Goal: Information Seeking & Learning: Learn about a topic

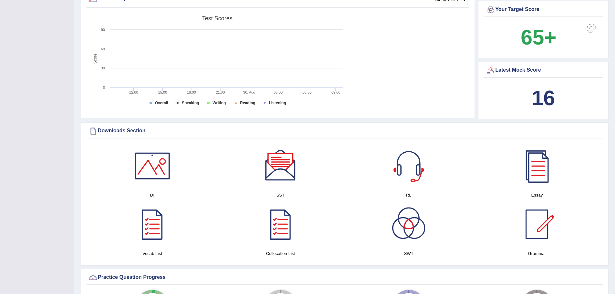
scroll to position [248, 0]
click at [162, 174] on div at bounding box center [152, 165] width 45 height 45
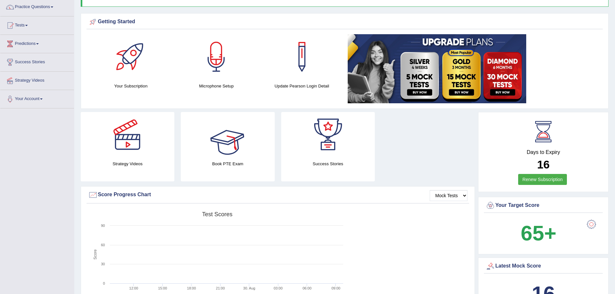
scroll to position [0, 0]
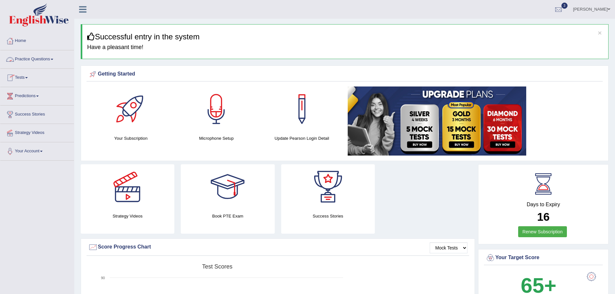
click at [48, 62] on link "Practice Questions" at bounding box center [37, 58] width 74 height 16
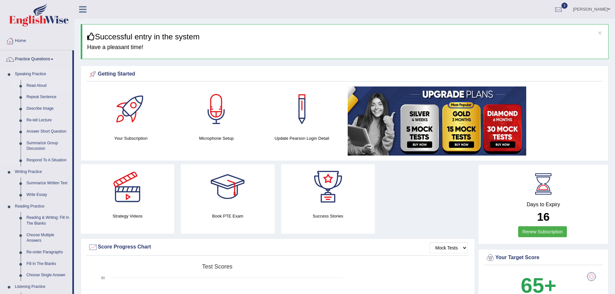
click at [39, 87] on link "Read Aloud" at bounding box center [48, 86] width 49 height 12
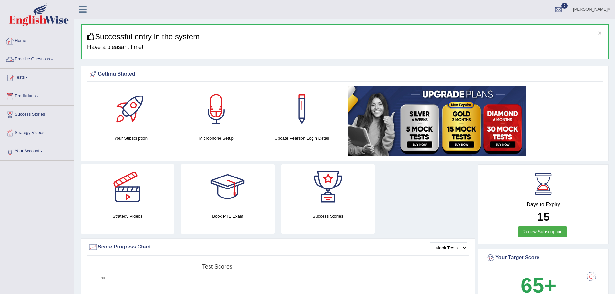
click at [40, 37] on link "Home" at bounding box center [37, 40] width 74 height 16
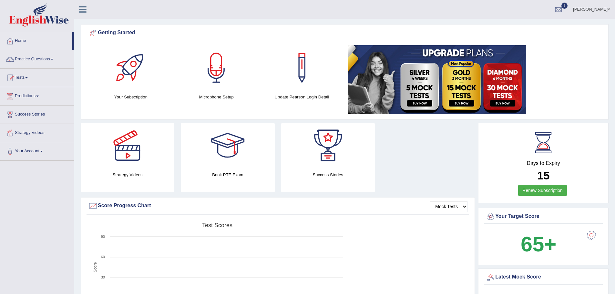
click at [53, 59] on span at bounding box center [52, 59] width 3 height 1
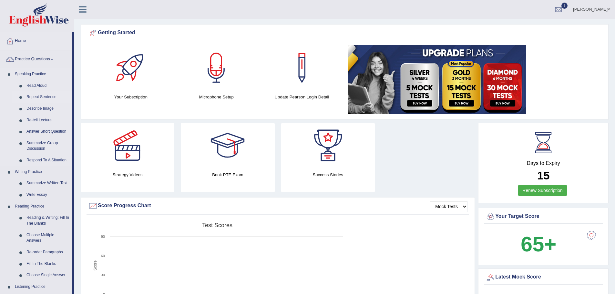
click at [42, 98] on link "Repeat Sentence" at bounding box center [48, 97] width 49 height 12
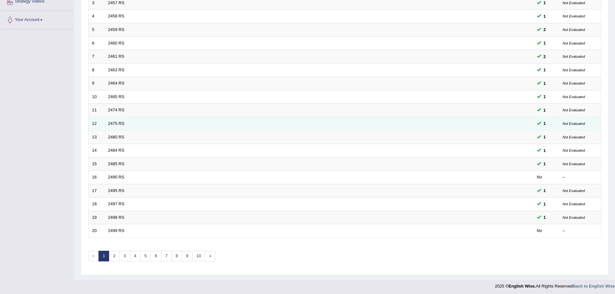
scroll to position [133, 0]
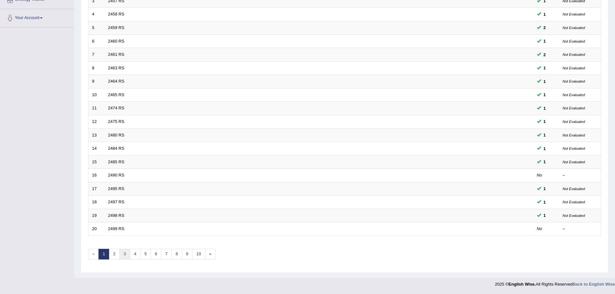
click at [126, 255] on link "3" at bounding box center [124, 254] width 11 height 11
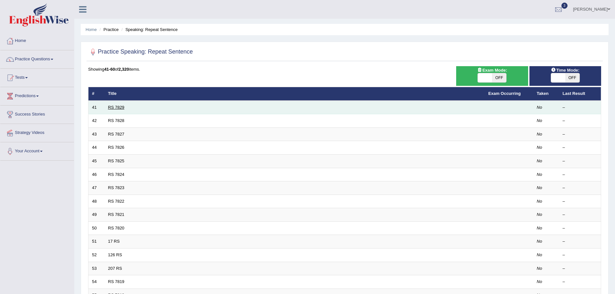
click at [116, 107] on link "RS 7829" at bounding box center [116, 107] width 16 height 5
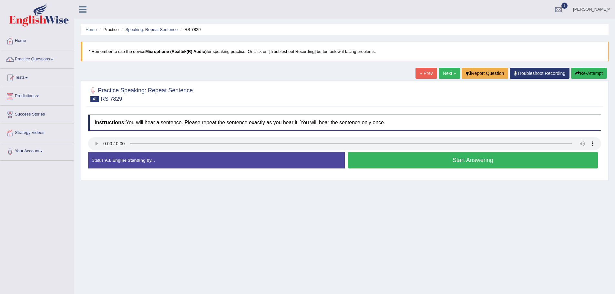
click at [409, 165] on button "Start Answering" at bounding box center [473, 160] width 250 height 16
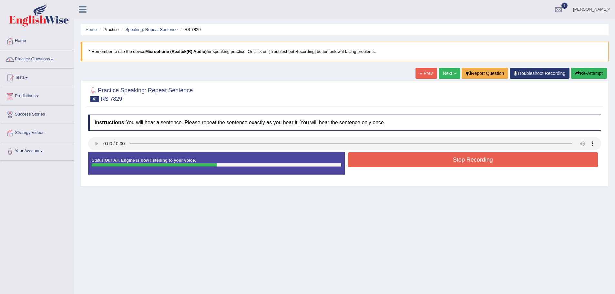
click at [416, 160] on button "Stop Recording" at bounding box center [473, 159] width 250 height 15
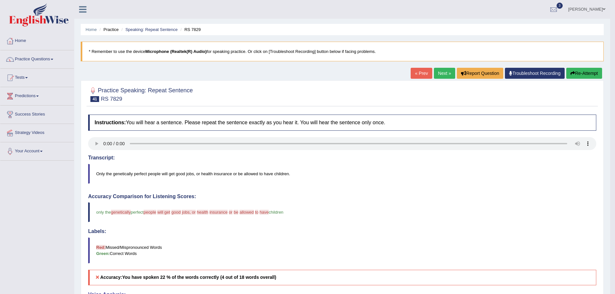
click at [582, 72] on button "Re-Attempt" at bounding box center [584, 73] width 36 height 11
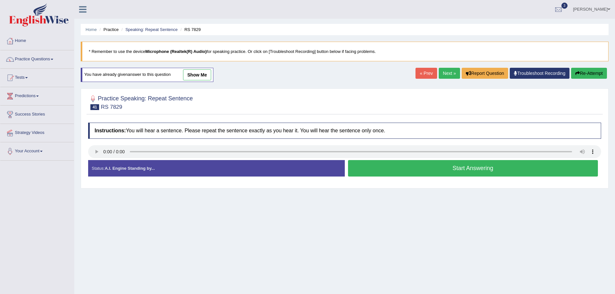
click at [389, 232] on div "Home Practice Speaking: Repeat Sentence RS 7829 * Remember to use the device Mi…" at bounding box center [344, 161] width 541 height 323
click at [473, 227] on div "Home Practice Speaking: Repeat Sentence RS 7829 * Remember to use the device Mi…" at bounding box center [344, 161] width 541 height 323
click at [418, 173] on button "Start Answering" at bounding box center [473, 168] width 250 height 16
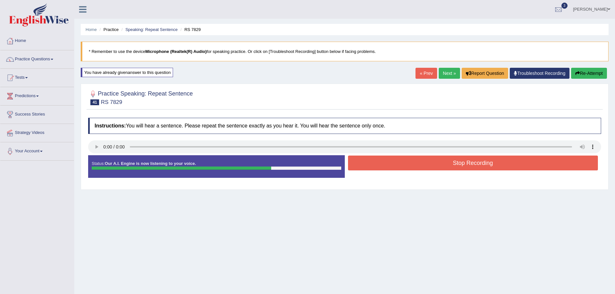
click at [442, 166] on button "Stop Recording" at bounding box center [473, 163] width 250 height 15
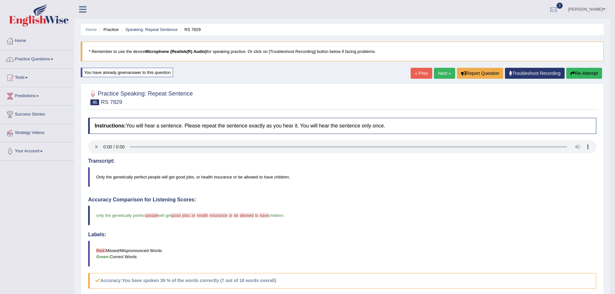
click at [435, 72] on link "Next »" at bounding box center [444, 73] width 21 height 11
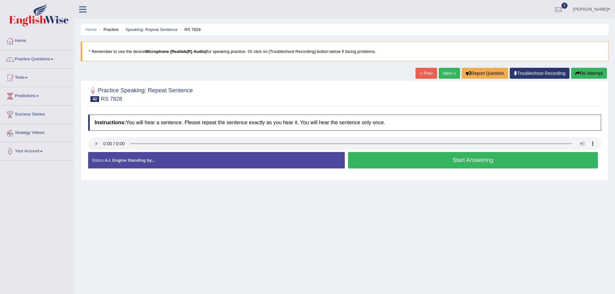
click at [398, 164] on button "Start Answering" at bounding box center [473, 160] width 250 height 16
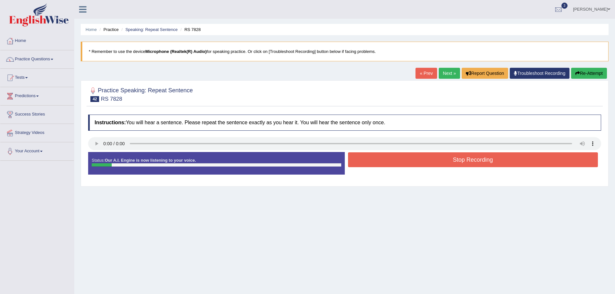
click at [398, 164] on button "Stop Recording" at bounding box center [473, 159] width 250 height 15
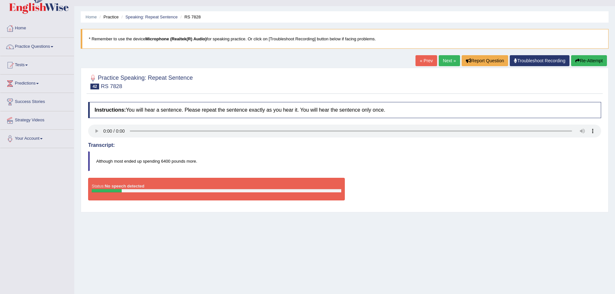
scroll to position [45, 0]
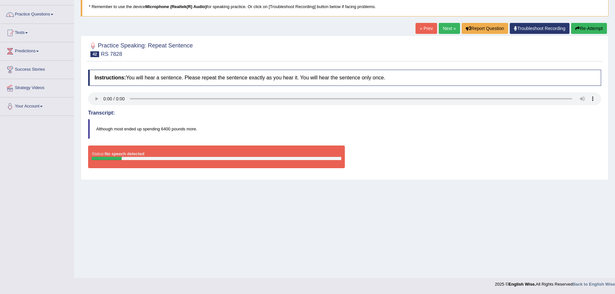
click at [583, 26] on button "Re-Attempt" at bounding box center [589, 28] width 36 height 11
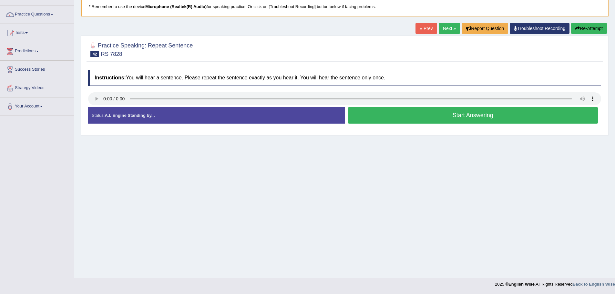
click at [403, 110] on button "Start Answering" at bounding box center [473, 115] width 250 height 16
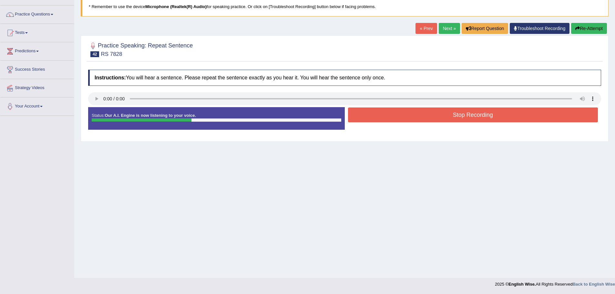
click at [403, 114] on button "Stop Recording" at bounding box center [473, 115] width 250 height 15
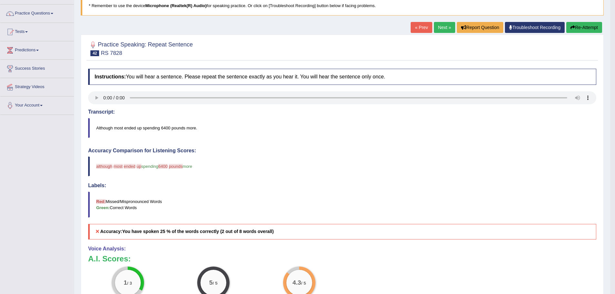
scroll to position [46, 0]
click at [579, 29] on button "Re-Attempt" at bounding box center [584, 27] width 36 height 11
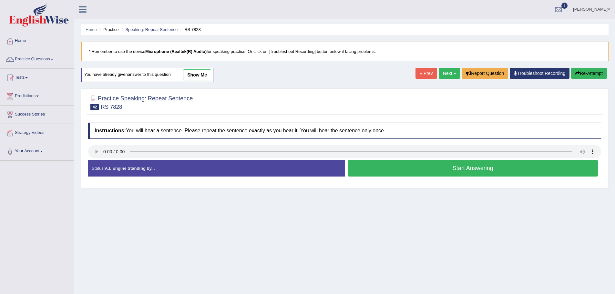
scroll to position [45, 0]
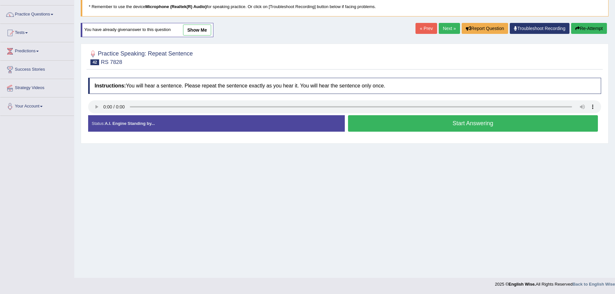
click at [460, 124] on button "Start Answering" at bounding box center [473, 123] width 250 height 16
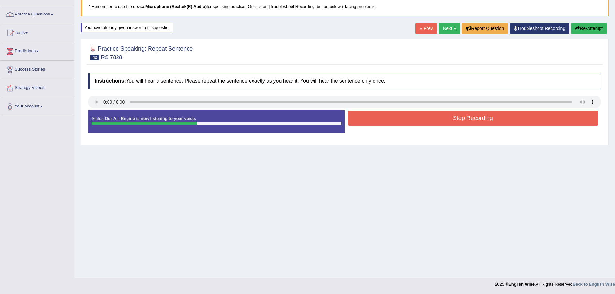
click at [460, 122] on button "Stop Recording" at bounding box center [473, 118] width 250 height 15
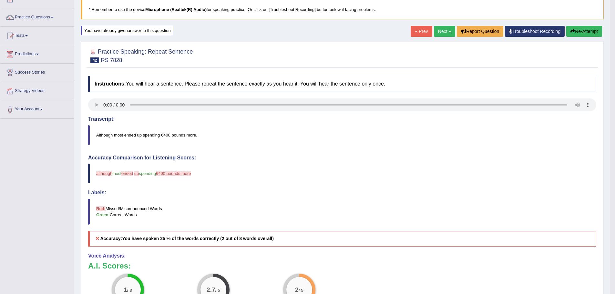
scroll to position [0, 0]
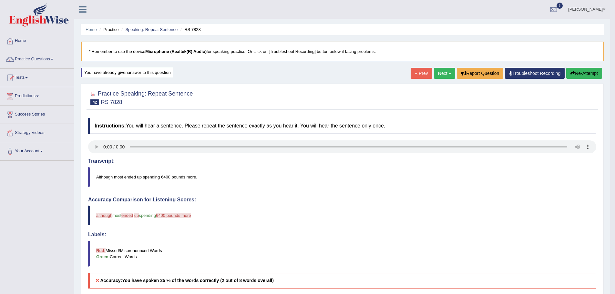
click at [440, 75] on link "Next »" at bounding box center [444, 73] width 21 height 11
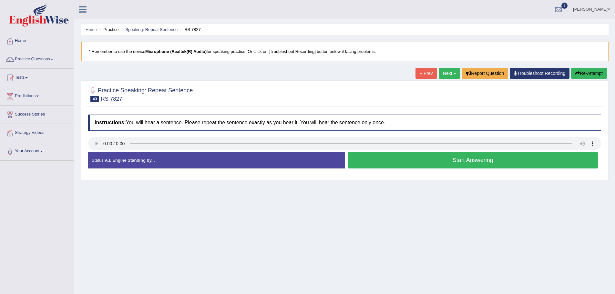
click at [423, 163] on button "Start Answering" at bounding box center [473, 160] width 250 height 16
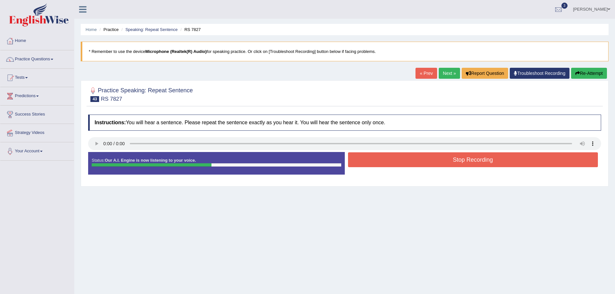
click at [439, 159] on button "Stop Recording" at bounding box center [473, 159] width 250 height 15
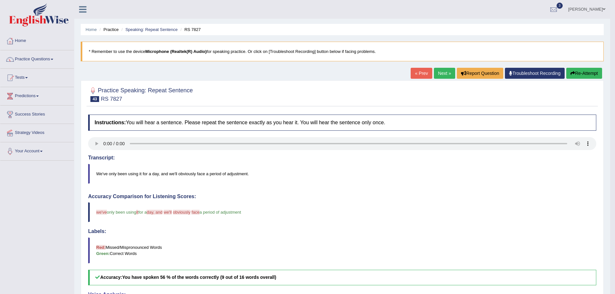
click at [588, 75] on button "Re-Attempt" at bounding box center [584, 73] width 36 height 11
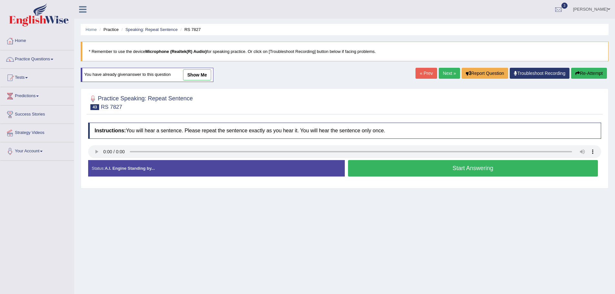
click at [425, 169] on button "Start Answering" at bounding box center [473, 168] width 250 height 16
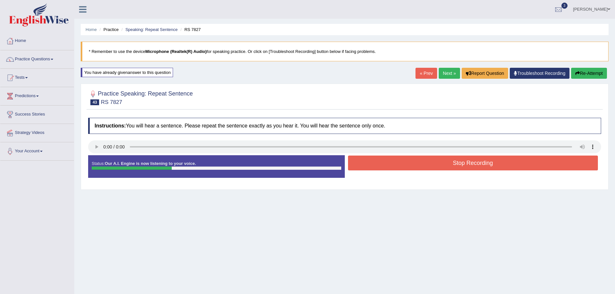
click at [426, 167] on button "Stop Recording" at bounding box center [473, 163] width 250 height 15
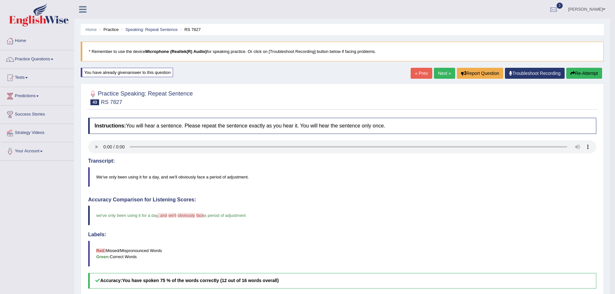
click at [443, 72] on link "Next »" at bounding box center [444, 73] width 21 height 11
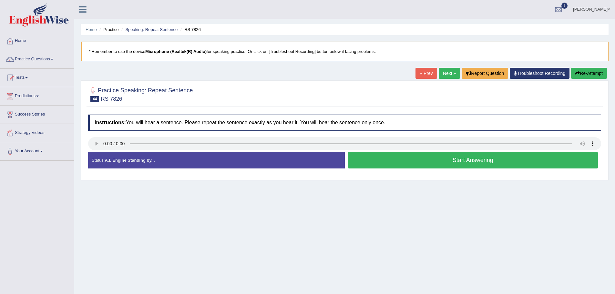
click at [410, 162] on button "Start Answering" at bounding box center [473, 160] width 250 height 16
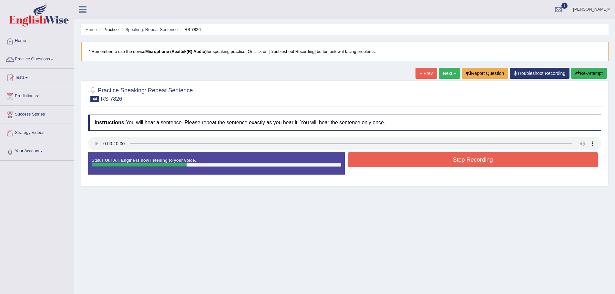
click at [470, 160] on button "Stop Recording" at bounding box center [473, 159] width 250 height 15
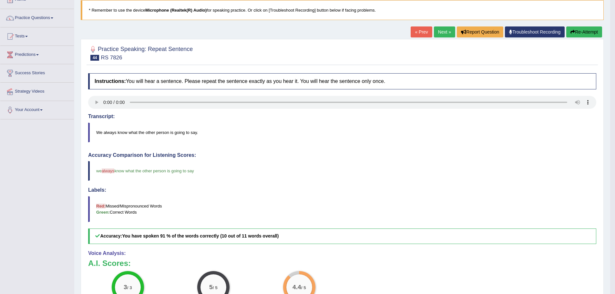
scroll to position [32, 0]
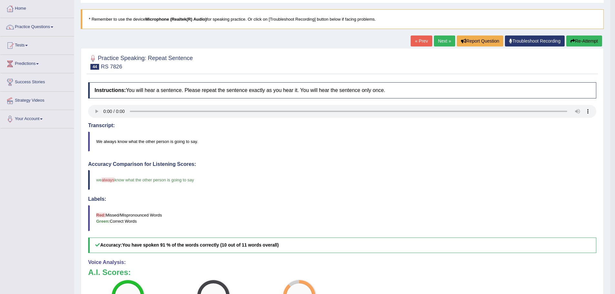
click at [441, 46] on link "Next »" at bounding box center [444, 41] width 21 height 11
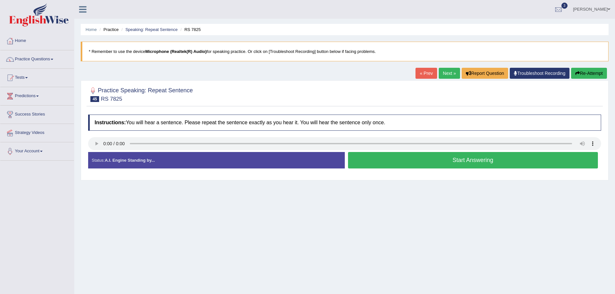
click at [406, 159] on button "Start Answering" at bounding box center [473, 160] width 250 height 16
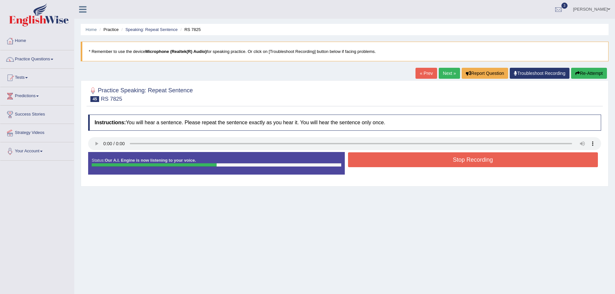
click at [420, 158] on button "Stop Recording" at bounding box center [473, 159] width 250 height 15
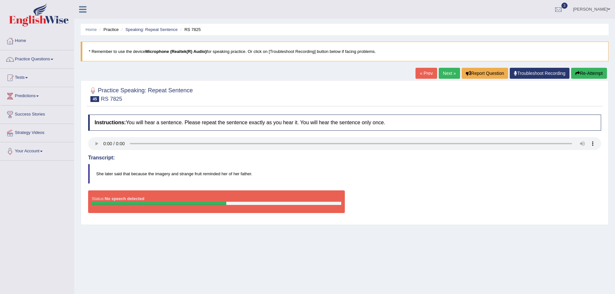
click at [584, 69] on button "Re-Attempt" at bounding box center [589, 73] width 36 height 11
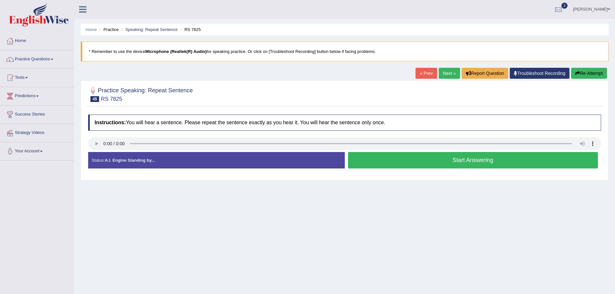
click at [420, 160] on button "Start Answering" at bounding box center [473, 160] width 250 height 16
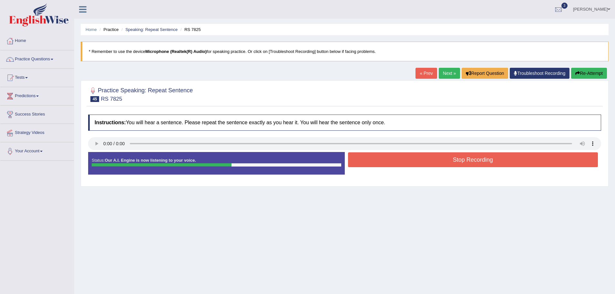
click at [452, 161] on button "Stop Recording" at bounding box center [473, 159] width 250 height 15
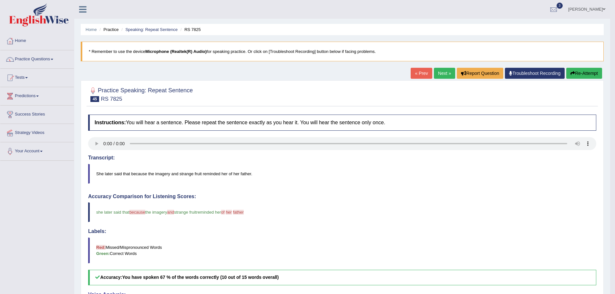
click at [437, 71] on link "Next »" at bounding box center [444, 73] width 21 height 11
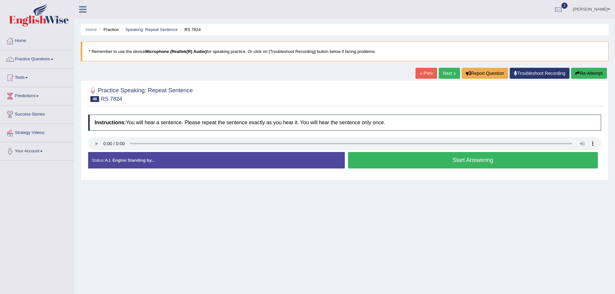
click at [400, 164] on button "Start Answering" at bounding box center [473, 160] width 250 height 16
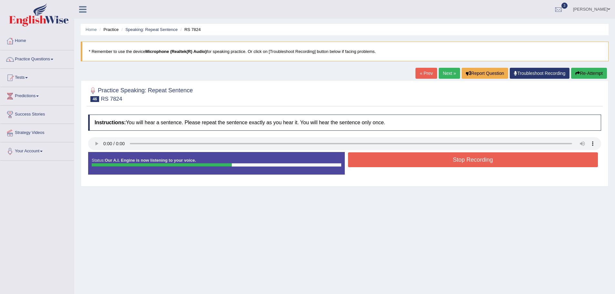
click at [425, 162] on button "Stop Recording" at bounding box center [473, 159] width 250 height 15
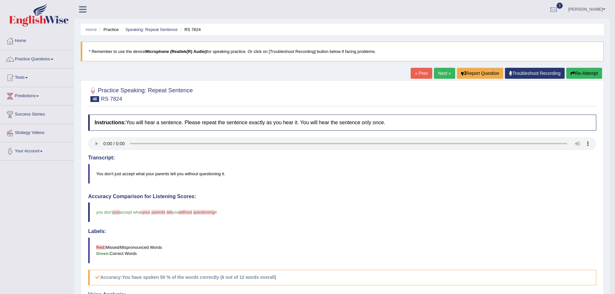
click at [441, 74] on link "Next »" at bounding box center [444, 73] width 21 height 11
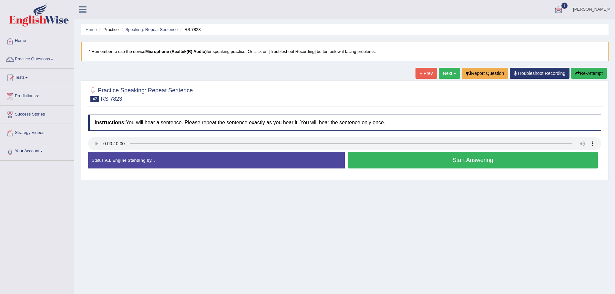
drag, startPoint x: 423, startPoint y: 161, endPoint x: 594, endPoint y: 158, distance: 170.9
click at [425, 161] on button "Start Answering" at bounding box center [473, 160] width 250 height 16
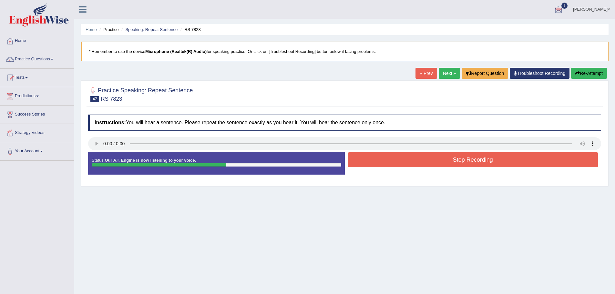
click at [443, 161] on button "Stop Recording" at bounding box center [473, 159] width 250 height 15
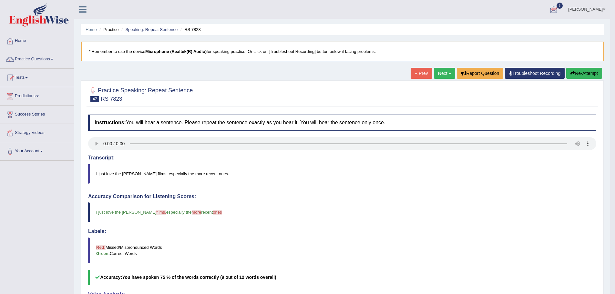
click at [441, 76] on link "Next »" at bounding box center [444, 73] width 21 height 11
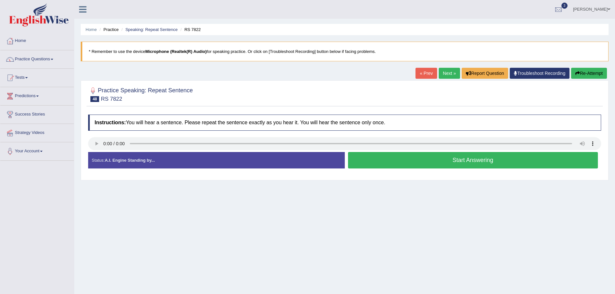
click at [424, 159] on button "Start Answering" at bounding box center [473, 160] width 250 height 16
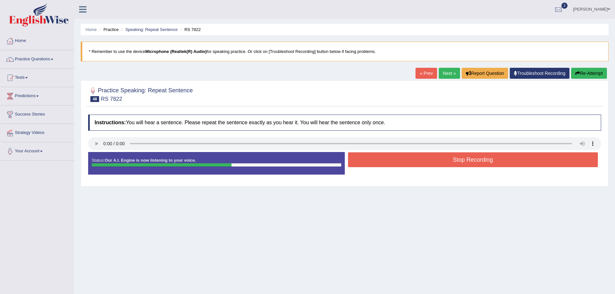
click at [421, 160] on button "Stop Recording" at bounding box center [473, 159] width 250 height 15
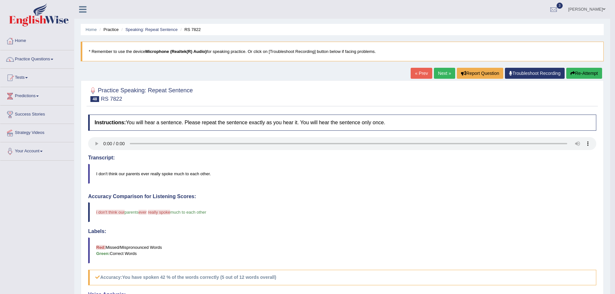
click at [440, 74] on link "Next »" at bounding box center [444, 73] width 21 height 11
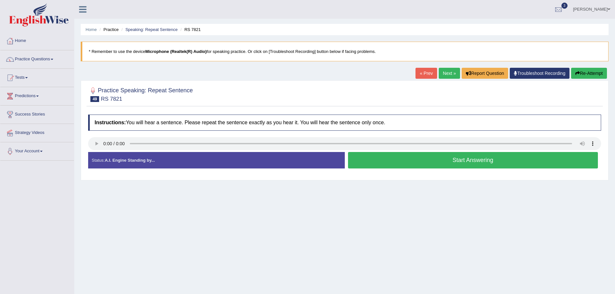
click at [450, 159] on button "Start Answering" at bounding box center [473, 160] width 250 height 16
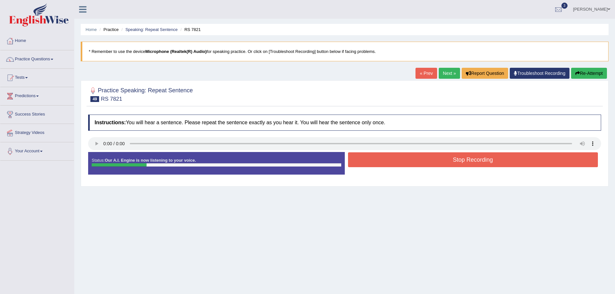
click at [467, 160] on button "Stop Recording" at bounding box center [473, 159] width 250 height 15
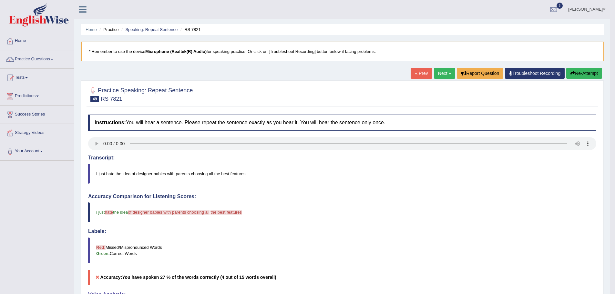
click at [438, 74] on link "Next »" at bounding box center [444, 73] width 21 height 11
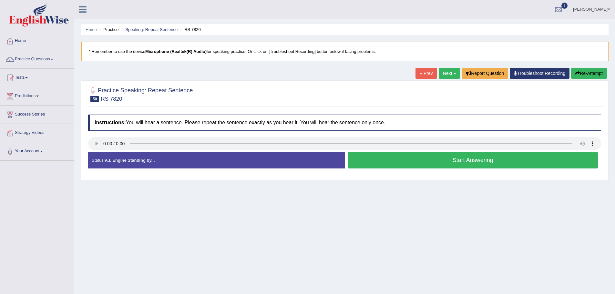
click at [417, 162] on button "Start Answering" at bounding box center [473, 160] width 250 height 16
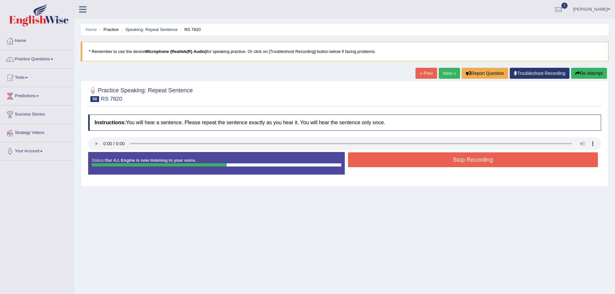
click at [451, 158] on button "Stop Recording" at bounding box center [473, 159] width 250 height 15
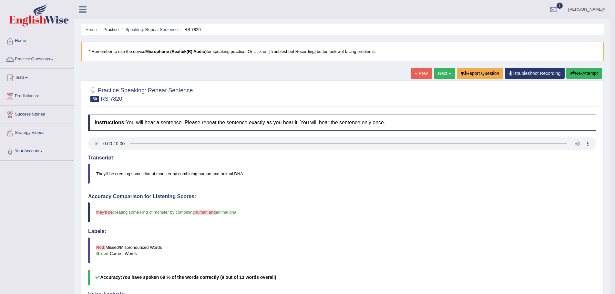
click at [439, 74] on link "Next »" at bounding box center [444, 73] width 21 height 11
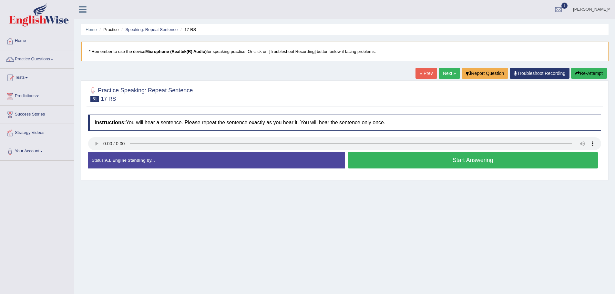
click at [458, 161] on button "Start Answering" at bounding box center [473, 160] width 250 height 16
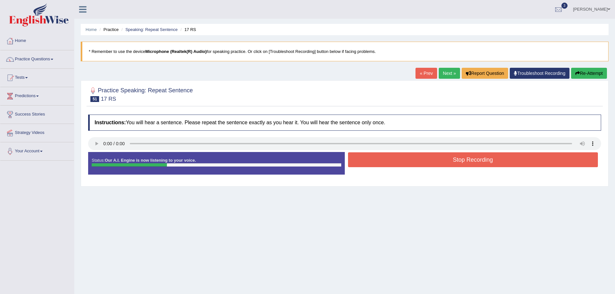
click at [458, 161] on button "Stop Recording" at bounding box center [473, 159] width 250 height 15
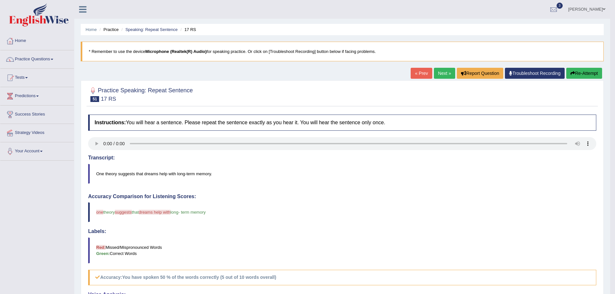
click at [439, 73] on link "Next »" at bounding box center [444, 73] width 21 height 11
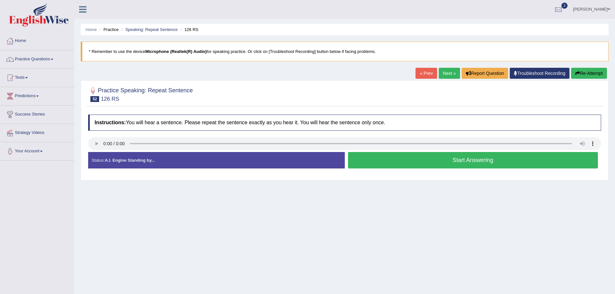
click at [429, 164] on button "Start Answering" at bounding box center [473, 160] width 250 height 16
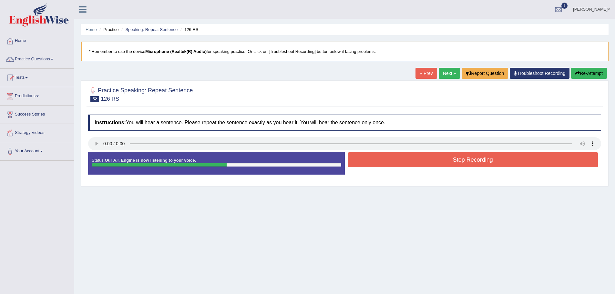
click at [434, 162] on button "Stop Recording" at bounding box center [473, 159] width 250 height 15
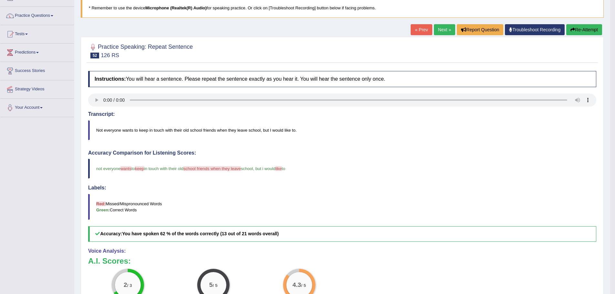
scroll to position [32, 0]
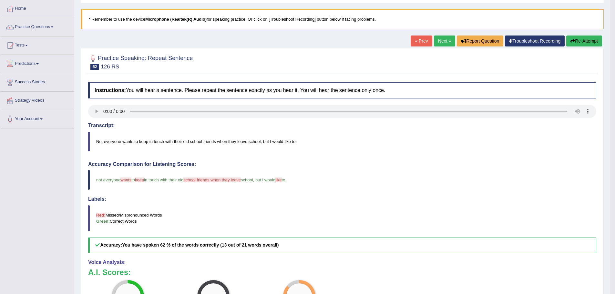
click at [443, 40] on link "Next »" at bounding box center [444, 41] width 21 height 11
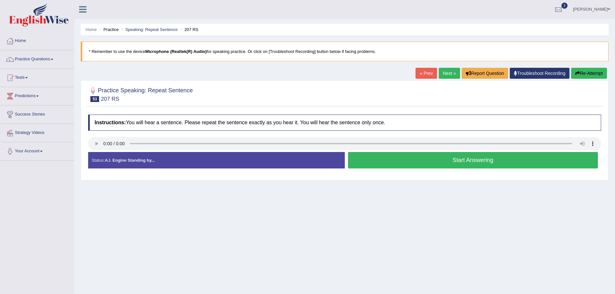
click at [437, 159] on button "Start Answering" at bounding box center [473, 160] width 250 height 16
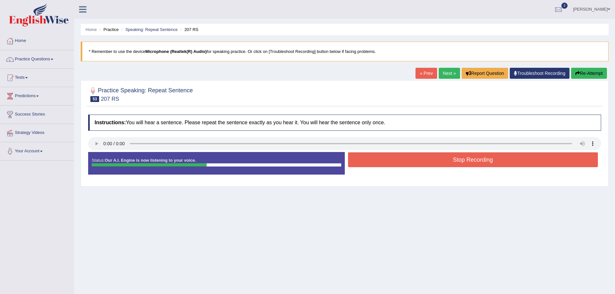
click at [431, 163] on button "Stop Recording" at bounding box center [473, 159] width 250 height 15
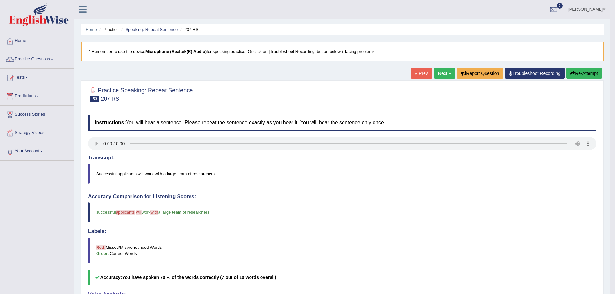
click at [441, 76] on link "Next »" at bounding box center [444, 73] width 21 height 11
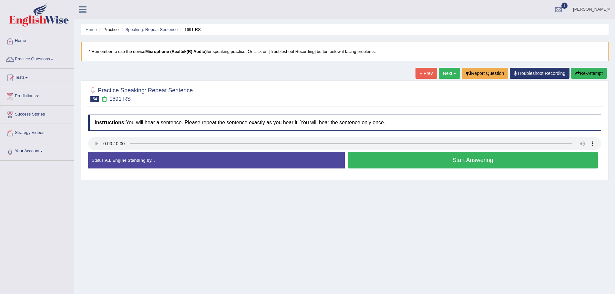
drag, startPoint x: 491, startPoint y: 163, endPoint x: 590, endPoint y: 151, distance: 99.9
click at [491, 163] on button "Start Answering" at bounding box center [473, 160] width 250 height 16
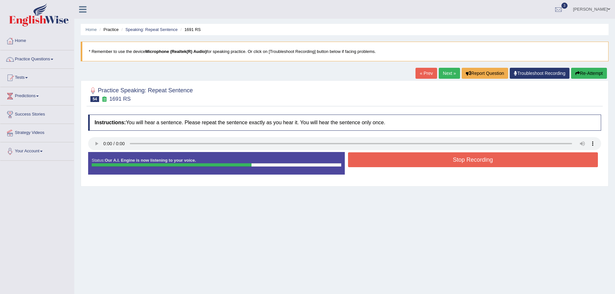
click at [415, 164] on button "Stop Recording" at bounding box center [473, 159] width 250 height 15
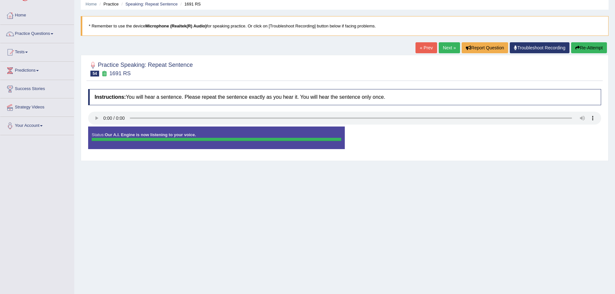
scroll to position [45, 0]
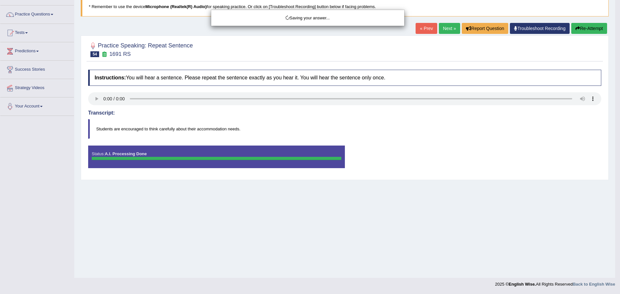
click at [588, 28] on div "Saving your answer..." at bounding box center [310, 147] width 620 height 294
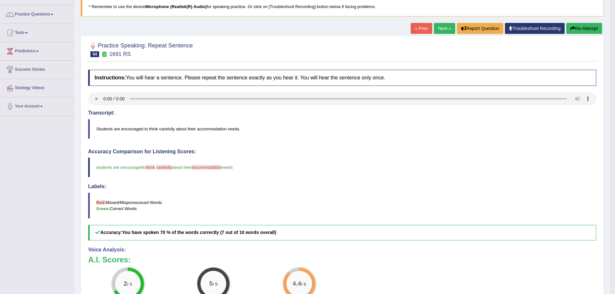
click at [204, 192] on div "Labels: Red: Missed/Mispronounced Words Green: Correct Words" at bounding box center [342, 201] width 508 height 35
click at [337, 165] on blockquote "students are encouraged carefully to think take carefully care about their acco…" at bounding box center [342, 168] width 508 height 20
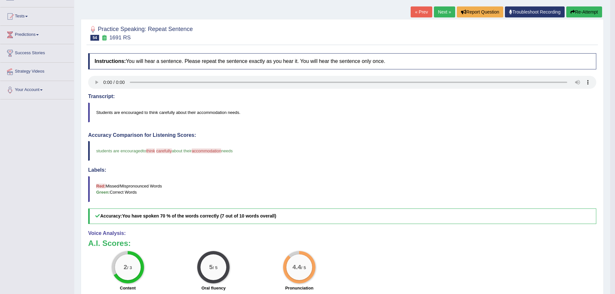
scroll to position [46, 0]
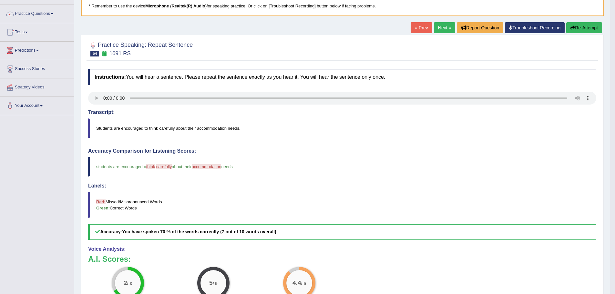
click at [438, 27] on link "Next »" at bounding box center [444, 27] width 21 height 11
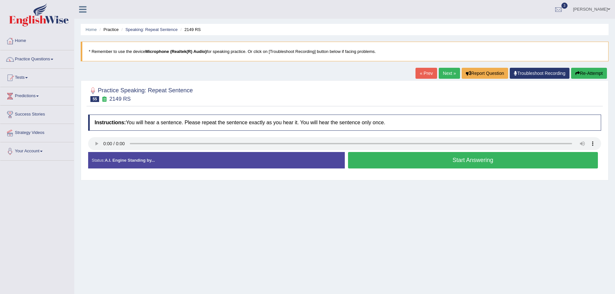
click at [455, 158] on button "Start Answering" at bounding box center [473, 160] width 250 height 16
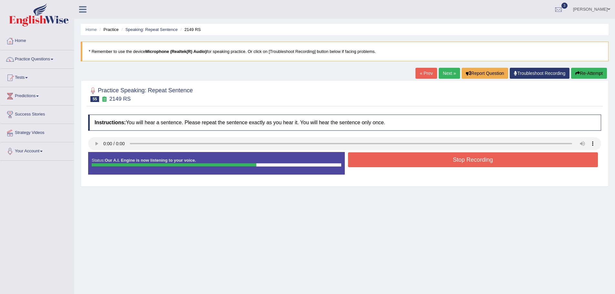
click at [415, 157] on button "Stop Recording" at bounding box center [473, 159] width 250 height 15
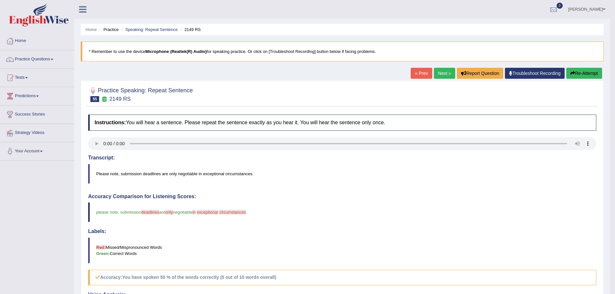
click at [438, 72] on link "Next »" at bounding box center [444, 73] width 21 height 11
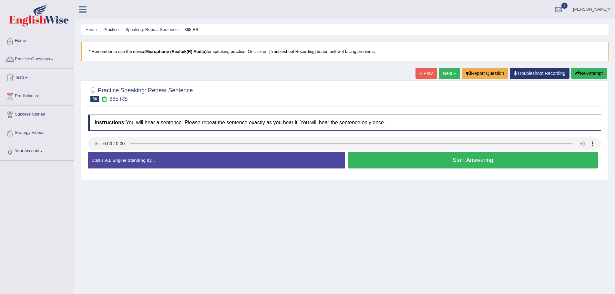
click at [389, 155] on button "Start Answering" at bounding box center [473, 160] width 250 height 16
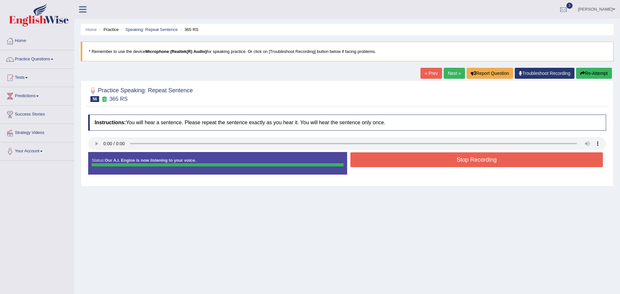
click at [443, 163] on div "Instructions: You will hear a sentence. Please repeat the sentence exactly as y…" at bounding box center [347, 147] width 521 height 72
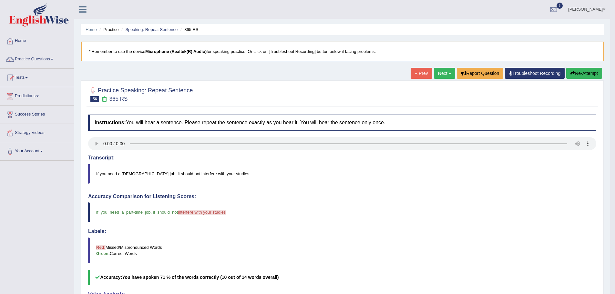
click at [436, 71] on link "Next »" at bounding box center [444, 73] width 21 height 11
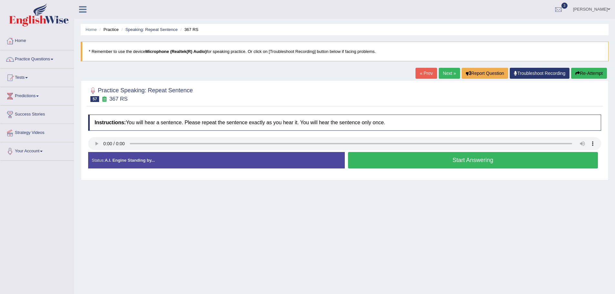
click at [398, 156] on button "Start Answering" at bounding box center [473, 160] width 250 height 16
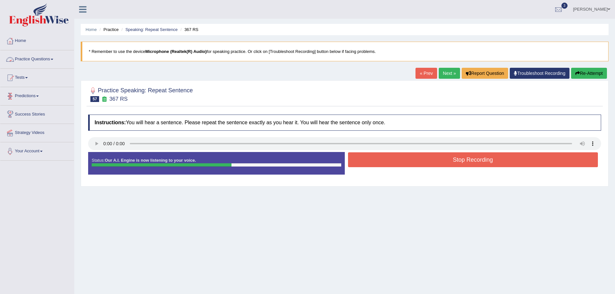
click at [409, 161] on button "Stop Recording" at bounding box center [473, 159] width 250 height 15
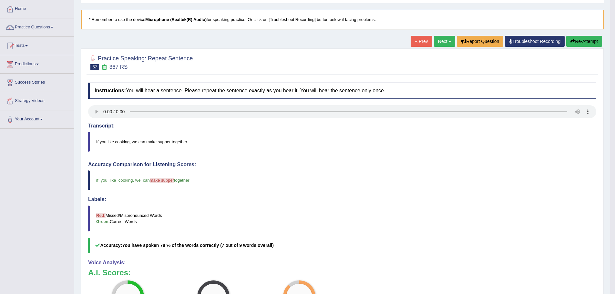
scroll to position [32, 0]
click at [439, 39] on link "Next »" at bounding box center [444, 41] width 21 height 11
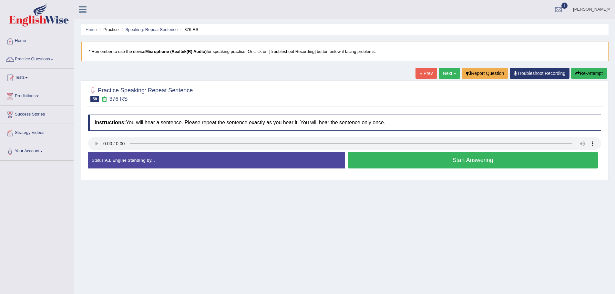
drag, startPoint x: 452, startPoint y: 161, endPoint x: 370, endPoint y: 250, distance: 120.7
click at [388, 253] on div "Home Practice Speaking: Repeat Sentence 376 RS * Remember to use the device Mic…" at bounding box center [344, 161] width 541 height 323
click at [37, 61] on link "Practice Questions" at bounding box center [37, 58] width 74 height 16
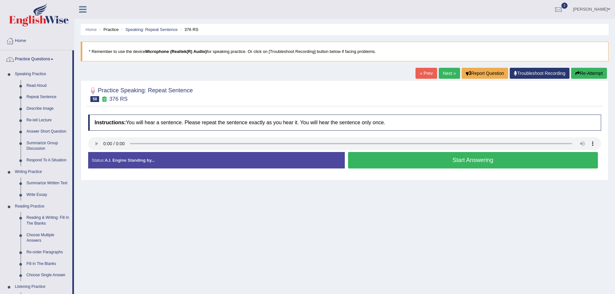
click at [435, 164] on button "Start Answering" at bounding box center [473, 160] width 250 height 16
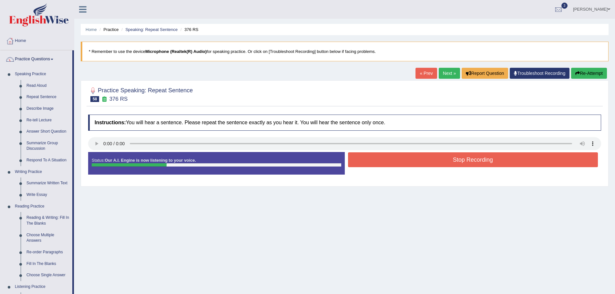
click at [430, 163] on button "Stop Recording" at bounding box center [473, 159] width 250 height 15
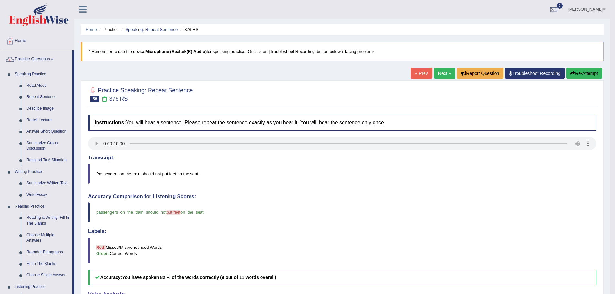
click at [440, 69] on link "Next »" at bounding box center [444, 73] width 21 height 11
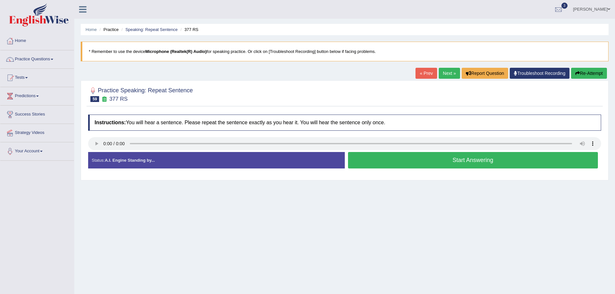
click at [398, 163] on button "Start Answering" at bounding box center [473, 160] width 250 height 16
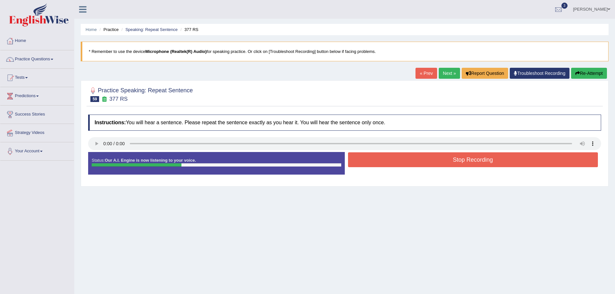
click at [435, 159] on button "Stop Recording" at bounding box center [473, 159] width 250 height 15
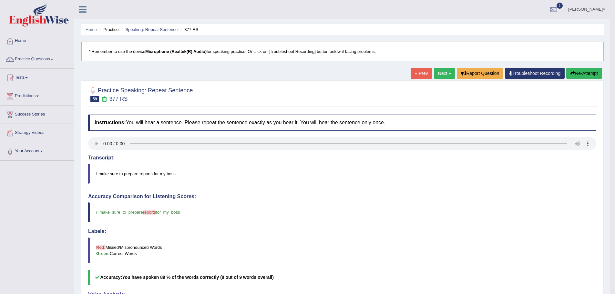
click at [441, 73] on link "Next »" at bounding box center [444, 73] width 21 height 11
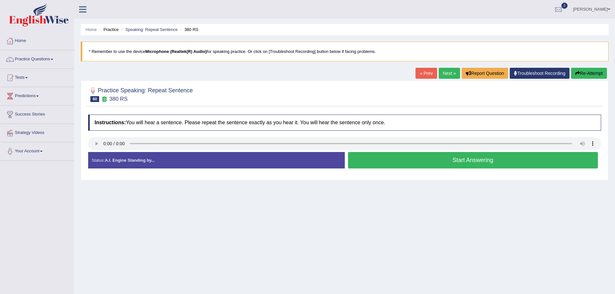
click at [428, 162] on button "Start Answering" at bounding box center [473, 160] width 250 height 16
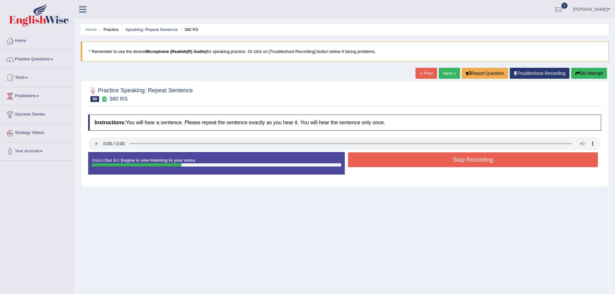
click at [428, 162] on button "Stop Recording" at bounding box center [473, 159] width 250 height 15
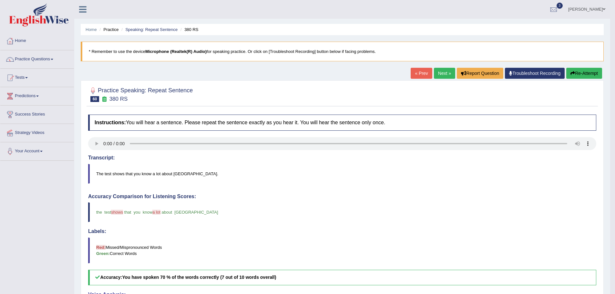
click at [440, 72] on link "Next »" at bounding box center [444, 73] width 21 height 11
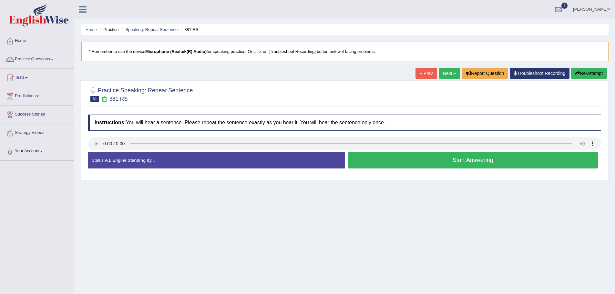
click at [452, 162] on button "Start Answering" at bounding box center [473, 160] width 250 height 16
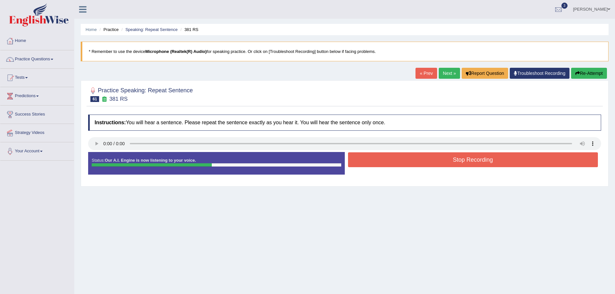
click at [418, 162] on button "Stop Recording" at bounding box center [473, 159] width 250 height 15
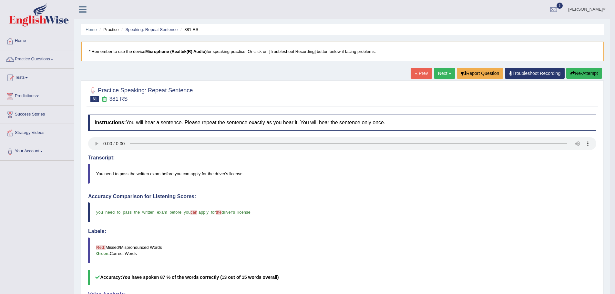
click at [440, 76] on link "Next »" at bounding box center [444, 73] width 21 height 11
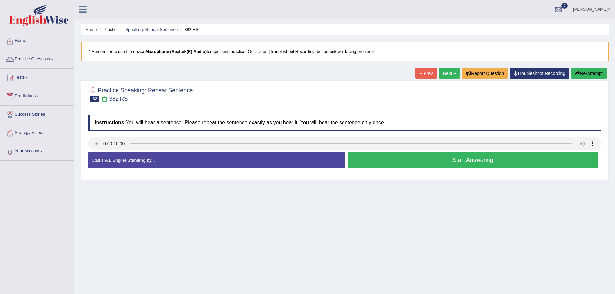
click at [395, 153] on button "Start Answering" at bounding box center [473, 160] width 250 height 16
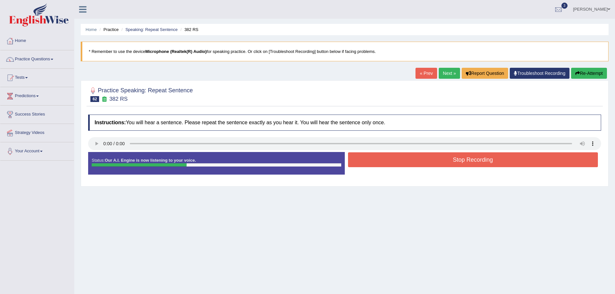
click at [444, 157] on button "Stop Recording" at bounding box center [473, 159] width 250 height 15
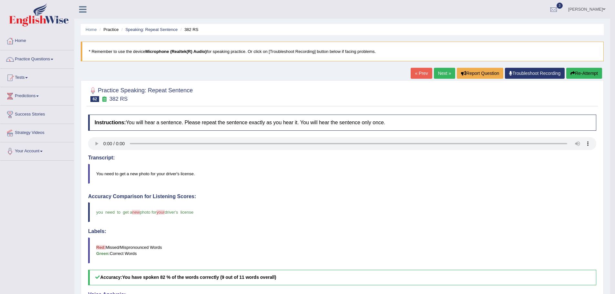
click at [438, 69] on link "Next »" at bounding box center [444, 73] width 21 height 11
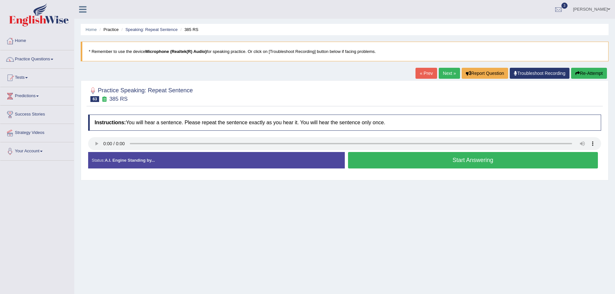
click at [407, 159] on button "Start Answering" at bounding box center [473, 160] width 250 height 16
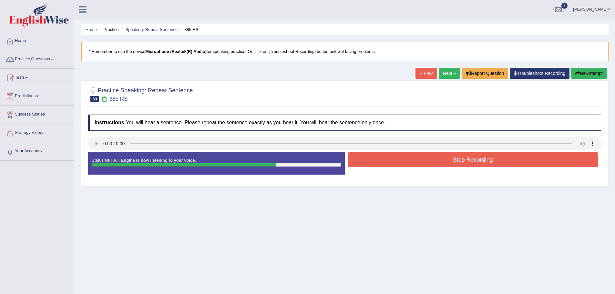
click at [458, 152] on div "Instructions: You will hear a sentence. Please repeat the sentence exactly as y…" at bounding box center [345, 147] width 516 height 72
click at [458, 157] on button "Stop Recording" at bounding box center [473, 159] width 250 height 15
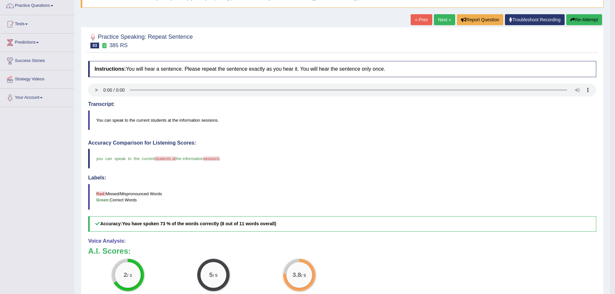
scroll to position [65, 0]
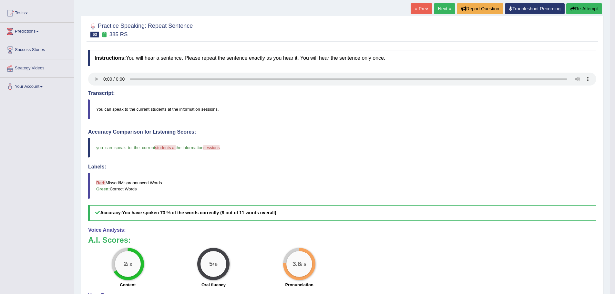
click at [440, 8] on link "Next »" at bounding box center [444, 8] width 21 height 11
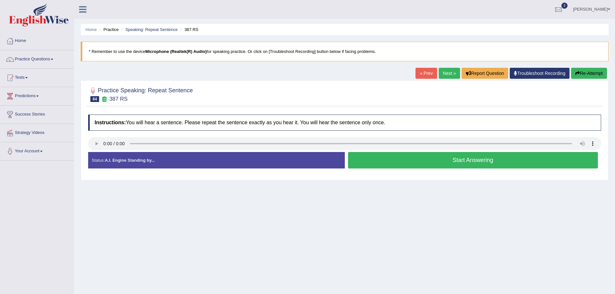
click at [452, 161] on button "Start Answering" at bounding box center [473, 160] width 250 height 16
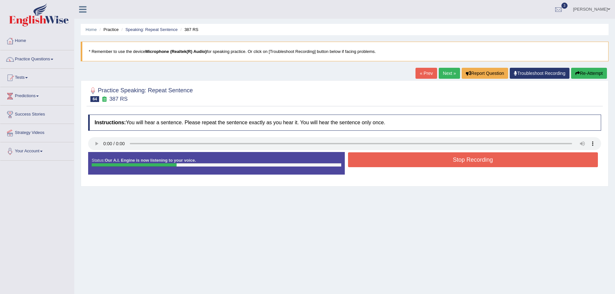
click at [452, 163] on button "Stop Recording" at bounding box center [473, 159] width 250 height 15
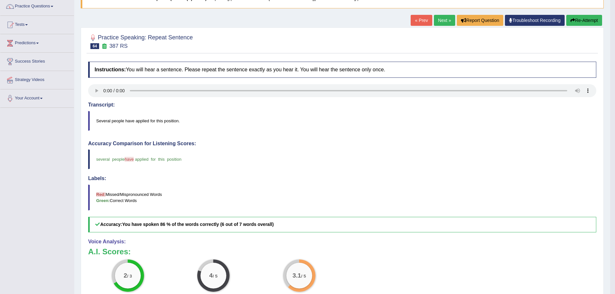
scroll to position [46, 0]
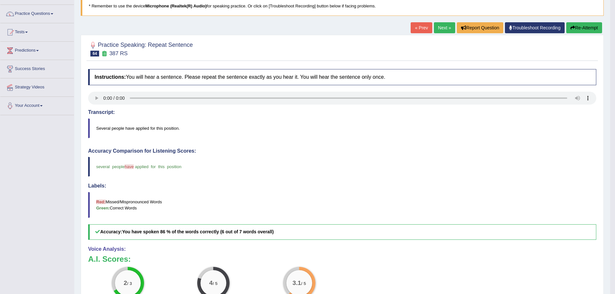
click at [439, 21] on div "Home Practice Speaking: Repeat Sentence 387 RS * Remember to use the device Mic…" at bounding box center [342, 164] width 536 height 420
click at [439, 24] on link "Next »" at bounding box center [444, 27] width 21 height 11
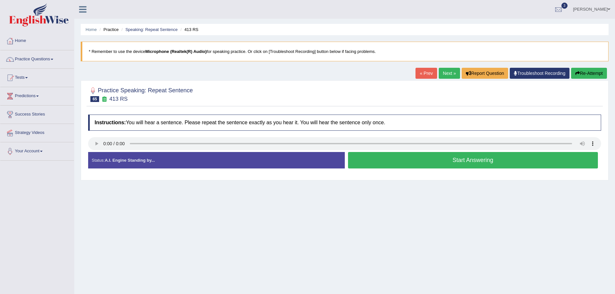
click at [387, 160] on button "Start Answering" at bounding box center [473, 160] width 250 height 16
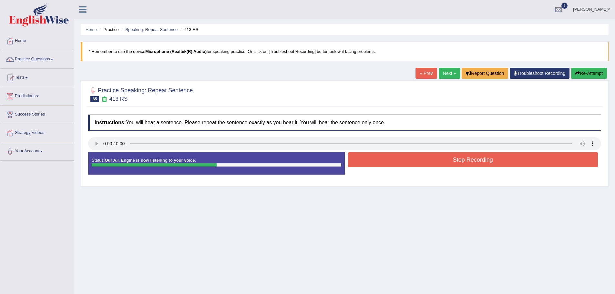
click at [414, 163] on button "Stop Recording" at bounding box center [473, 159] width 250 height 15
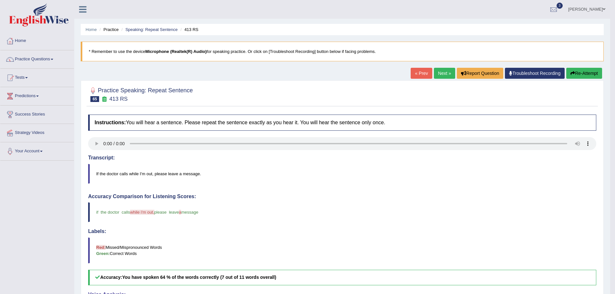
click at [438, 73] on link "Next »" at bounding box center [444, 73] width 21 height 11
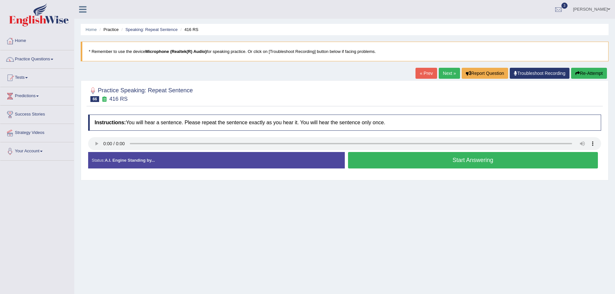
click at [384, 159] on button "Start Answering" at bounding box center [473, 160] width 250 height 16
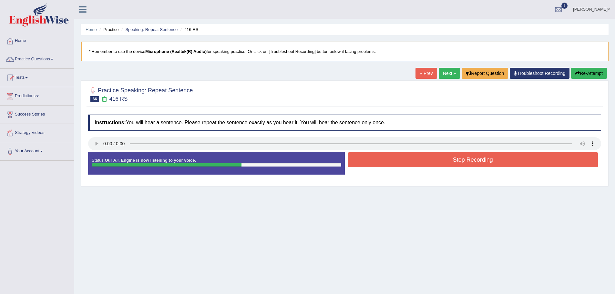
click at [413, 159] on button "Stop Recording" at bounding box center [473, 159] width 250 height 15
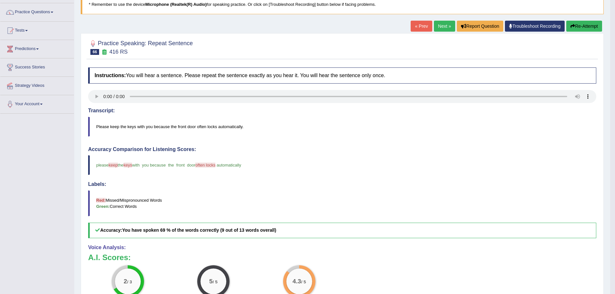
scroll to position [46, 0]
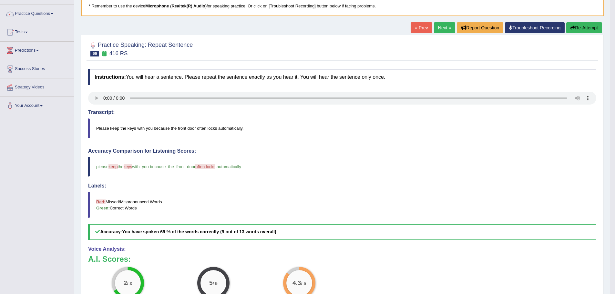
click at [446, 27] on link "Next »" at bounding box center [444, 27] width 21 height 11
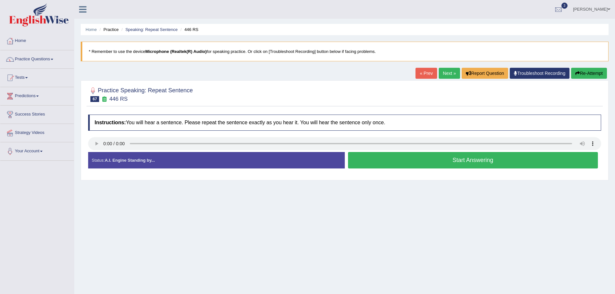
click at [425, 164] on button "Start Answering" at bounding box center [473, 160] width 250 height 16
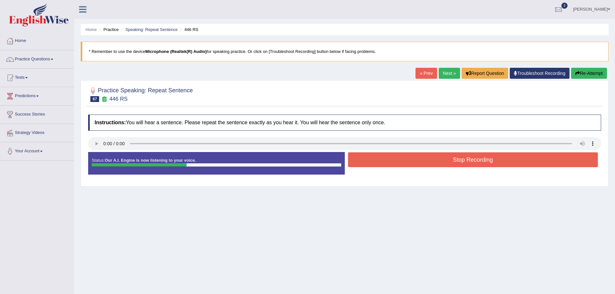
click at [444, 75] on link "Next »" at bounding box center [449, 73] width 21 height 11
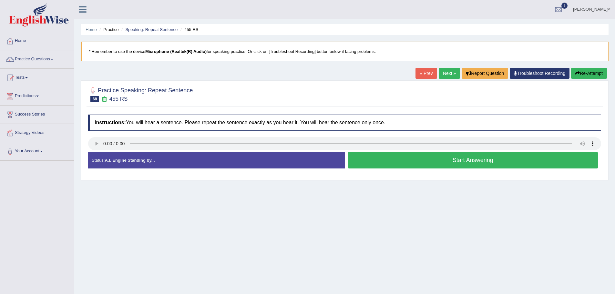
click at [394, 155] on button "Start Answering" at bounding box center [473, 160] width 250 height 16
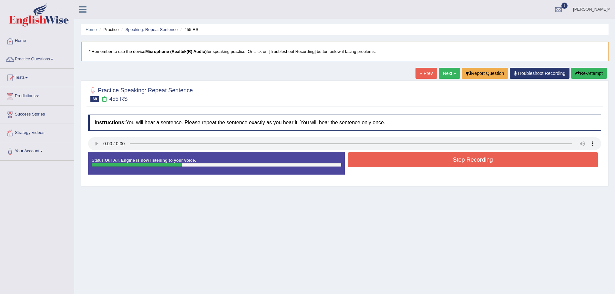
click at [386, 158] on button "Stop Recording" at bounding box center [473, 159] width 250 height 15
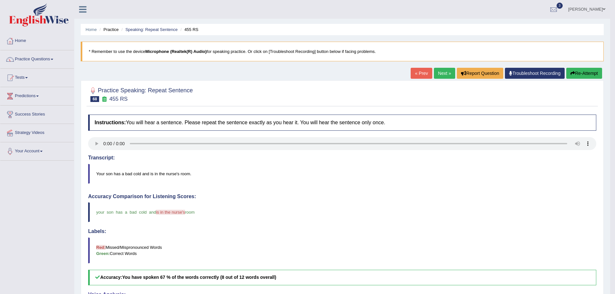
click at [443, 73] on link "Next »" at bounding box center [444, 73] width 21 height 11
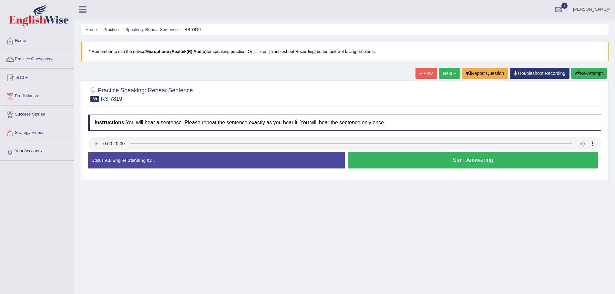
click at [453, 157] on button "Start Answering" at bounding box center [473, 160] width 250 height 16
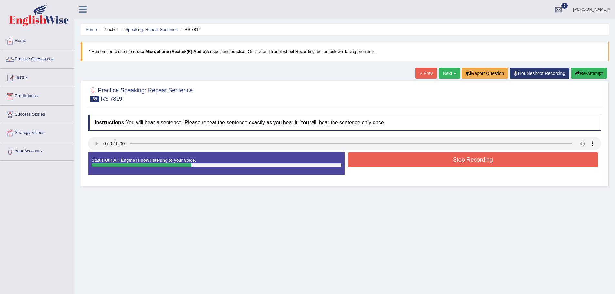
click at [450, 162] on button "Stop Recording" at bounding box center [473, 159] width 250 height 15
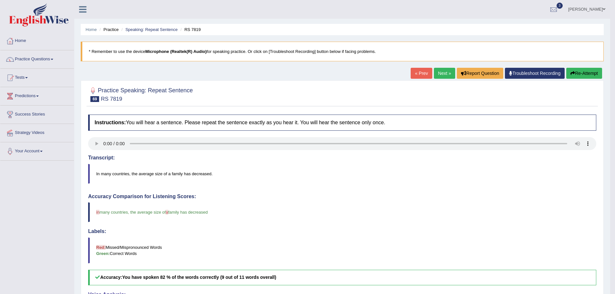
click at [440, 74] on link "Next »" at bounding box center [444, 73] width 21 height 11
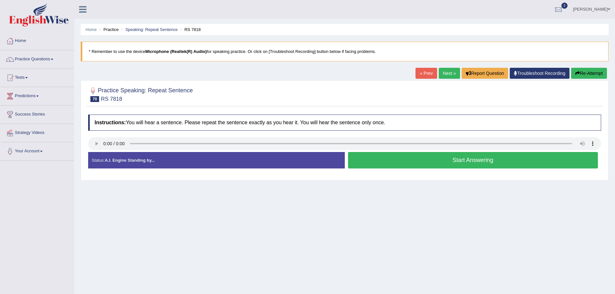
click at [401, 166] on button "Start Answering" at bounding box center [473, 160] width 250 height 16
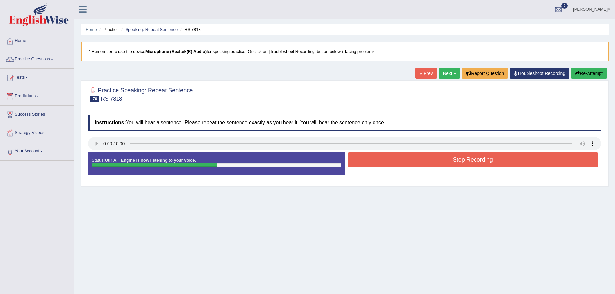
click at [454, 159] on button "Stop Recording" at bounding box center [473, 159] width 250 height 15
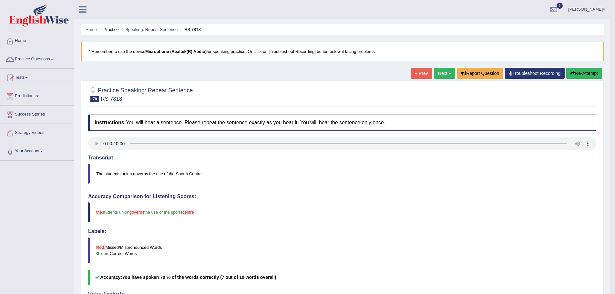
click at [440, 75] on link "Next »" at bounding box center [444, 73] width 21 height 11
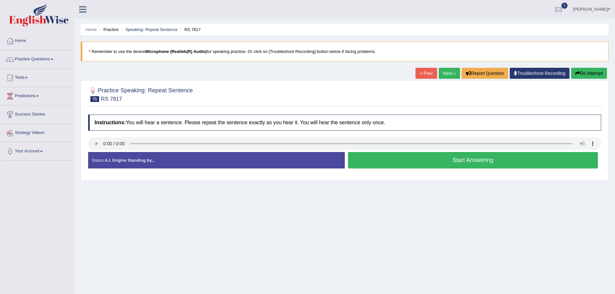
click at [471, 158] on button "Start Answering" at bounding box center [473, 160] width 250 height 16
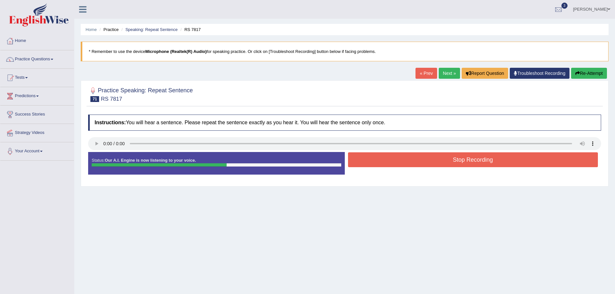
click at [459, 160] on button "Stop Recording" at bounding box center [473, 159] width 250 height 15
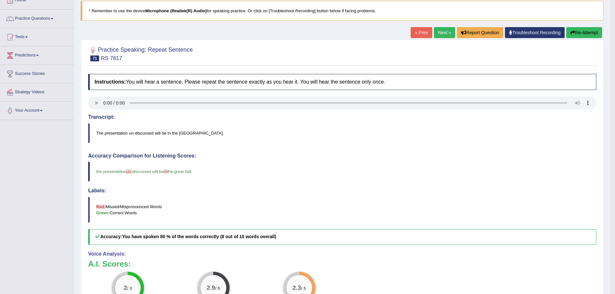
scroll to position [32, 0]
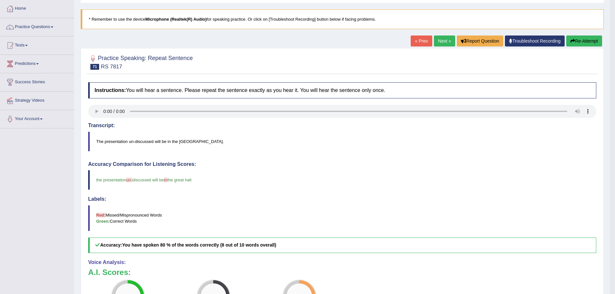
click at [443, 45] on link "Next »" at bounding box center [444, 41] width 21 height 11
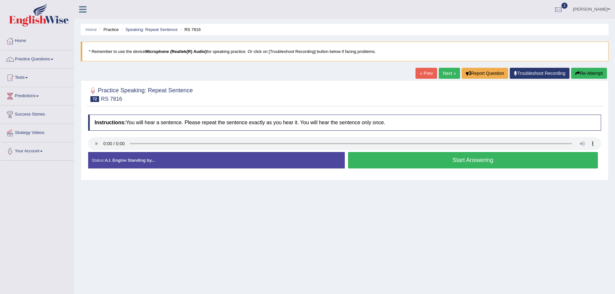
click at [449, 155] on button "Start Answering" at bounding box center [473, 160] width 250 height 16
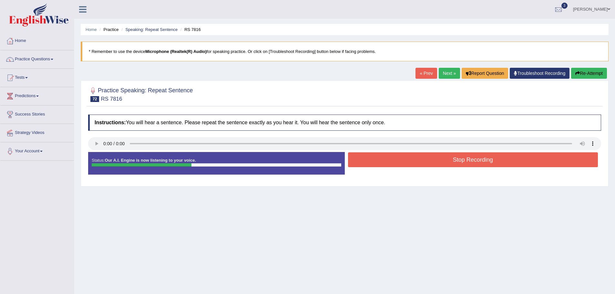
click at [416, 159] on button "Stop Recording" at bounding box center [473, 159] width 250 height 15
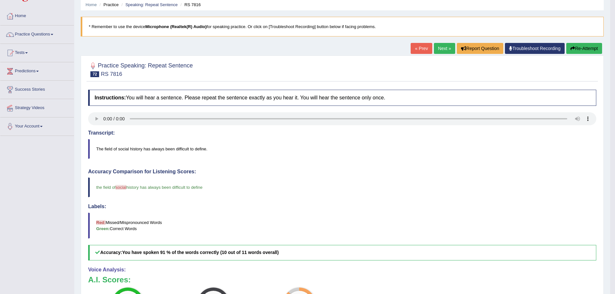
scroll to position [13, 0]
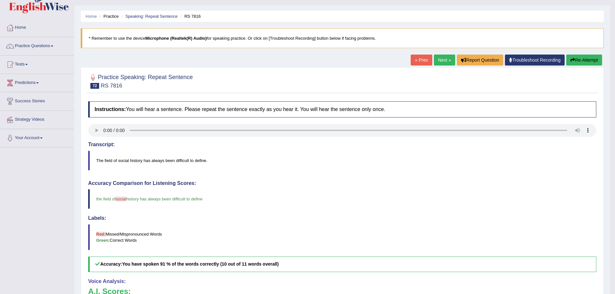
click at [435, 58] on link "Next »" at bounding box center [444, 60] width 21 height 11
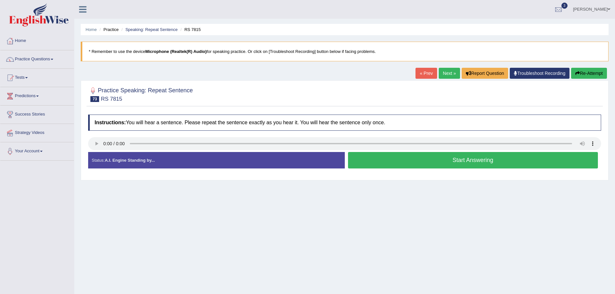
click at [496, 162] on button "Start Answering" at bounding box center [473, 160] width 250 height 16
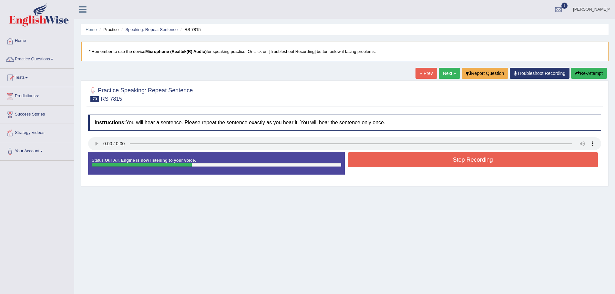
click at [498, 159] on button "Stop Recording" at bounding box center [473, 159] width 250 height 15
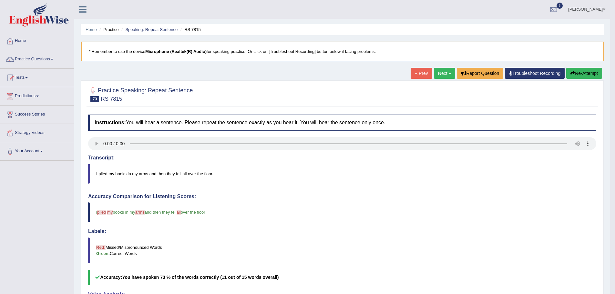
click at [439, 73] on link "Next »" at bounding box center [444, 73] width 21 height 11
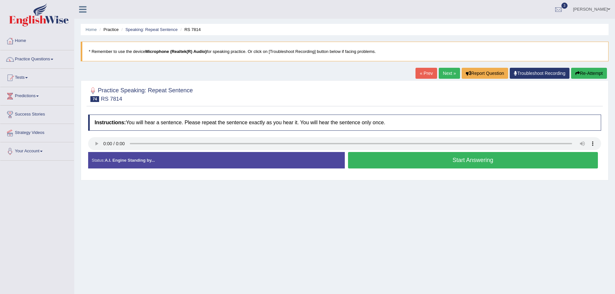
click at [429, 166] on button "Start Answering" at bounding box center [473, 160] width 250 height 16
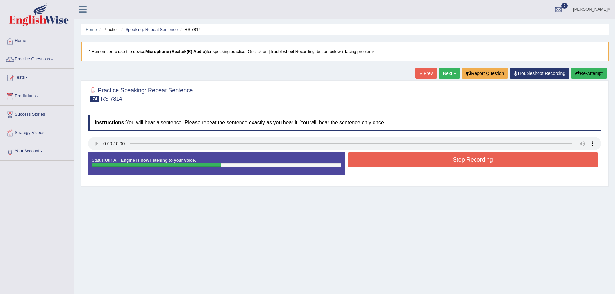
click at [429, 165] on button "Stop Recording" at bounding box center [473, 159] width 250 height 15
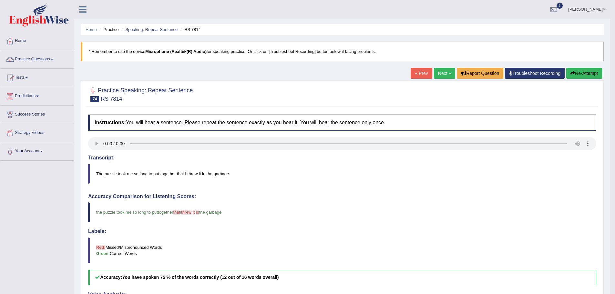
click at [434, 76] on link "Next »" at bounding box center [444, 73] width 21 height 11
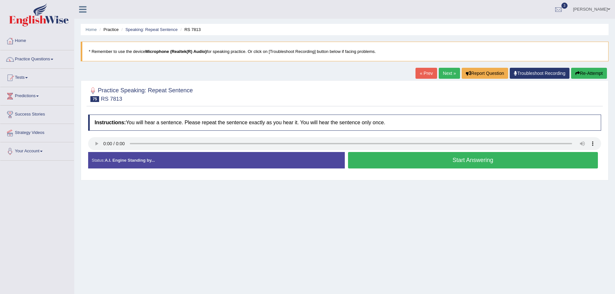
click at [444, 162] on button "Start Answering" at bounding box center [473, 160] width 250 height 16
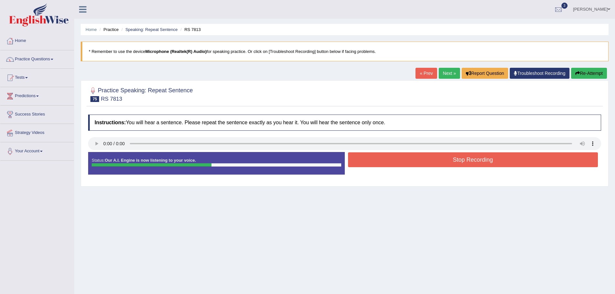
click at [439, 160] on button "Stop Recording" at bounding box center [473, 159] width 250 height 15
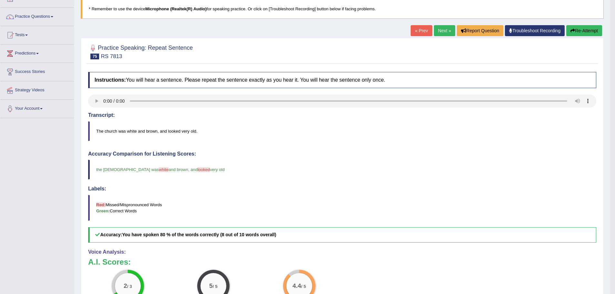
scroll to position [65, 0]
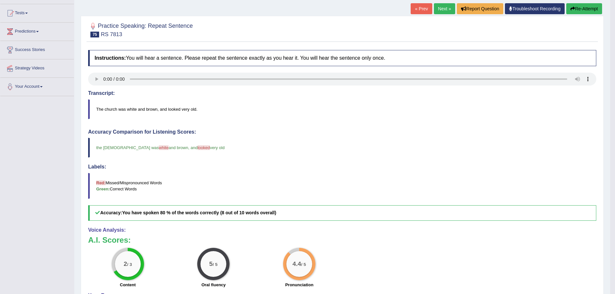
click at [434, 9] on link "Next »" at bounding box center [444, 8] width 21 height 11
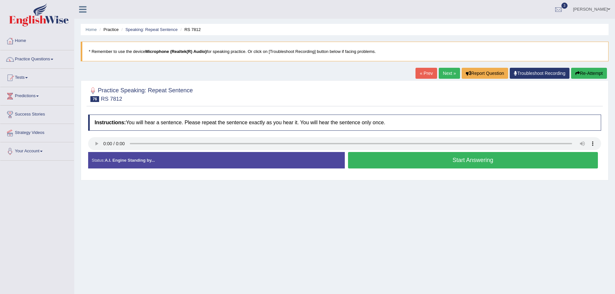
drag, startPoint x: 447, startPoint y: 166, endPoint x: 35, endPoint y: 161, distance: 412.7
click at [38, 164] on div "Toggle navigation Home Practice Questions Speaking Practice Read Aloud Repeat S…" at bounding box center [307, 168] width 615 height 336
click at [507, 161] on button "Start Answering" at bounding box center [473, 160] width 250 height 16
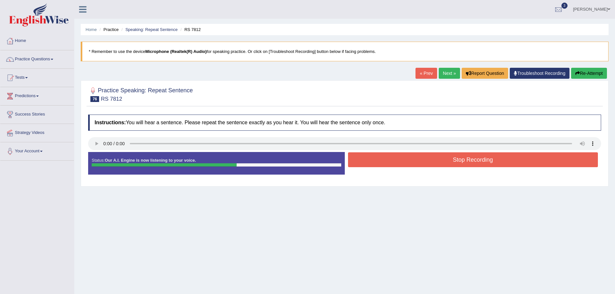
click at [407, 162] on button "Stop Recording" at bounding box center [473, 159] width 250 height 15
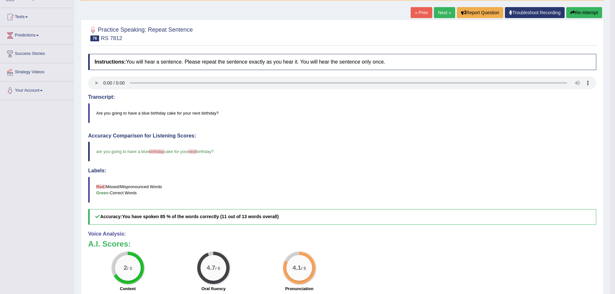
scroll to position [65, 0]
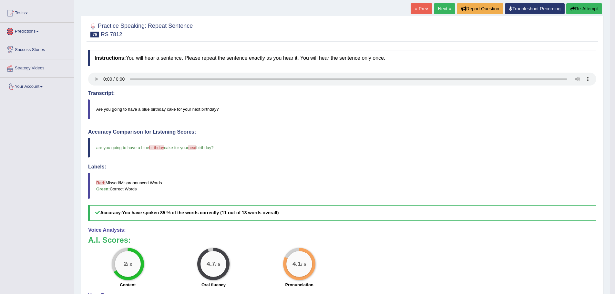
click at [29, 31] on link "Predictions" at bounding box center [37, 31] width 74 height 16
click at [33, 30] on link "Predictions" at bounding box center [36, 31] width 72 height 16
click at [33, 31] on link "Predictions" at bounding box center [37, 31] width 74 height 16
click at [37, 46] on link "Latest Predictions" at bounding box center [42, 47] width 60 height 12
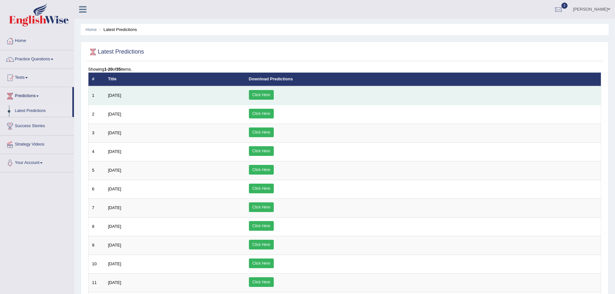
click at [274, 95] on link "Click Here" at bounding box center [261, 95] width 25 height 10
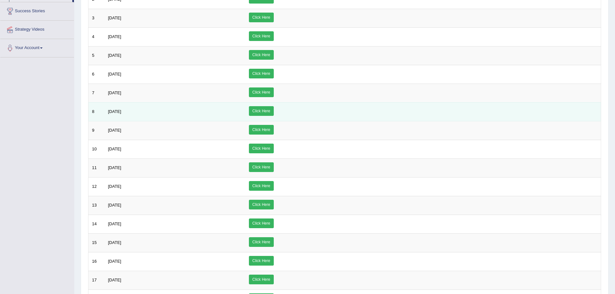
scroll to position [129, 0]
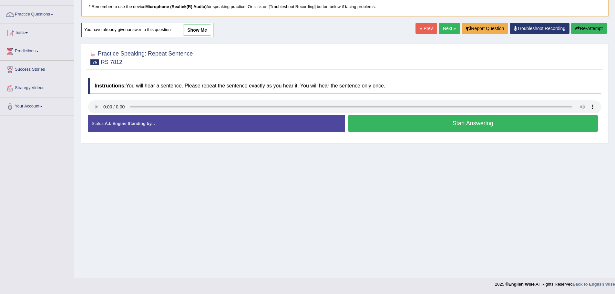
click at [440, 28] on link "Next »" at bounding box center [449, 28] width 21 height 11
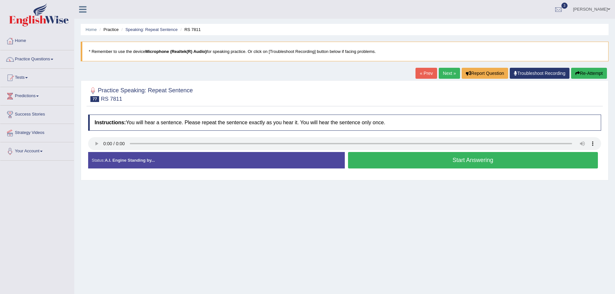
click at [387, 162] on button "Start Answering" at bounding box center [473, 160] width 250 height 16
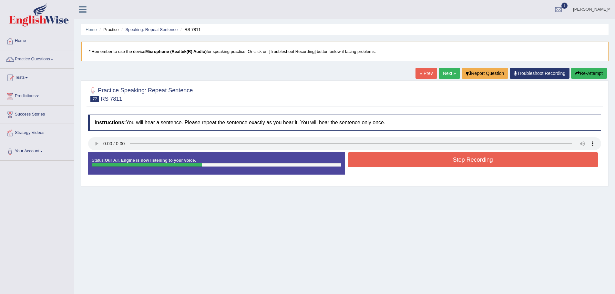
click at [466, 158] on button "Stop Recording" at bounding box center [473, 159] width 250 height 15
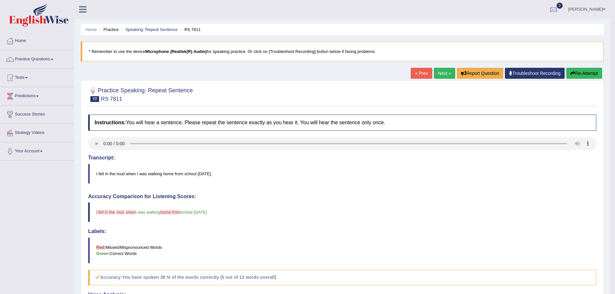
click at [439, 73] on link "Next »" at bounding box center [444, 73] width 21 height 11
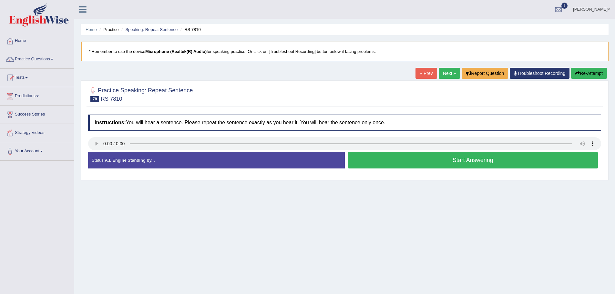
click at [401, 161] on button "Start Answering" at bounding box center [473, 160] width 250 height 16
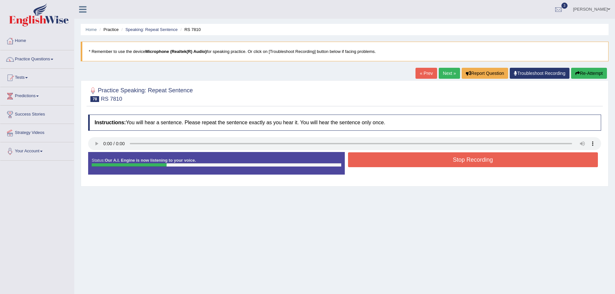
click at [402, 160] on button "Stop Recording" at bounding box center [473, 159] width 250 height 15
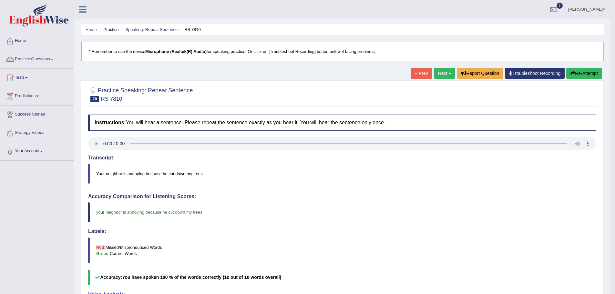
click at [439, 73] on link "Next »" at bounding box center [444, 73] width 21 height 11
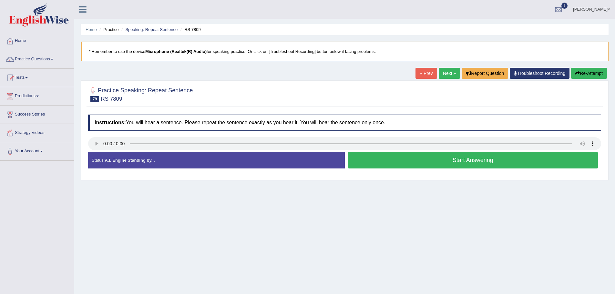
click at [411, 159] on button "Start Answering" at bounding box center [473, 160] width 250 height 16
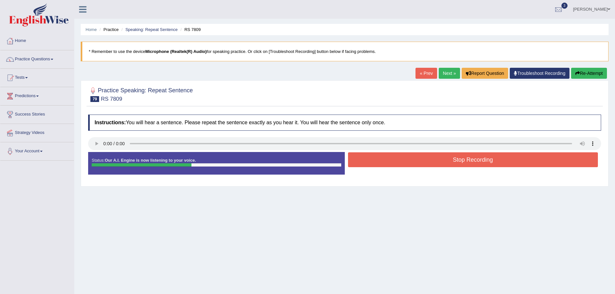
click at [402, 157] on button "Stop Recording" at bounding box center [473, 159] width 250 height 15
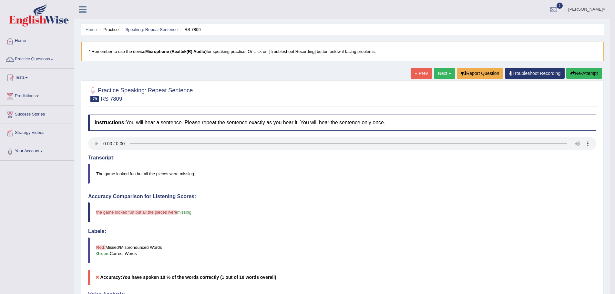
click at [581, 74] on button "Re-Attempt" at bounding box center [584, 73] width 36 height 11
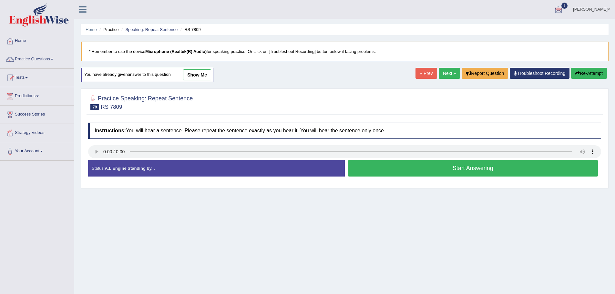
click at [444, 170] on button "Start Answering" at bounding box center [473, 168] width 250 height 16
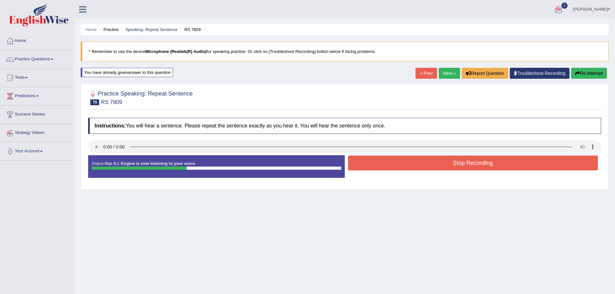
click at [484, 163] on button "Stop Recording" at bounding box center [473, 163] width 250 height 15
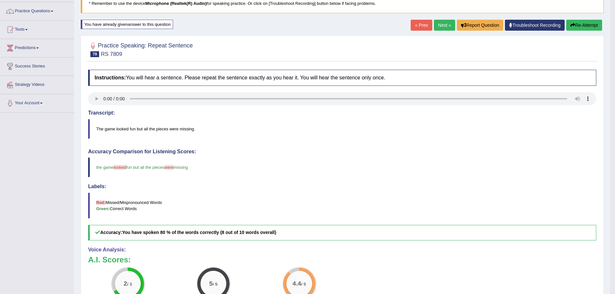
scroll to position [32, 0]
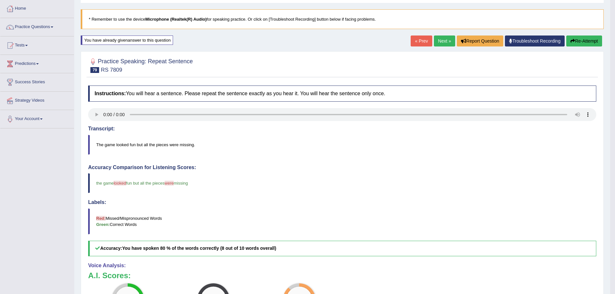
click at [584, 40] on button "Re-Attempt" at bounding box center [584, 41] width 36 height 11
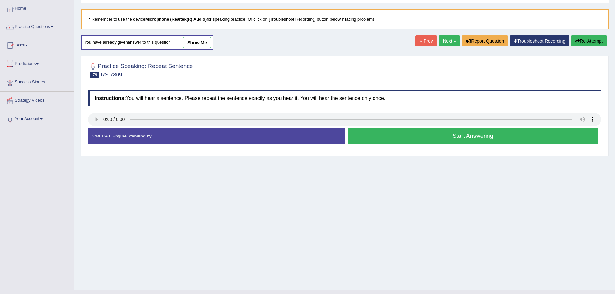
click at [482, 131] on button "Start Answering" at bounding box center [473, 136] width 250 height 16
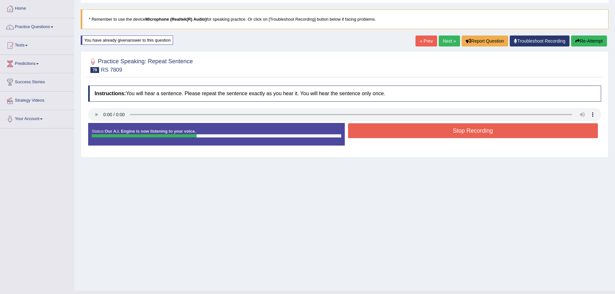
click at [482, 131] on button "Stop Recording" at bounding box center [473, 130] width 250 height 15
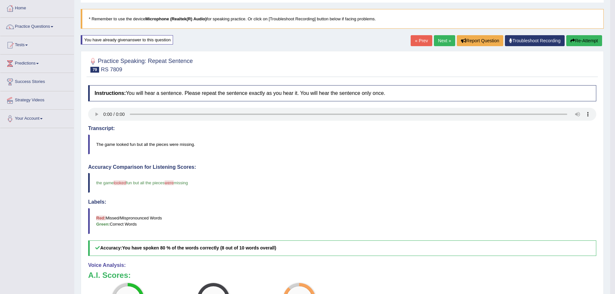
scroll to position [32, 0]
click at [579, 42] on button "Re-Attempt" at bounding box center [584, 41] width 36 height 11
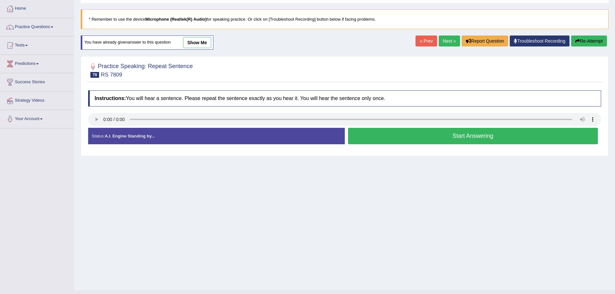
scroll to position [32, 0]
click at [452, 134] on button "Start Answering" at bounding box center [473, 136] width 250 height 16
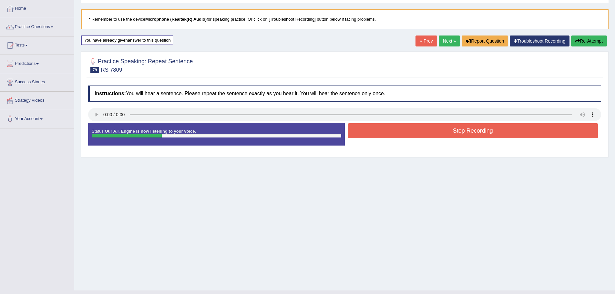
click at [452, 134] on button "Stop Recording" at bounding box center [473, 130] width 250 height 15
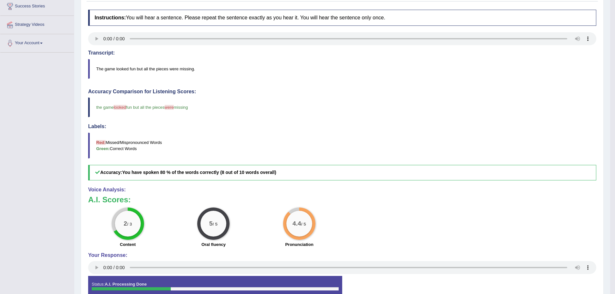
scroll to position [49, 0]
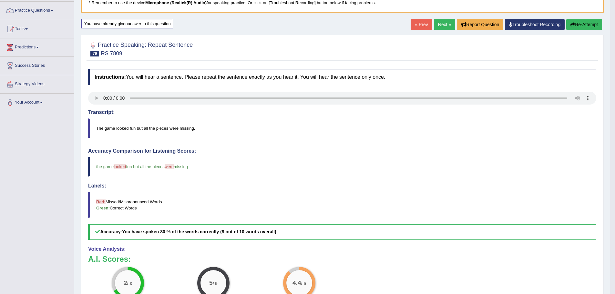
click at [580, 24] on button "Re-Attempt" at bounding box center [584, 24] width 36 height 11
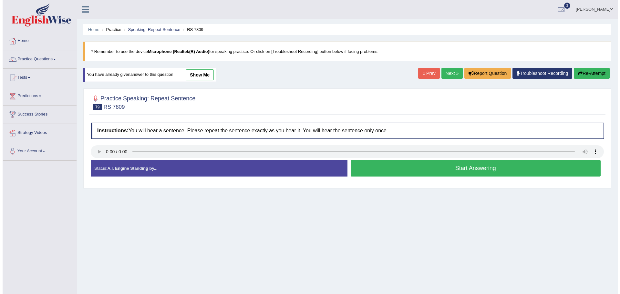
scroll to position [45, 0]
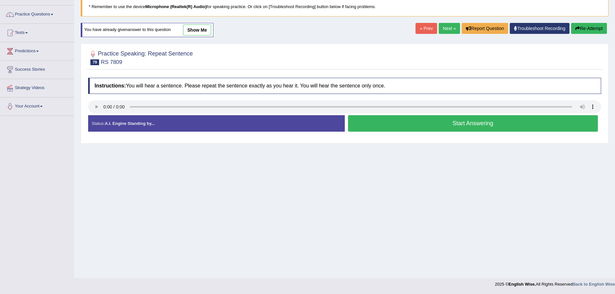
click at [463, 121] on button "Start Answering" at bounding box center [473, 123] width 250 height 16
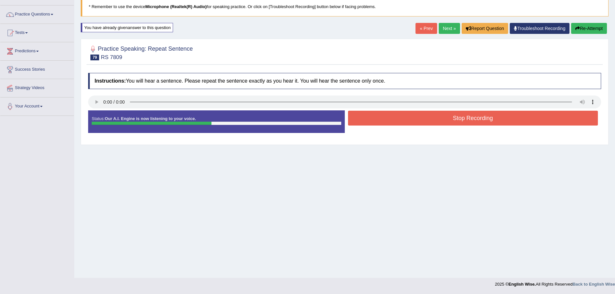
click at [463, 121] on button "Stop Recording" at bounding box center [473, 118] width 250 height 15
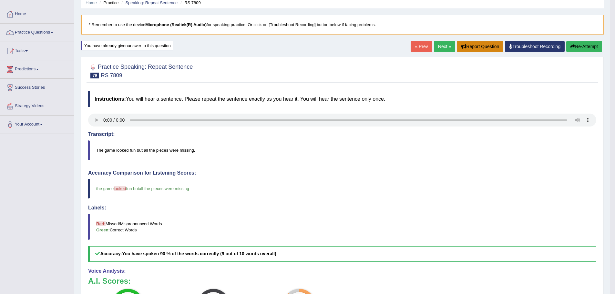
scroll to position [0, 0]
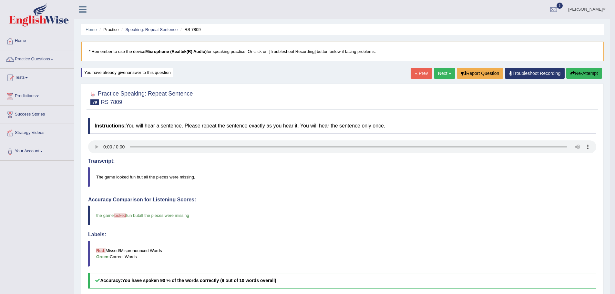
click at [444, 72] on link "Next »" at bounding box center [444, 73] width 21 height 11
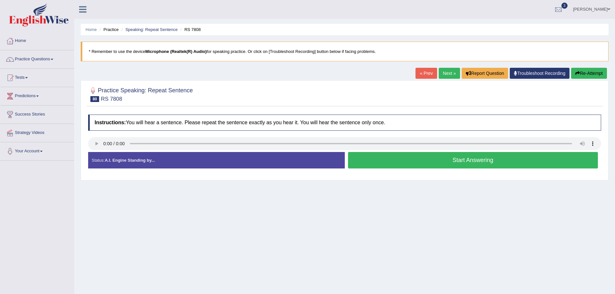
click at [390, 160] on button "Start Answering" at bounding box center [473, 160] width 250 height 16
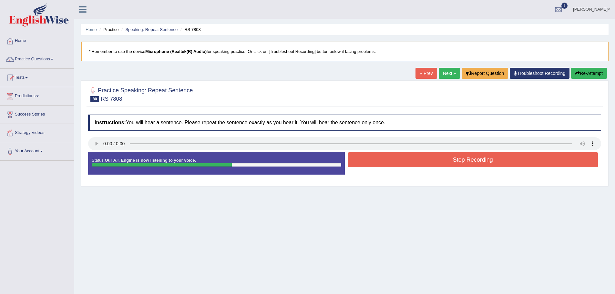
click at [490, 163] on button "Stop Recording" at bounding box center [473, 159] width 250 height 15
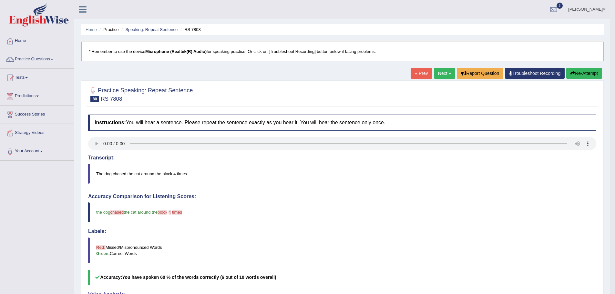
click at [439, 75] on link "Next »" at bounding box center [444, 73] width 21 height 11
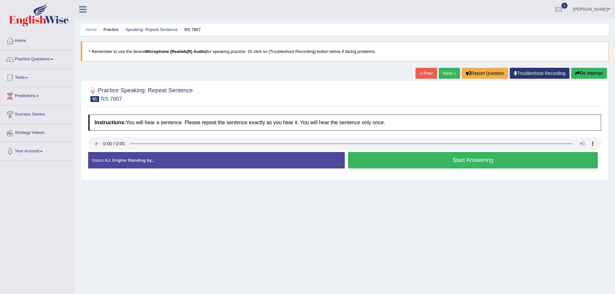
click at [457, 158] on button "Start Answering" at bounding box center [473, 160] width 250 height 16
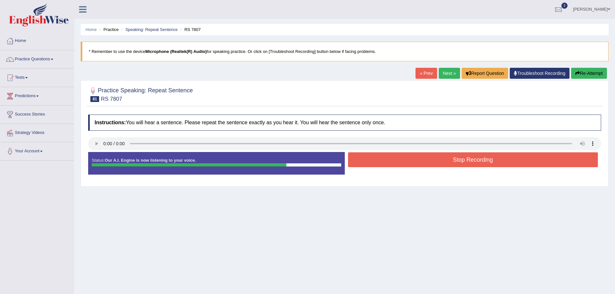
click at [417, 164] on button "Stop Recording" at bounding box center [473, 159] width 250 height 15
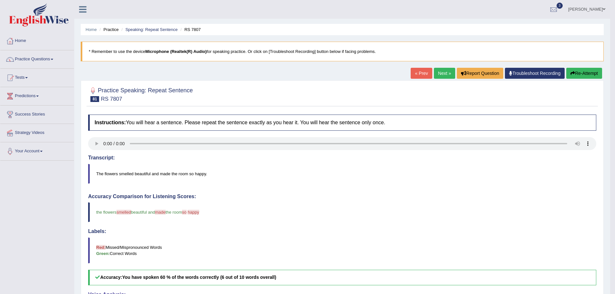
click at [587, 82] on div "Practice Speaking: Repeat Sentence 81 RS 7807 Instructions: You will hear a sen…" at bounding box center [342, 247] width 523 height 335
click at [446, 76] on link "Next »" at bounding box center [444, 73] width 21 height 11
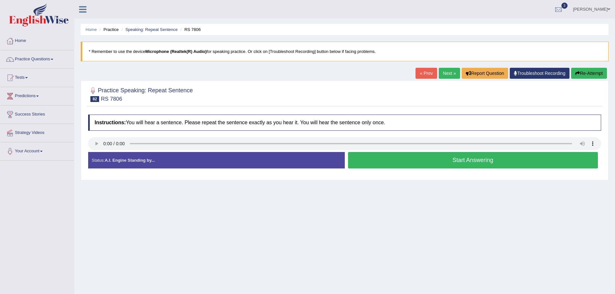
click at [410, 162] on button "Start Answering" at bounding box center [473, 160] width 250 height 16
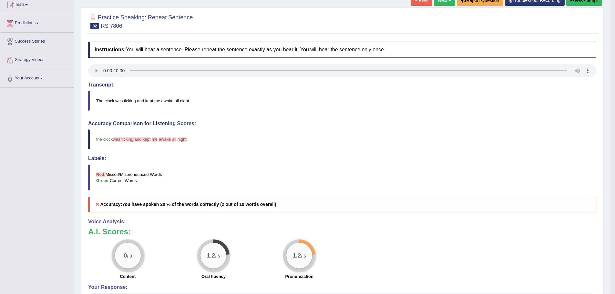
scroll to position [13, 0]
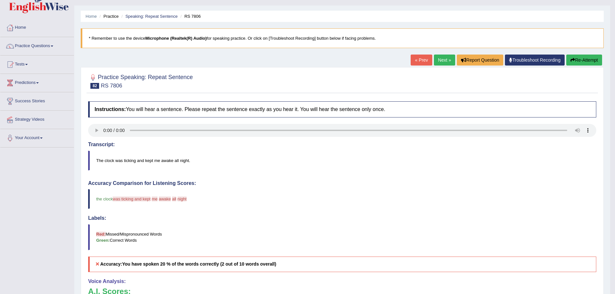
click at [440, 57] on link "Next »" at bounding box center [444, 60] width 21 height 11
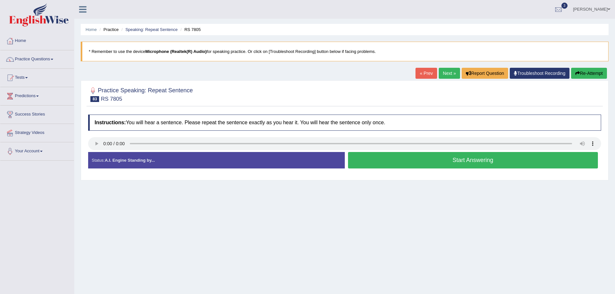
click at [391, 162] on button "Start Answering" at bounding box center [473, 160] width 250 height 16
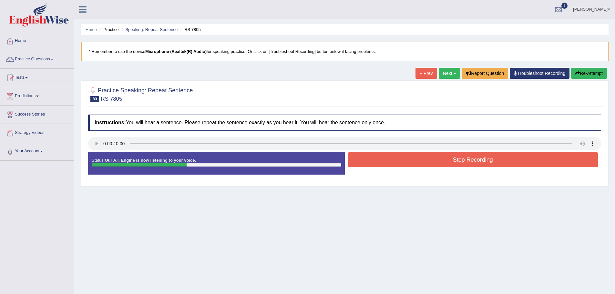
click at [384, 158] on button "Stop Recording" at bounding box center [473, 159] width 250 height 15
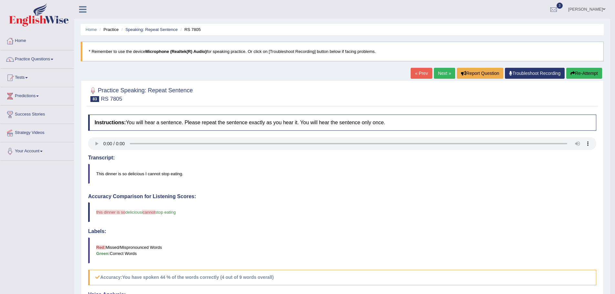
click at [444, 75] on link "Next »" at bounding box center [444, 73] width 21 height 11
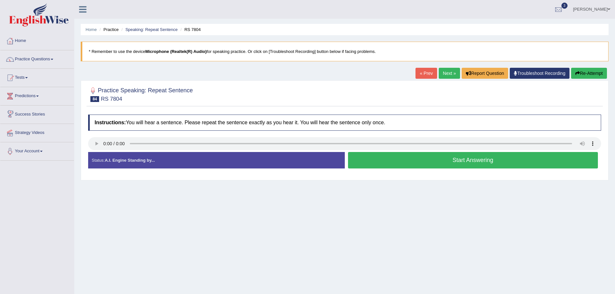
click at [411, 161] on button "Start Answering" at bounding box center [473, 160] width 250 height 16
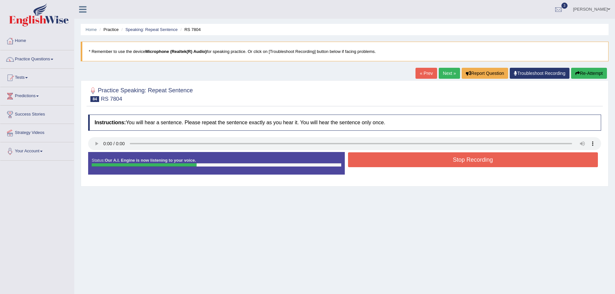
click at [442, 153] on button "Stop Recording" at bounding box center [473, 159] width 250 height 15
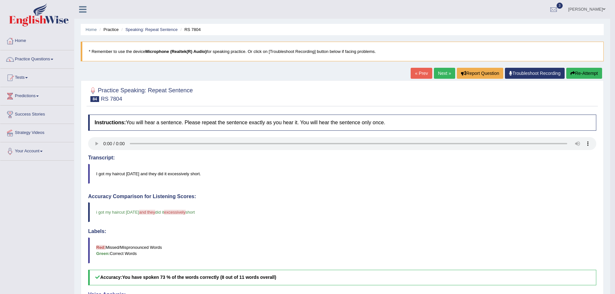
drag, startPoint x: 430, startPoint y: 74, endPoint x: 441, endPoint y: 74, distance: 11.6
click at [432, 74] on div "« Prev Next » Report Question Troubleshoot Recording Re-Attempt" at bounding box center [507, 74] width 193 height 13
click at [440, 75] on link "Next »" at bounding box center [444, 73] width 21 height 11
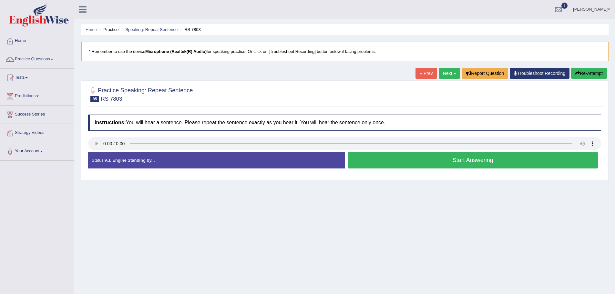
click at [395, 163] on button "Start Answering" at bounding box center [473, 160] width 250 height 16
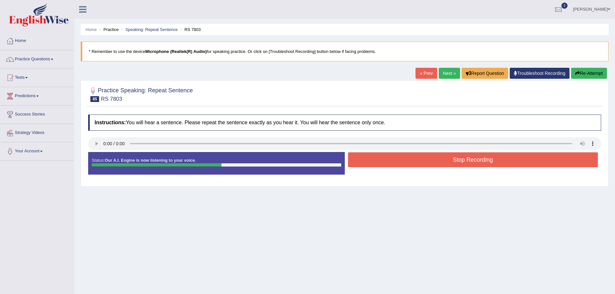
click at [420, 161] on button "Stop Recording" at bounding box center [473, 159] width 250 height 15
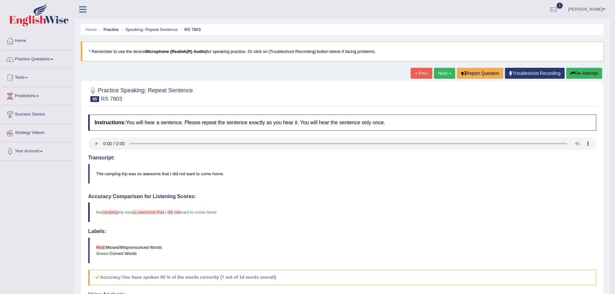
click at [599, 71] on button "Re-Attempt" at bounding box center [584, 73] width 36 height 11
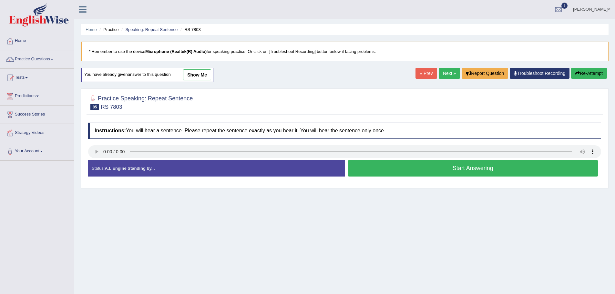
click at [519, 174] on button "Start Answering" at bounding box center [473, 168] width 250 height 16
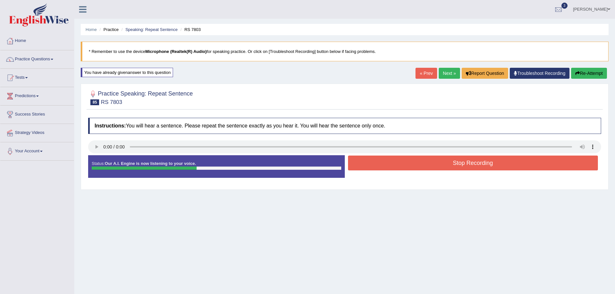
click at [517, 167] on button "Stop Recording" at bounding box center [473, 163] width 250 height 15
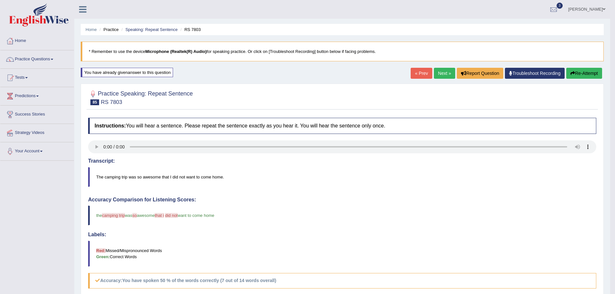
click at [444, 74] on link "Next »" at bounding box center [444, 73] width 21 height 11
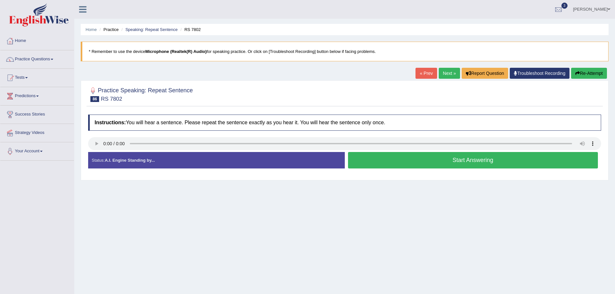
drag, startPoint x: 478, startPoint y: 169, endPoint x: 483, endPoint y: 166, distance: 5.8
click at [478, 169] on div "Start Answering" at bounding box center [473, 161] width 257 height 18
click at [487, 164] on button "Start Answering" at bounding box center [473, 160] width 250 height 16
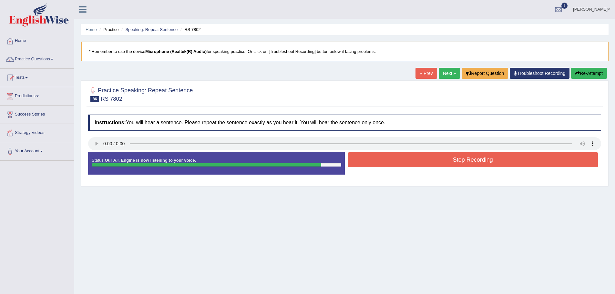
click at [476, 161] on button "Stop Recording" at bounding box center [473, 159] width 250 height 15
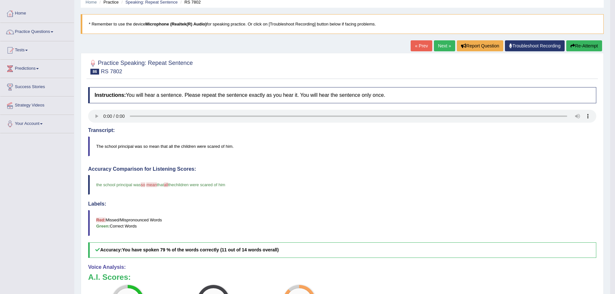
scroll to position [65, 0]
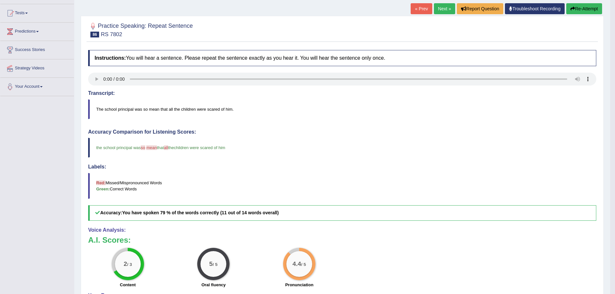
click at [445, 9] on link "Next »" at bounding box center [444, 8] width 21 height 11
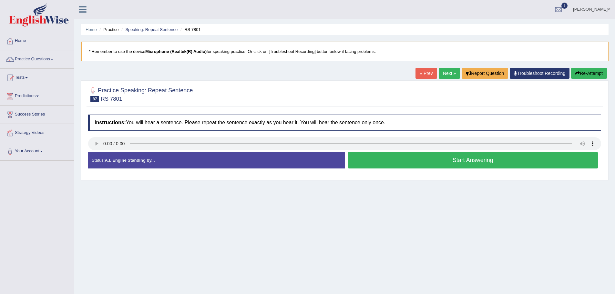
click at [165, 159] on div "Status: A.I. Engine Standing by..." at bounding box center [216, 160] width 257 height 16
click at [482, 163] on button "Start Answering" at bounding box center [473, 160] width 250 height 16
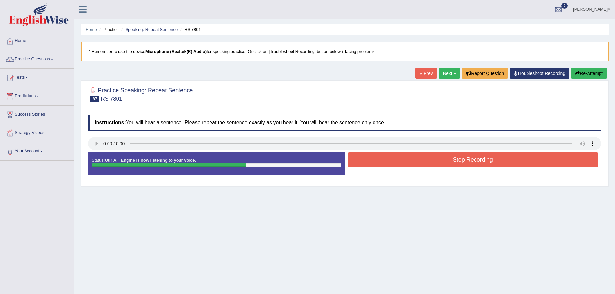
click at [497, 164] on button "Stop Recording" at bounding box center [473, 159] width 250 height 15
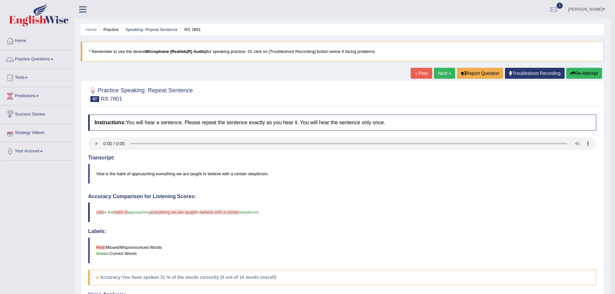
click at [51, 59] on link "Practice Questions" at bounding box center [37, 58] width 74 height 16
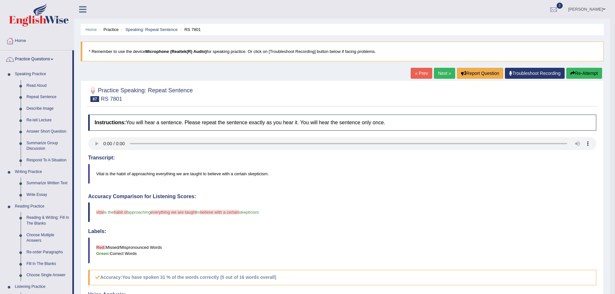
click at [51, 58] on link "Practice Questions" at bounding box center [36, 58] width 72 height 16
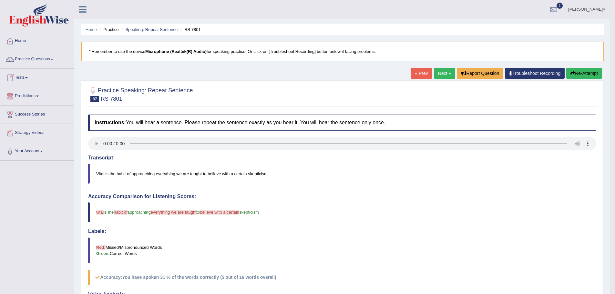
click at [33, 96] on link "Predictions" at bounding box center [37, 95] width 74 height 16
click at [39, 110] on link "Latest Predictions" at bounding box center [42, 111] width 60 height 12
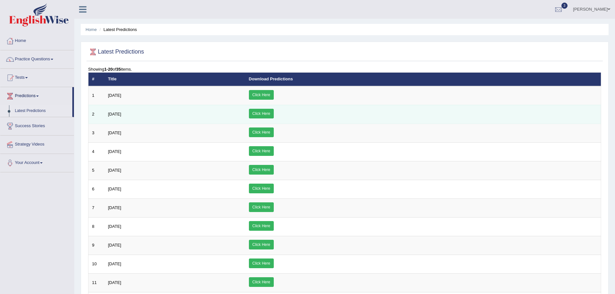
click at [274, 114] on link "Click Here" at bounding box center [261, 114] width 25 height 10
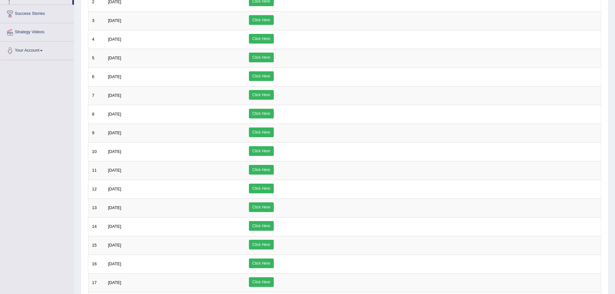
scroll to position [65, 0]
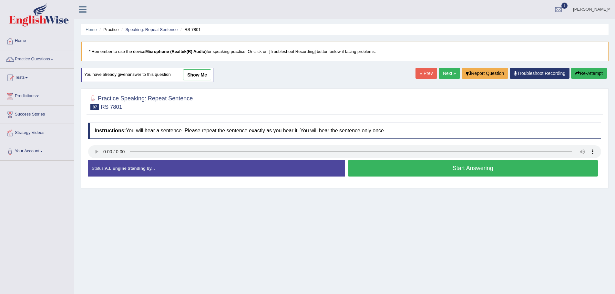
click at [441, 170] on button "Start Answering" at bounding box center [473, 168] width 250 height 16
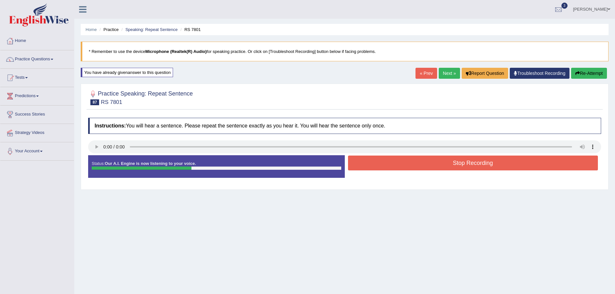
click at [446, 167] on button "Stop Recording" at bounding box center [473, 163] width 250 height 15
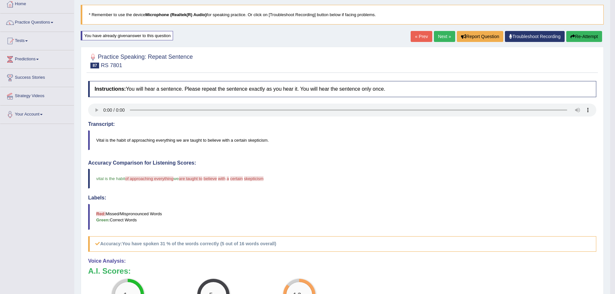
scroll to position [32, 0]
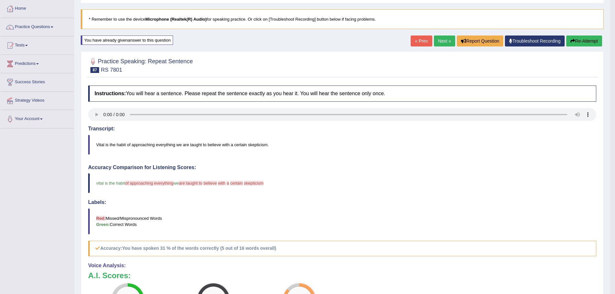
click at [440, 40] on link "Next »" at bounding box center [444, 41] width 21 height 11
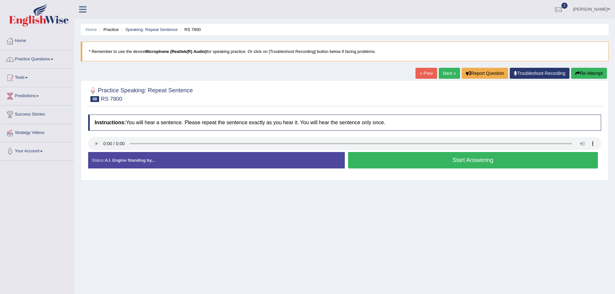
click at [411, 160] on button "Start Answering" at bounding box center [473, 160] width 250 height 16
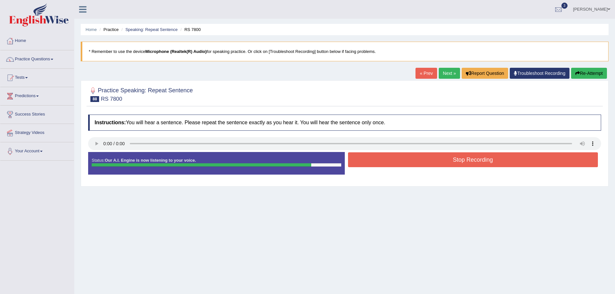
click at [427, 160] on button "Stop Recording" at bounding box center [473, 159] width 250 height 15
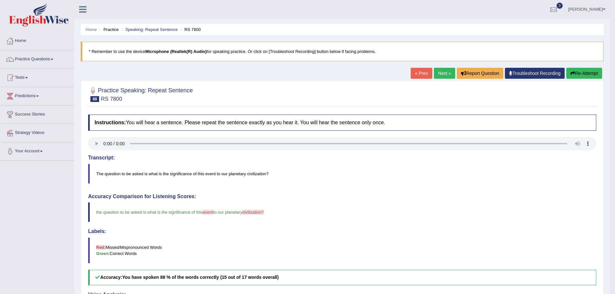
click at [441, 76] on link "Next »" at bounding box center [444, 73] width 21 height 11
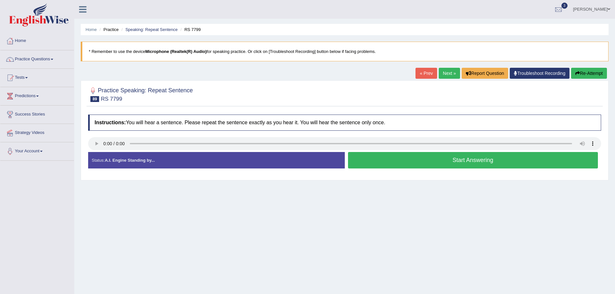
click at [431, 160] on button "Start Answering" at bounding box center [473, 160] width 250 height 16
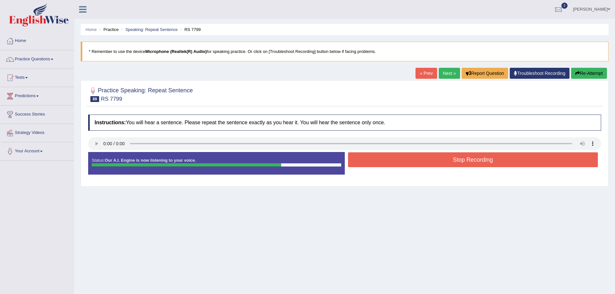
click at [450, 162] on button "Stop Recording" at bounding box center [473, 159] width 250 height 15
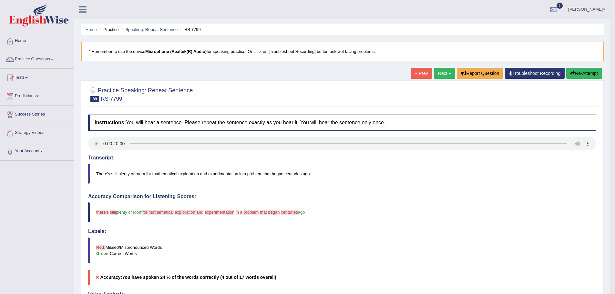
click at [441, 73] on link "Next »" at bounding box center [444, 73] width 21 height 11
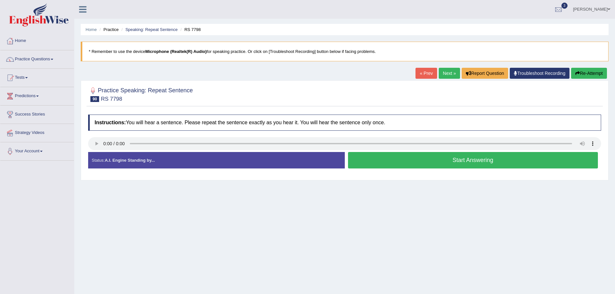
click at [376, 156] on button "Start Answering" at bounding box center [473, 160] width 250 height 16
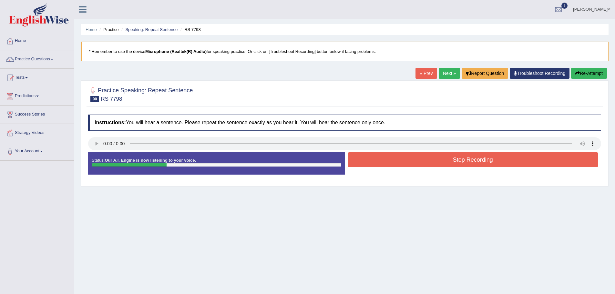
click at [455, 160] on button "Stop Recording" at bounding box center [473, 159] width 250 height 15
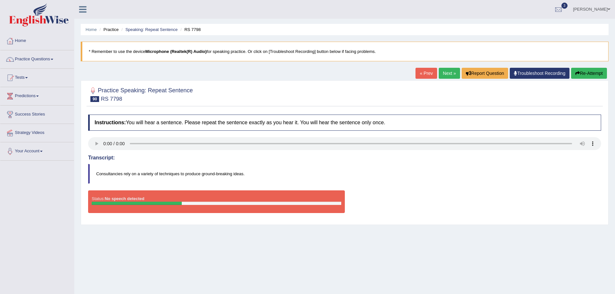
click at [449, 73] on link "Next »" at bounding box center [449, 73] width 21 height 11
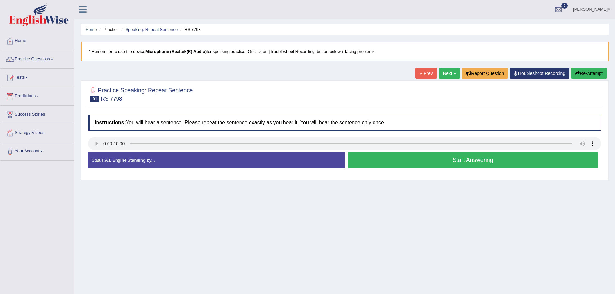
drag, startPoint x: 398, startPoint y: 157, endPoint x: 405, endPoint y: 155, distance: 6.3
click at [399, 157] on button "Start Answering" at bounding box center [473, 160] width 250 height 16
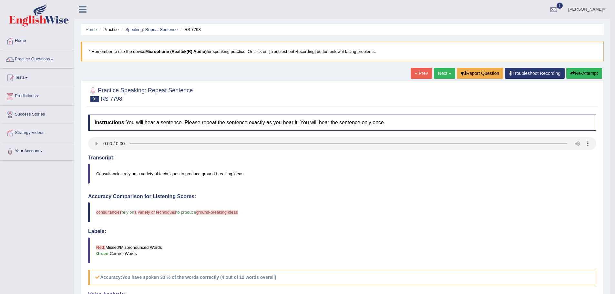
click at [579, 71] on button "Re-Attempt" at bounding box center [584, 73] width 36 height 11
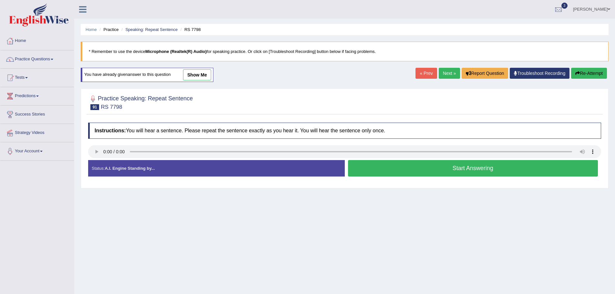
click at [495, 174] on button "Start Answering" at bounding box center [473, 168] width 250 height 16
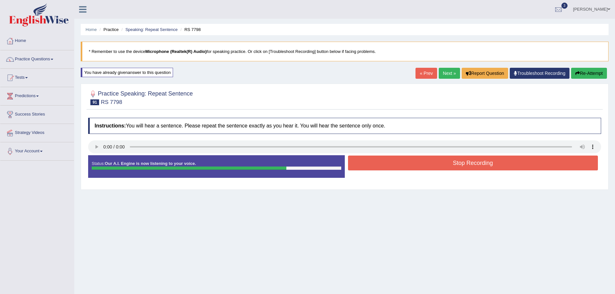
click at [455, 165] on button "Stop Recording" at bounding box center [473, 163] width 250 height 15
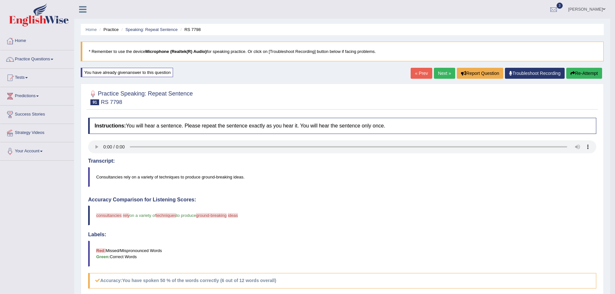
click at [583, 71] on button "Re-Attempt" at bounding box center [584, 73] width 36 height 11
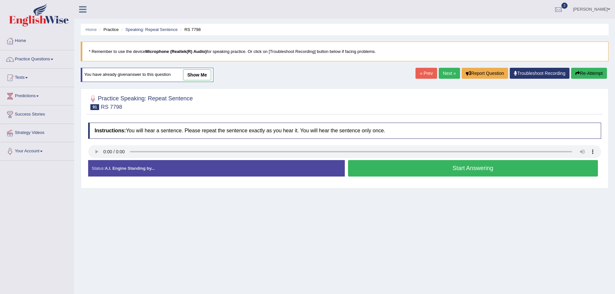
click at [442, 160] on div "Created with Highcharts 7.1.2 Great Too slow Too fast Time Speech pace meter: 0…" at bounding box center [475, 160] width 260 height 0
click at [432, 171] on button "Start Answering" at bounding box center [473, 168] width 250 height 16
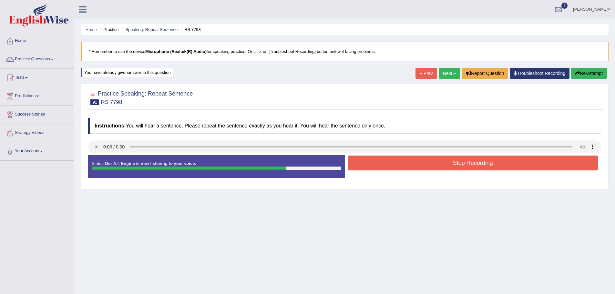
click at [448, 168] on button "Stop Recording" at bounding box center [473, 163] width 250 height 15
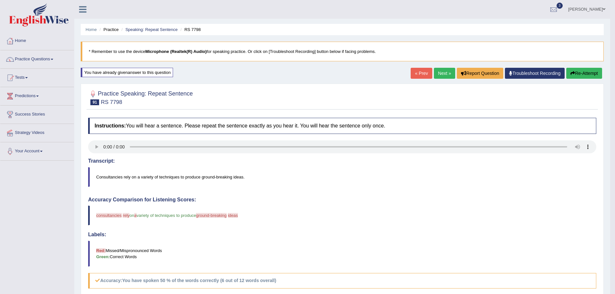
click at [587, 76] on button "Re-Attempt" at bounding box center [584, 73] width 36 height 11
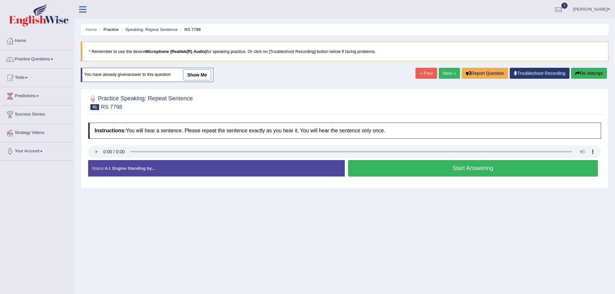
click at [424, 162] on button "Start Answering" at bounding box center [473, 168] width 250 height 16
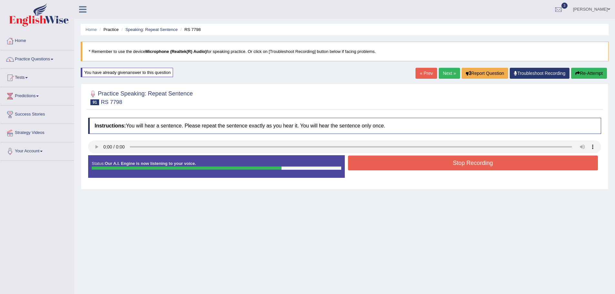
click at [466, 164] on button "Stop Recording" at bounding box center [473, 163] width 250 height 15
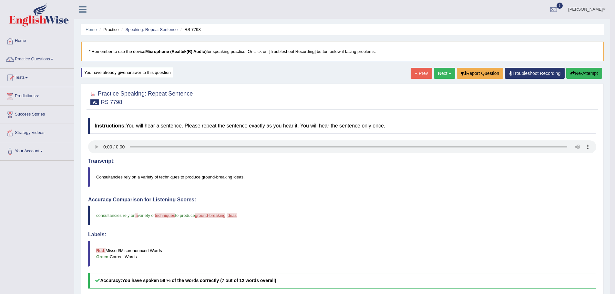
click at [586, 73] on button "Re-Attempt" at bounding box center [584, 73] width 36 height 11
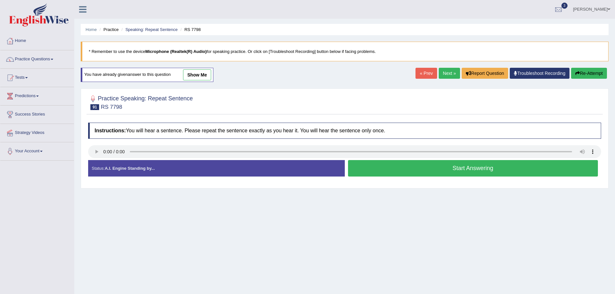
drag, startPoint x: 408, startPoint y: 173, endPoint x: 420, endPoint y: 160, distance: 16.9
click at [408, 173] on button "Start Answering" at bounding box center [473, 168] width 250 height 16
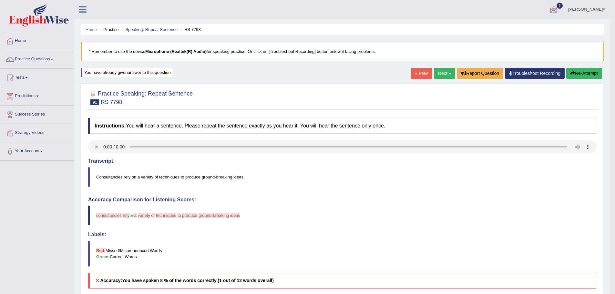
click at [593, 73] on button "Re-Attempt" at bounding box center [584, 73] width 36 height 11
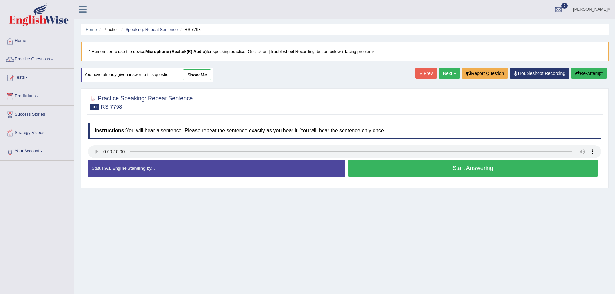
click at [465, 174] on button "Start Answering" at bounding box center [473, 168] width 250 height 16
click at [450, 168] on button "Start Answering" at bounding box center [473, 168] width 250 height 16
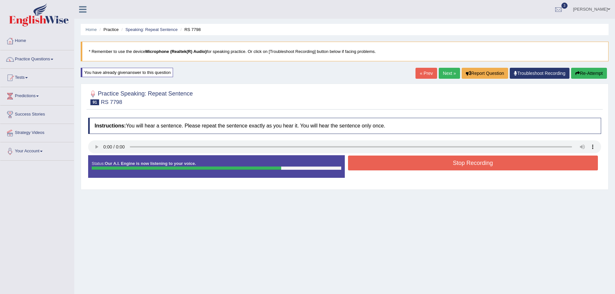
click at [498, 167] on button "Stop Recording" at bounding box center [473, 163] width 250 height 15
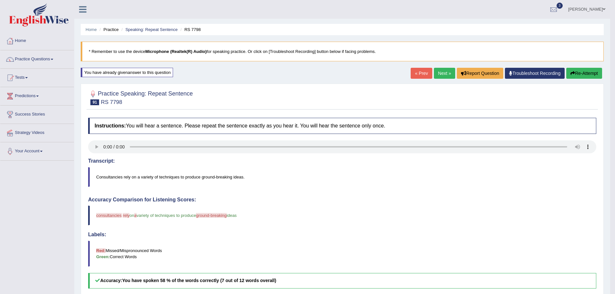
click at [589, 75] on button "Re-Attempt" at bounding box center [584, 73] width 36 height 11
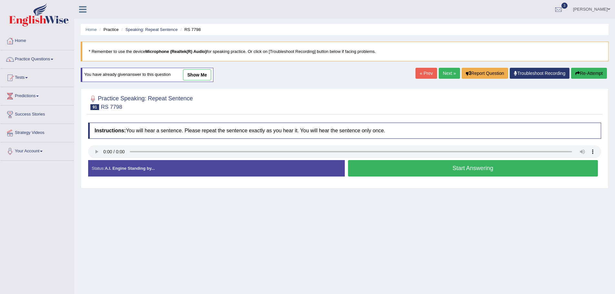
click at [467, 171] on button "Start Answering" at bounding box center [473, 168] width 250 height 16
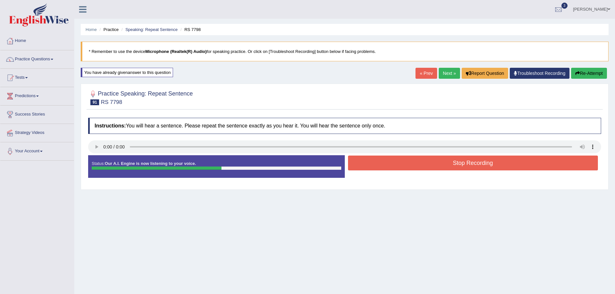
drag, startPoint x: 418, startPoint y: 163, endPoint x: 569, endPoint y: 74, distance: 174.9
click at [423, 164] on button "Stop Recording" at bounding box center [473, 163] width 250 height 15
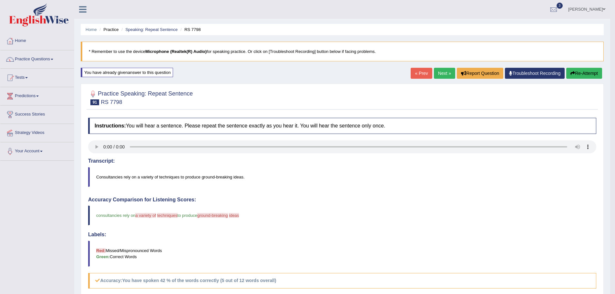
click at [439, 71] on link "Next »" at bounding box center [444, 73] width 21 height 11
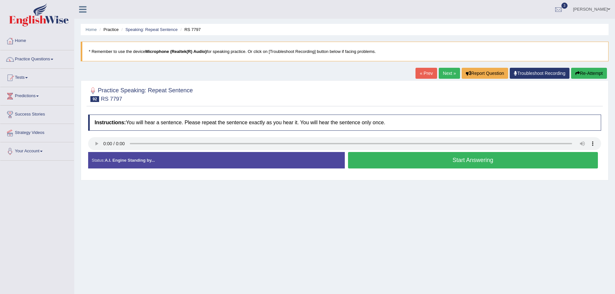
click at [417, 74] on link "« Prev" at bounding box center [426, 73] width 21 height 11
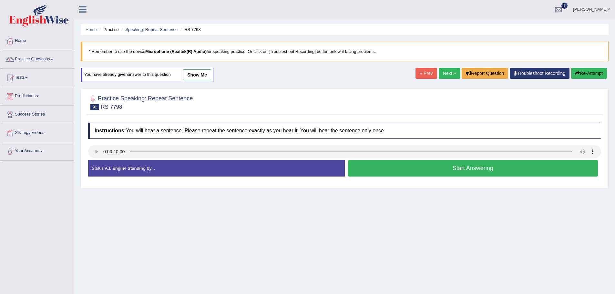
click at [437, 170] on button "Start Answering" at bounding box center [473, 168] width 250 height 16
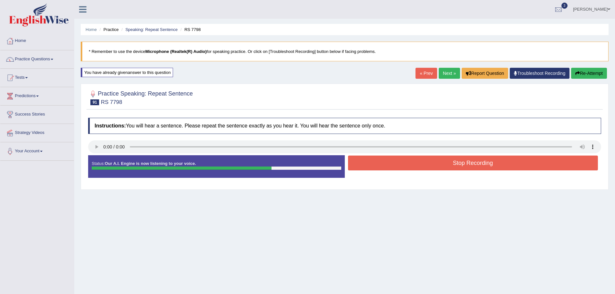
click at [453, 160] on button "Stop Recording" at bounding box center [473, 163] width 250 height 15
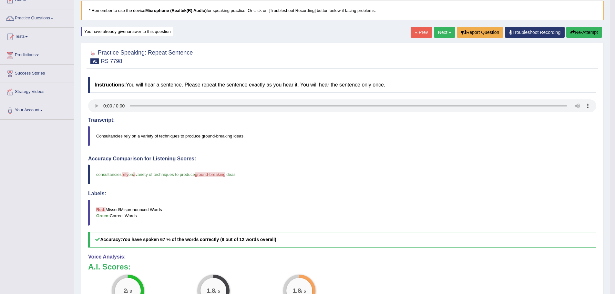
scroll to position [65, 0]
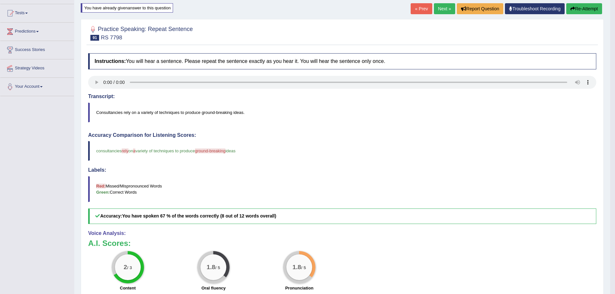
click at [579, 8] on button "Re-Attempt" at bounding box center [584, 8] width 36 height 11
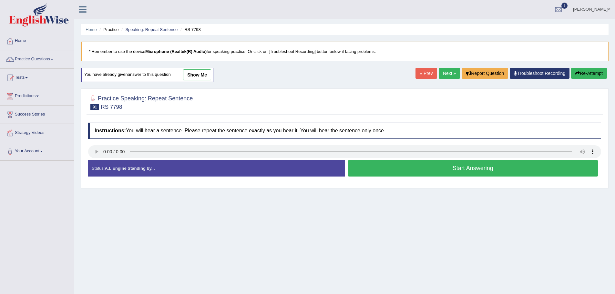
scroll to position [45, 0]
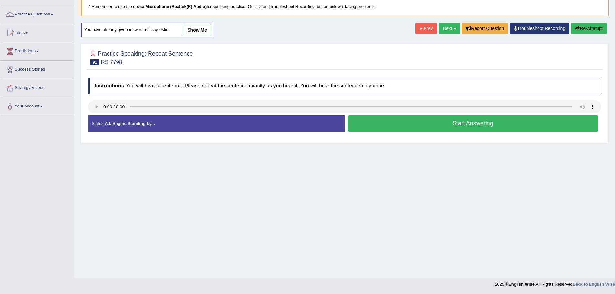
click at [423, 121] on button "Start Answering" at bounding box center [473, 123] width 250 height 16
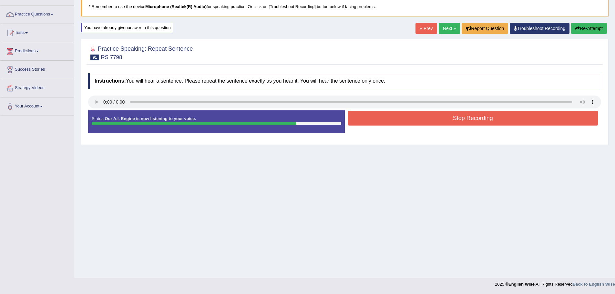
click at [476, 118] on button "Stop Recording" at bounding box center [473, 118] width 250 height 15
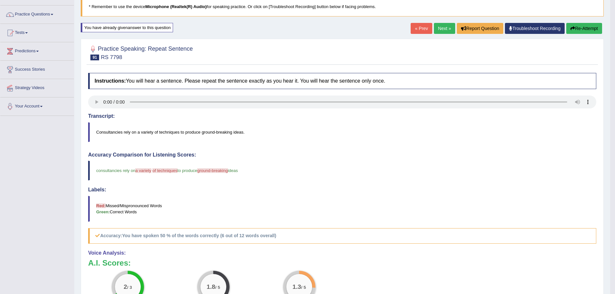
click at [595, 28] on button "Re-Attempt" at bounding box center [584, 28] width 36 height 11
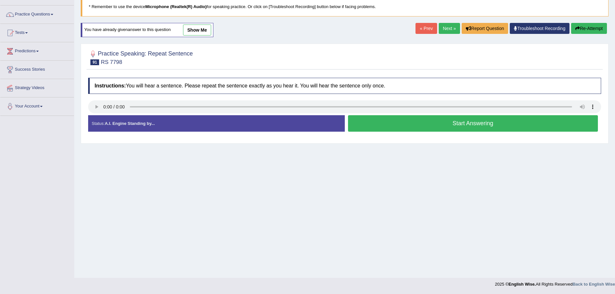
scroll to position [45, 0]
drag, startPoint x: 496, startPoint y: 125, endPoint x: 609, endPoint y: 103, distance: 115.1
click at [496, 124] on button "Start Answering" at bounding box center [473, 123] width 250 height 16
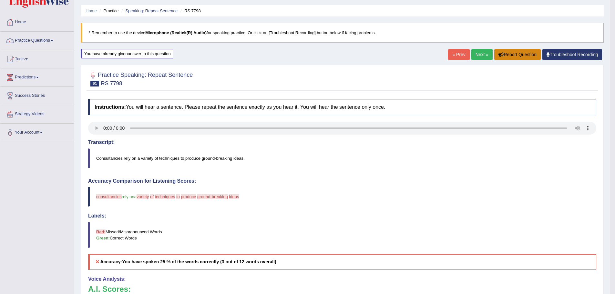
scroll to position [0, 0]
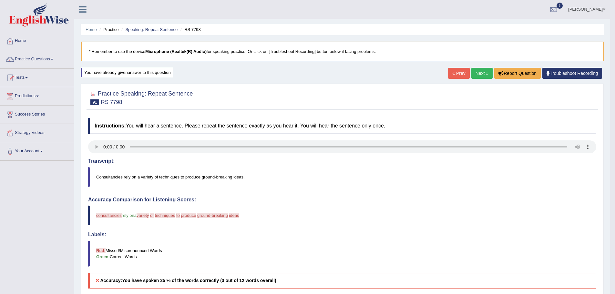
click at [482, 74] on link "Next »" at bounding box center [481, 73] width 21 height 11
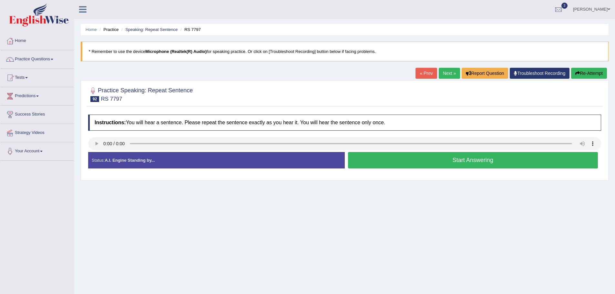
click at [455, 158] on button "Start Answering" at bounding box center [473, 160] width 250 height 16
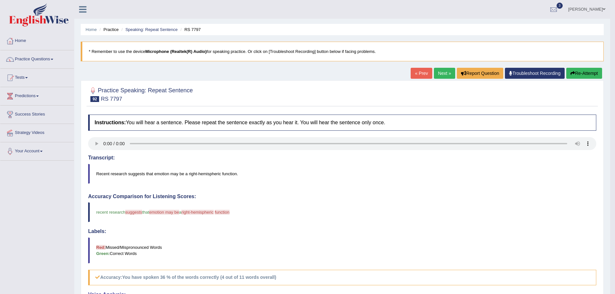
click at [439, 74] on link "Next »" at bounding box center [444, 73] width 21 height 11
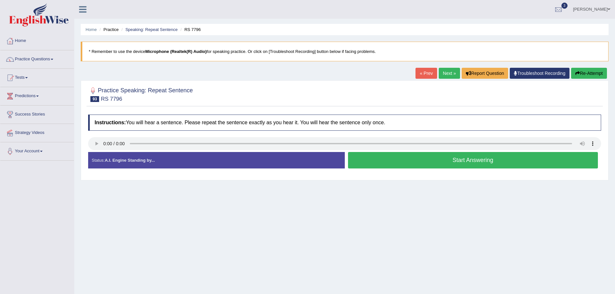
click at [495, 162] on button "Start Answering" at bounding box center [473, 160] width 250 height 16
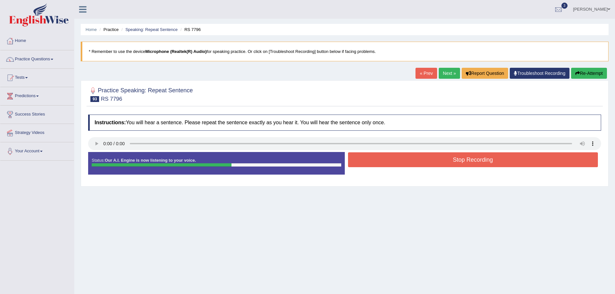
click at [439, 162] on button "Stop Recording" at bounding box center [473, 159] width 250 height 15
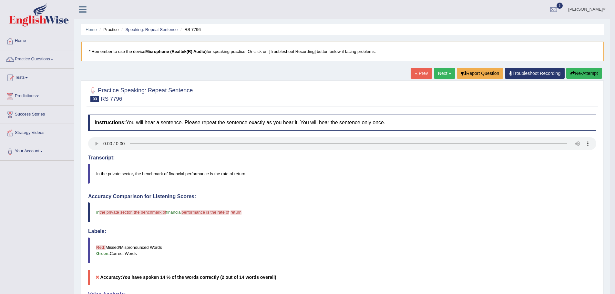
click at [592, 75] on button "Re-Attempt" at bounding box center [584, 73] width 36 height 11
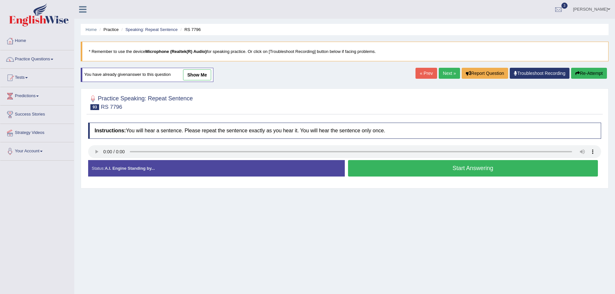
click at [427, 163] on button "Start Answering" at bounding box center [473, 168] width 250 height 16
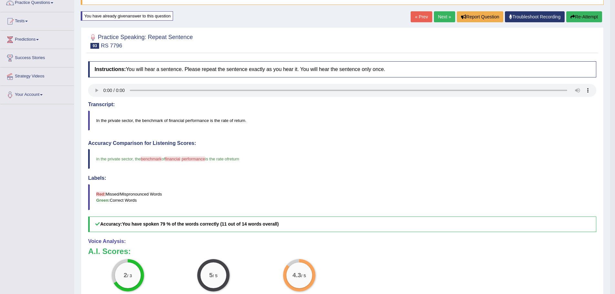
scroll to position [65, 0]
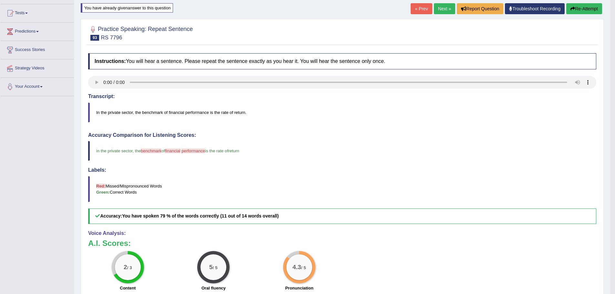
click at [440, 9] on link "Next »" at bounding box center [444, 8] width 21 height 11
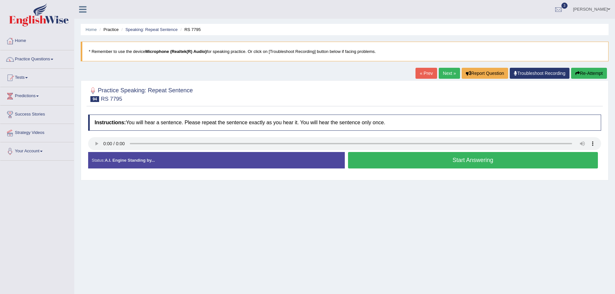
drag, startPoint x: 425, startPoint y: 160, endPoint x: 591, endPoint y: 126, distance: 169.3
click at [429, 157] on button "Start Answering" at bounding box center [473, 160] width 250 height 16
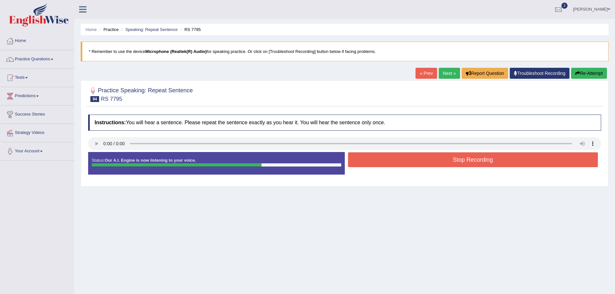
click at [438, 158] on button "Stop Recording" at bounding box center [473, 159] width 250 height 15
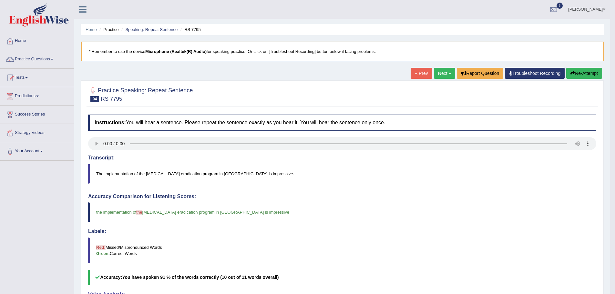
click at [442, 75] on link "Next »" at bounding box center [444, 73] width 21 height 11
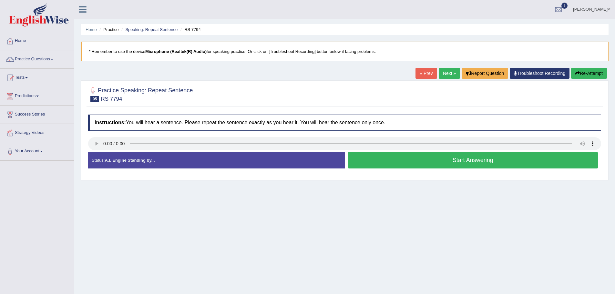
drag, startPoint x: 390, startPoint y: 158, endPoint x: 547, endPoint y: 115, distance: 163.3
click at [394, 157] on button "Start Answering" at bounding box center [473, 160] width 250 height 16
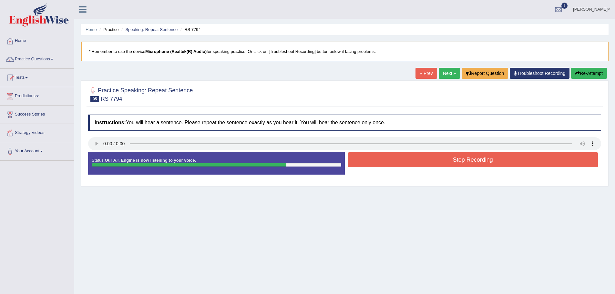
click at [478, 164] on button "Stop Recording" at bounding box center [473, 159] width 250 height 15
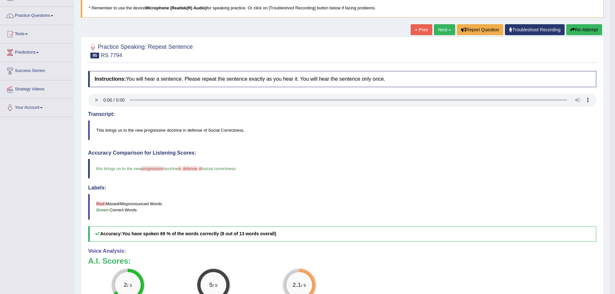
scroll to position [32, 0]
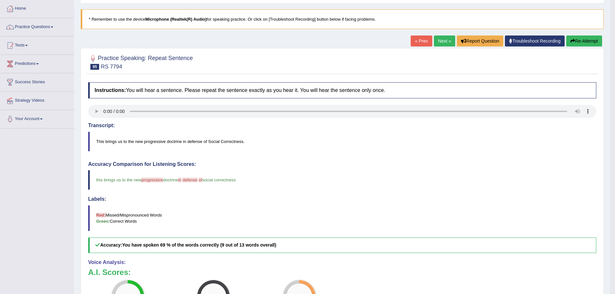
click at [578, 40] on button "Re-Attempt" at bounding box center [584, 41] width 36 height 11
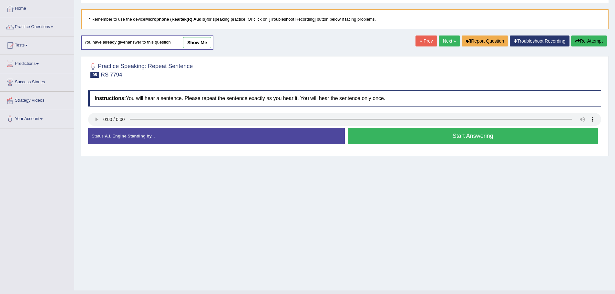
click at [450, 136] on button "Start Answering" at bounding box center [473, 136] width 250 height 16
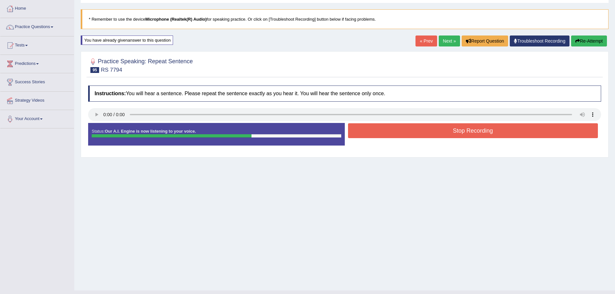
click at [439, 132] on button "Stop Recording" at bounding box center [473, 130] width 250 height 15
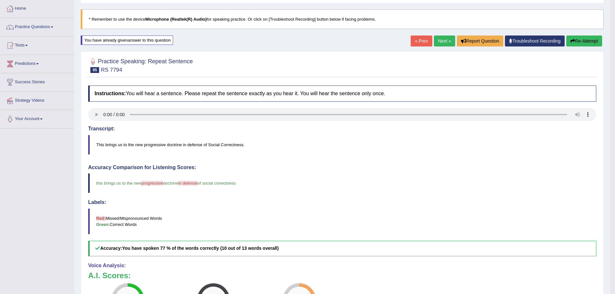
click at [437, 42] on link "Next »" at bounding box center [444, 41] width 21 height 11
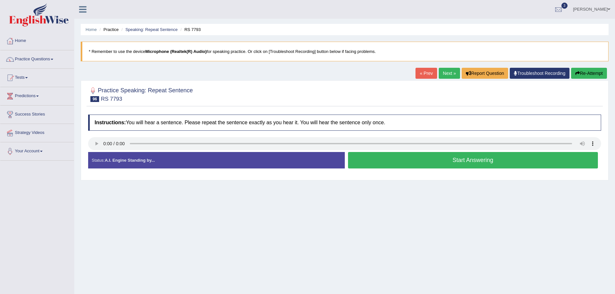
click at [430, 165] on button "Start Answering" at bounding box center [473, 160] width 250 height 16
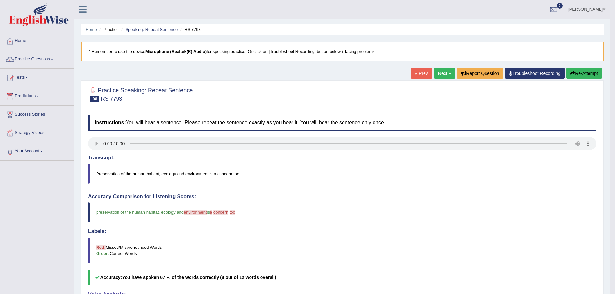
click at [444, 75] on link "Next »" at bounding box center [444, 73] width 21 height 11
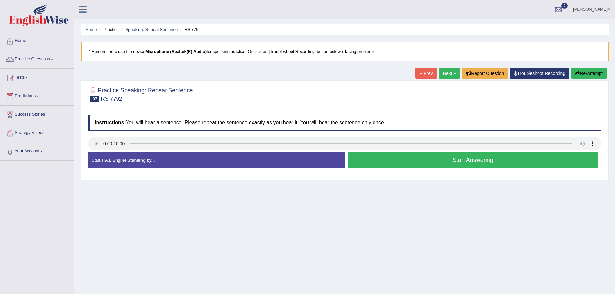
click at [387, 162] on button "Start Answering" at bounding box center [473, 160] width 250 height 16
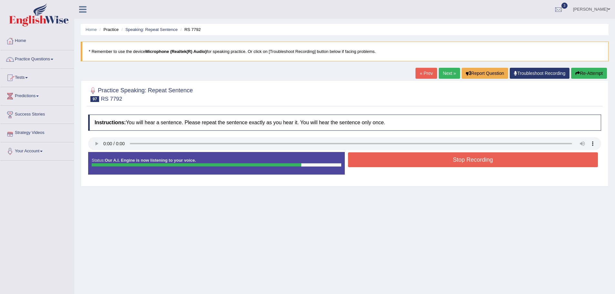
click at [426, 162] on button "Stop Recording" at bounding box center [473, 159] width 250 height 15
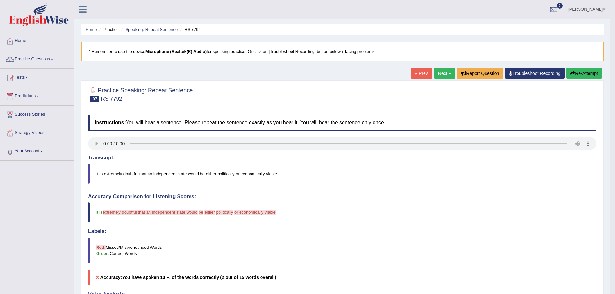
click at [442, 75] on link "Next »" at bounding box center [444, 73] width 21 height 11
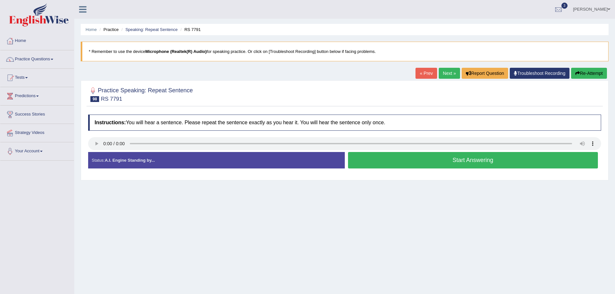
click at [375, 162] on button "Start Answering" at bounding box center [473, 160] width 250 height 16
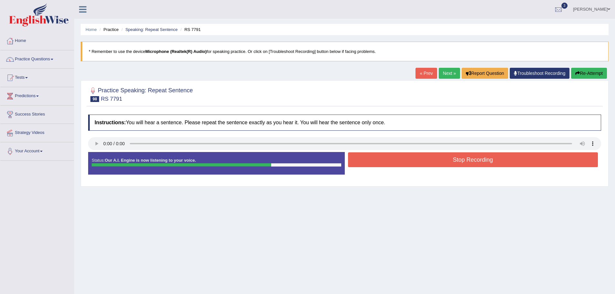
click at [369, 158] on button "Stop Recording" at bounding box center [473, 159] width 250 height 15
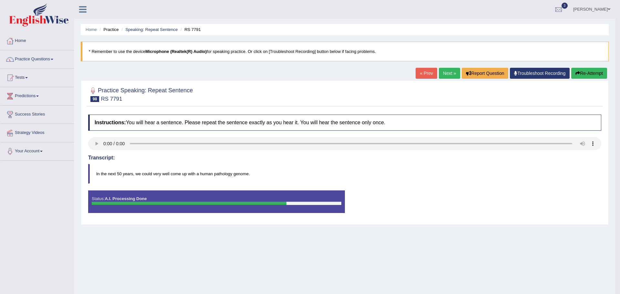
drag, startPoint x: 151, startPoint y: 173, endPoint x: 165, endPoint y: 174, distance: 13.9
click at [165, 174] on body "Toggle navigation Home Practice Questions Speaking Practice Read Aloud Repeat S…" at bounding box center [310, 147] width 620 height 294
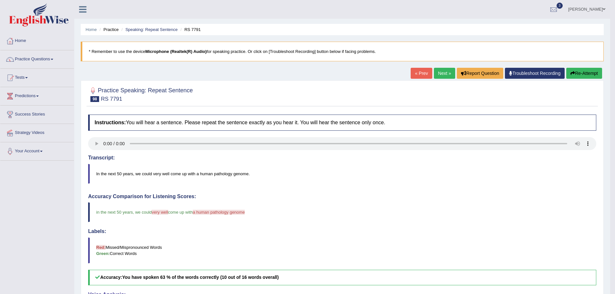
click at [442, 77] on link "Next »" at bounding box center [444, 73] width 21 height 11
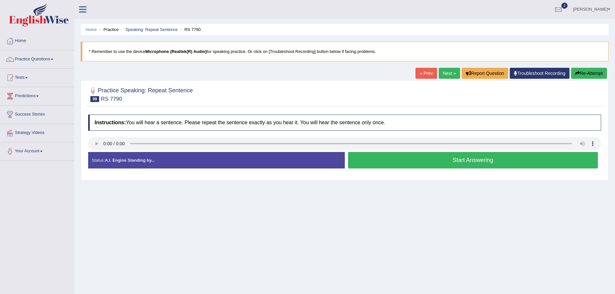
click at [434, 124] on h4 "Instructions: You will hear a sentence. Please repeat the sentence exactly as y…" at bounding box center [344, 123] width 513 height 16
click at [401, 109] on div "Practice Speaking: Repeat Sentence 99 RS 7790 Instructions: You will hear a sen…" at bounding box center [345, 130] width 528 height 100
click at [170, 123] on h4 "Instructions: You will hear a sentence. Please repeat the sentence exactly as y…" at bounding box center [344, 123] width 513 height 16
click at [363, 178] on div "Practice Speaking: Repeat Sentence 99 RS 7790 Instructions: You will hear a sen…" at bounding box center [345, 130] width 528 height 100
click at [367, 162] on button "Start Answering" at bounding box center [473, 160] width 250 height 16
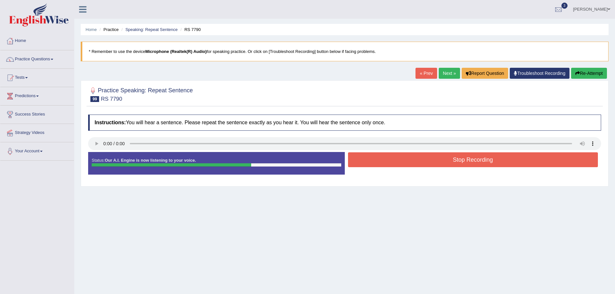
click at [385, 160] on button "Stop Recording" at bounding box center [473, 159] width 250 height 15
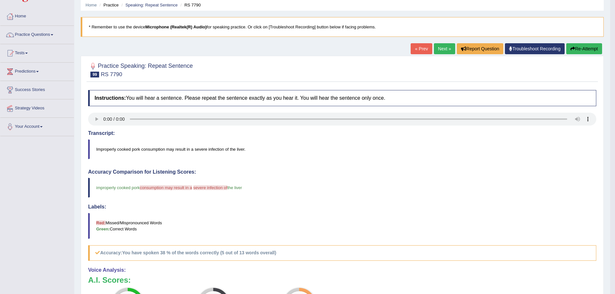
scroll to position [13, 0]
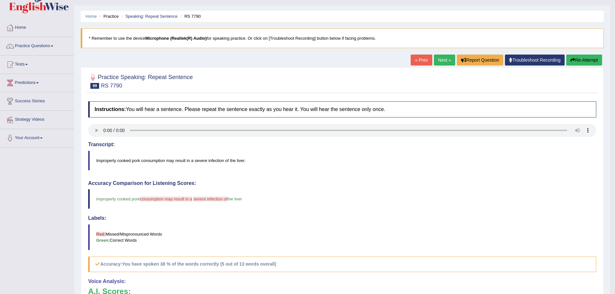
click at [440, 61] on link "Next »" at bounding box center [444, 60] width 21 height 11
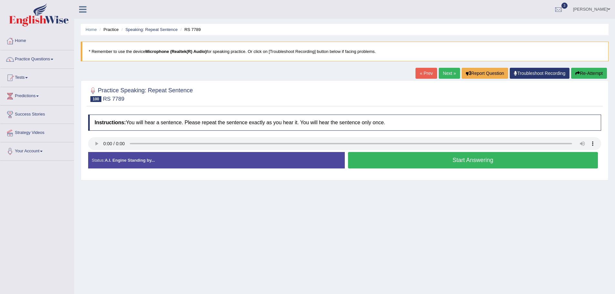
drag, startPoint x: 404, startPoint y: 161, endPoint x: 417, endPoint y: 149, distance: 18.0
click at [406, 160] on button "Start Answering" at bounding box center [473, 160] width 250 height 16
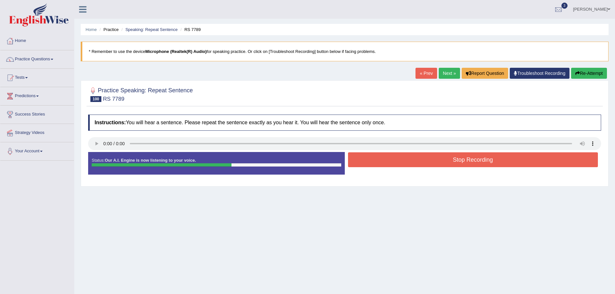
click at [431, 162] on button "Stop Recording" at bounding box center [473, 159] width 250 height 15
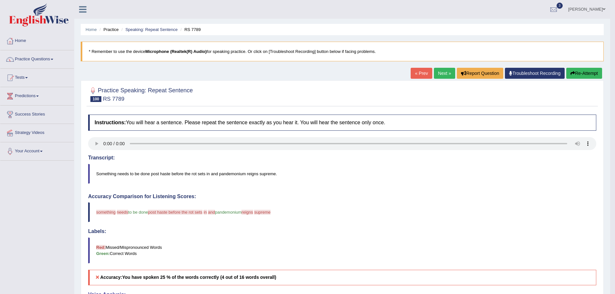
scroll to position [32, 0]
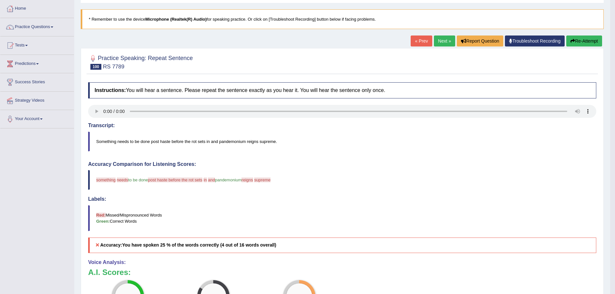
click at [577, 41] on button "Re-Attempt" at bounding box center [584, 41] width 36 height 11
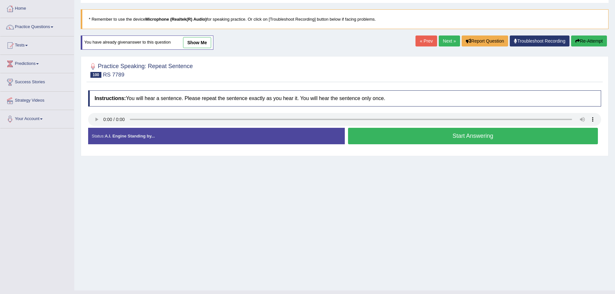
click at [446, 136] on button "Start Answering" at bounding box center [473, 136] width 250 height 16
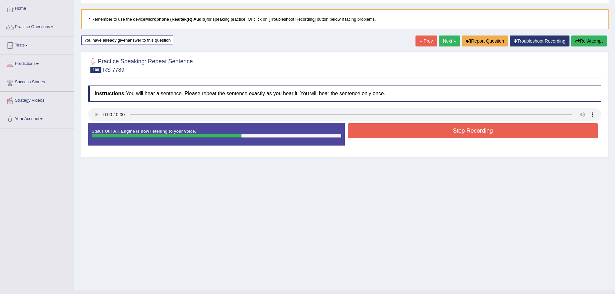
click at [451, 121] on div at bounding box center [344, 115] width 513 height 15
click at [451, 127] on button "Stop Recording" at bounding box center [473, 130] width 250 height 15
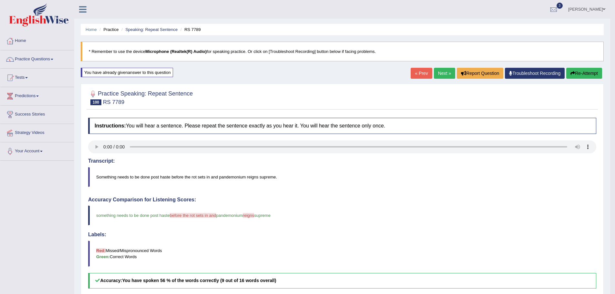
click at [582, 74] on button "Re-Attempt" at bounding box center [584, 73] width 36 height 11
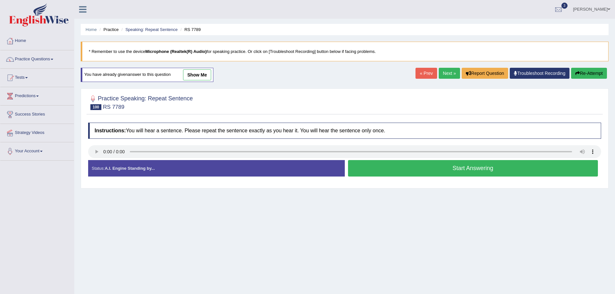
drag, startPoint x: 438, startPoint y: 168, endPoint x: 610, endPoint y: 157, distance: 172.8
click at [438, 168] on button "Start Answering" at bounding box center [473, 168] width 250 height 16
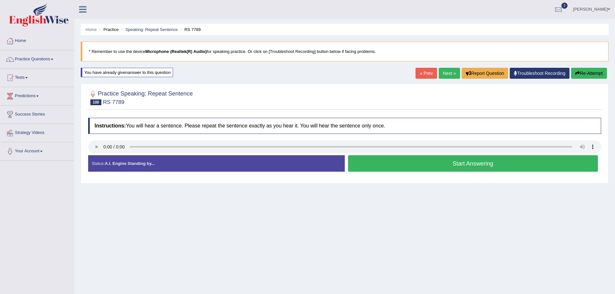
click at [348, 155] on button "Start Answering" at bounding box center [473, 163] width 250 height 16
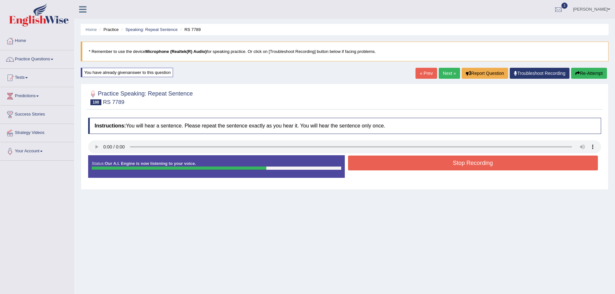
click at [514, 165] on button "Stop Recording" at bounding box center [473, 163] width 250 height 15
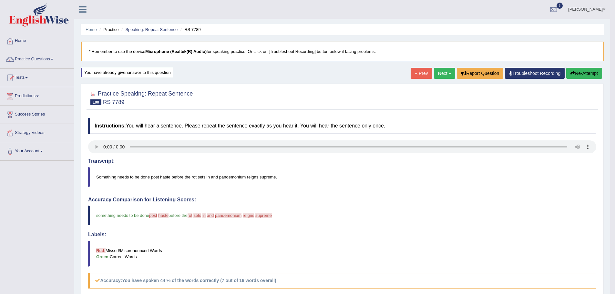
click at [584, 73] on button "Re-Attempt" at bounding box center [584, 73] width 36 height 11
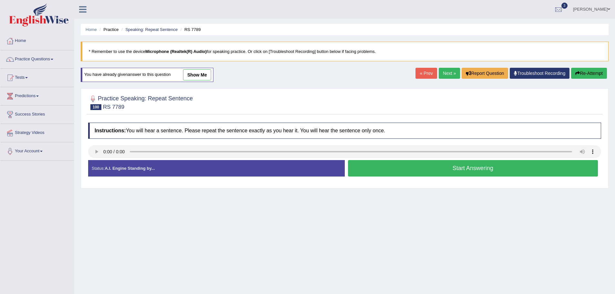
click at [392, 164] on button "Start Answering" at bounding box center [473, 168] width 250 height 16
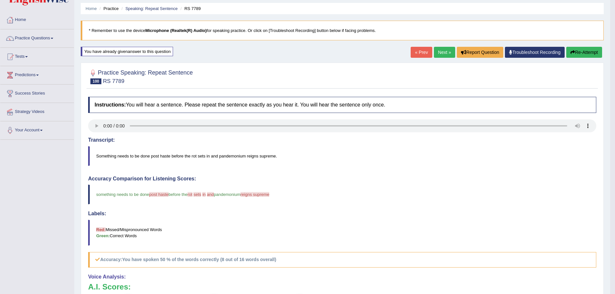
scroll to position [32, 0]
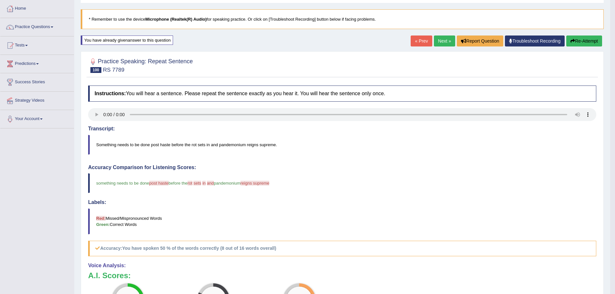
click at [443, 43] on link "Next »" at bounding box center [444, 41] width 21 height 11
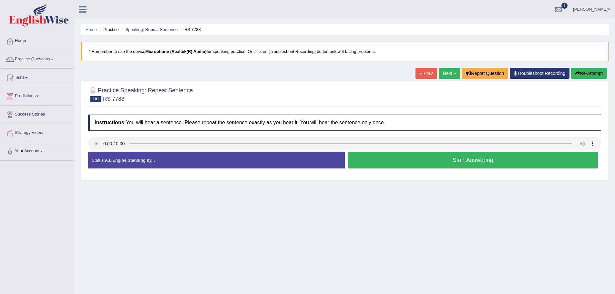
drag, startPoint x: 408, startPoint y: 156, endPoint x: 497, endPoint y: 157, distance: 88.5
click at [409, 157] on button "Start Answering" at bounding box center [473, 160] width 250 height 16
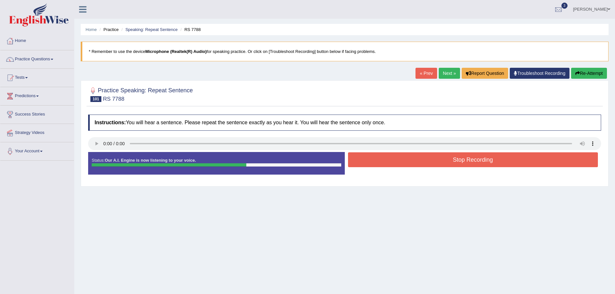
drag, startPoint x: 447, startPoint y: 161, endPoint x: 600, endPoint y: 145, distance: 153.6
click at [448, 160] on button "Stop Recording" at bounding box center [473, 159] width 250 height 15
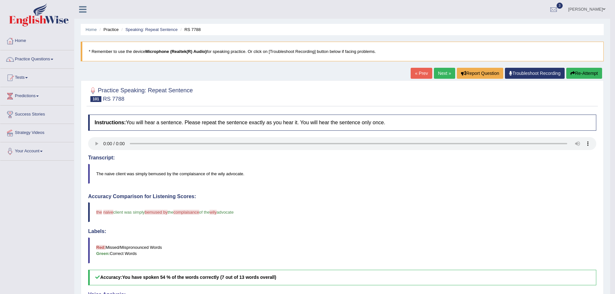
click at [575, 70] on button "Re-Attempt" at bounding box center [584, 73] width 36 height 11
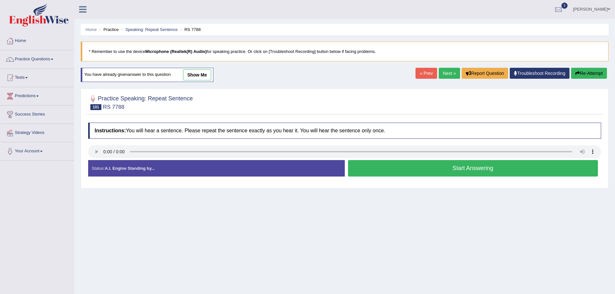
drag, startPoint x: 433, startPoint y: 169, endPoint x: 602, endPoint y: 132, distance: 173.0
click at [433, 169] on button "Start Answering" at bounding box center [473, 168] width 250 height 16
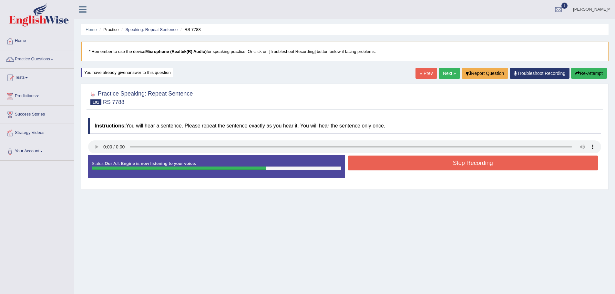
drag, startPoint x: 440, startPoint y: 163, endPoint x: 504, endPoint y: 207, distance: 77.4
click at [441, 163] on button "Stop Recording" at bounding box center [473, 163] width 250 height 15
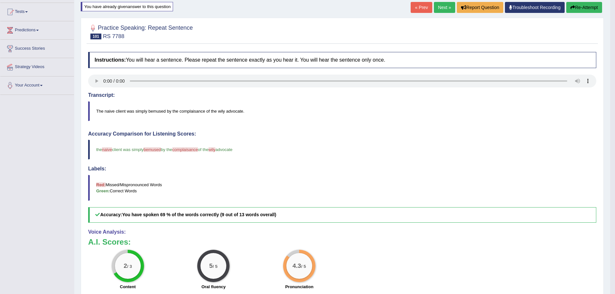
scroll to position [32, 0]
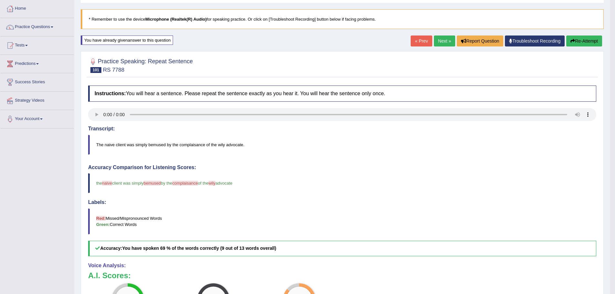
click at [576, 39] on button "Re-Attempt" at bounding box center [584, 41] width 36 height 11
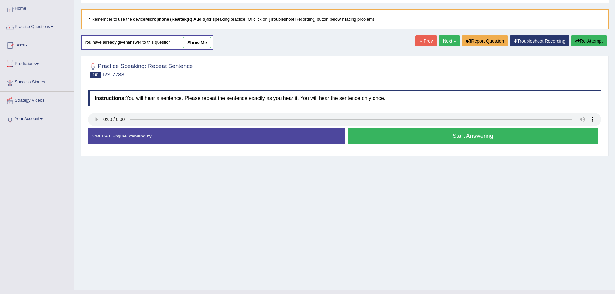
click at [443, 137] on button "Start Answering" at bounding box center [473, 136] width 250 height 16
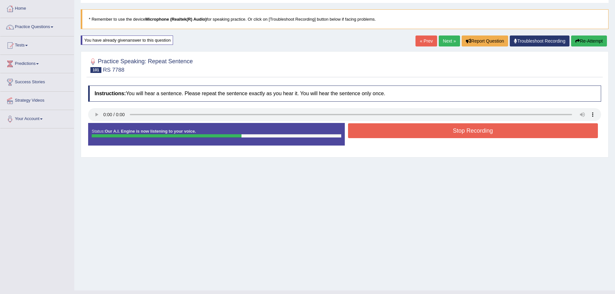
click at [491, 135] on button "Stop Recording" at bounding box center [473, 130] width 250 height 15
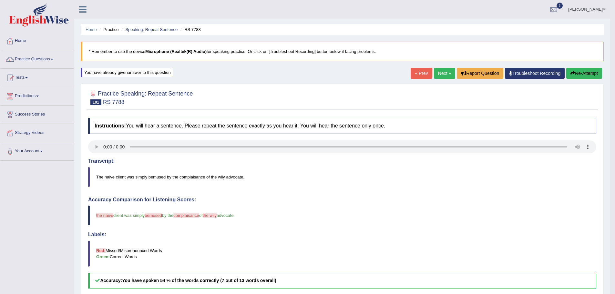
click at [583, 70] on button "Re-Attempt" at bounding box center [584, 73] width 36 height 11
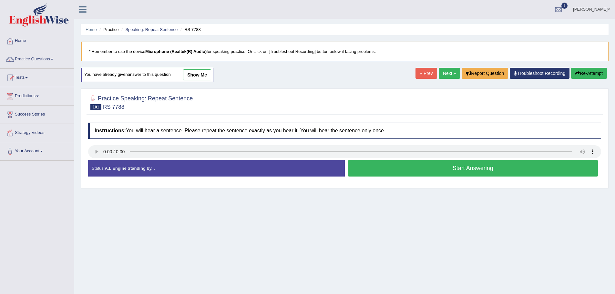
click at [363, 167] on button "Start Answering" at bounding box center [473, 168] width 250 height 16
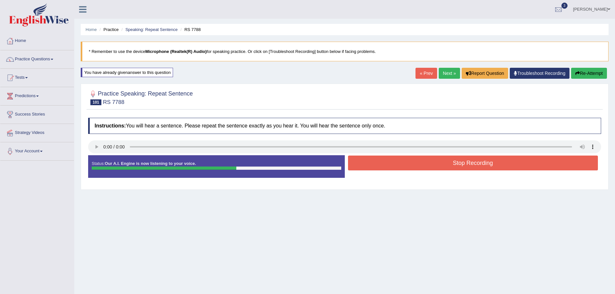
click at [404, 164] on button "Stop Recording" at bounding box center [473, 163] width 250 height 15
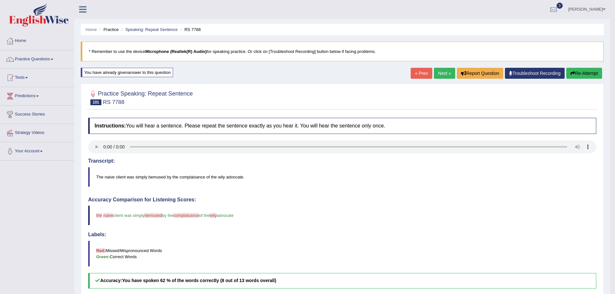
click at [584, 75] on button "Re-Attempt" at bounding box center [584, 73] width 36 height 11
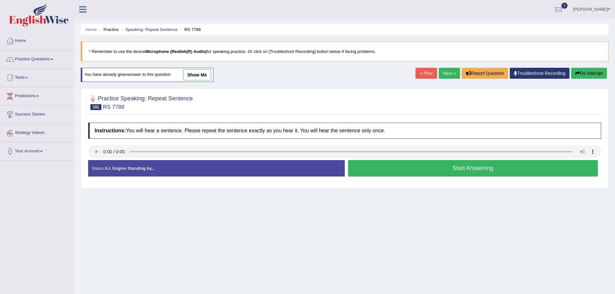
click at [384, 167] on button "Start Answering" at bounding box center [473, 168] width 250 height 16
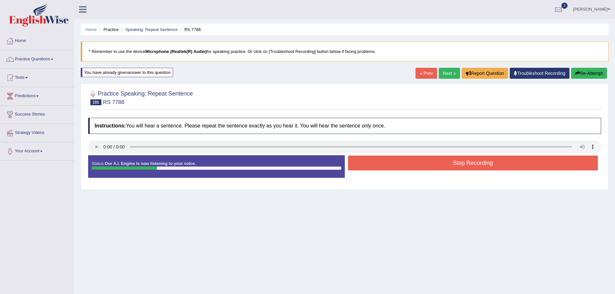
click at [398, 164] on button "Stop Recording" at bounding box center [473, 163] width 250 height 15
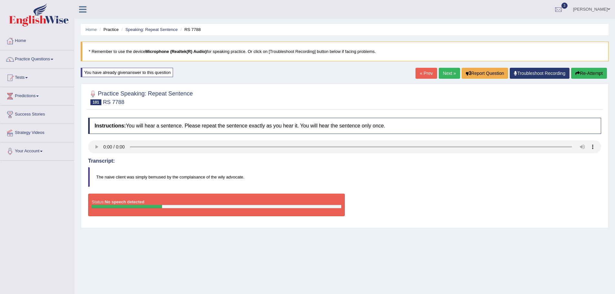
click at [578, 72] on icon "button" at bounding box center [577, 73] width 5 height 5
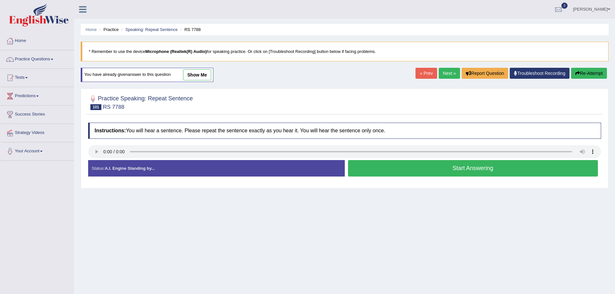
click at [450, 169] on button "Start Answering" at bounding box center [473, 168] width 250 height 16
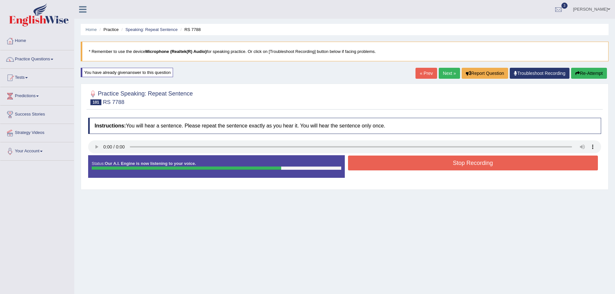
click at [437, 155] on div "Start Answering" at bounding box center [473, 155] width 257 height 0
click at [437, 158] on button "Stop Recording" at bounding box center [473, 163] width 250 height 15
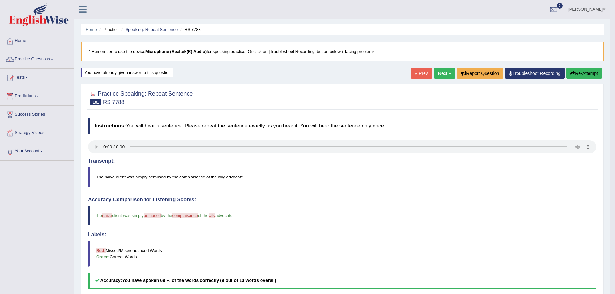
click at [587, 73] on button "Re-Attempt" at bounding box center [584, 73] width 36 height 11
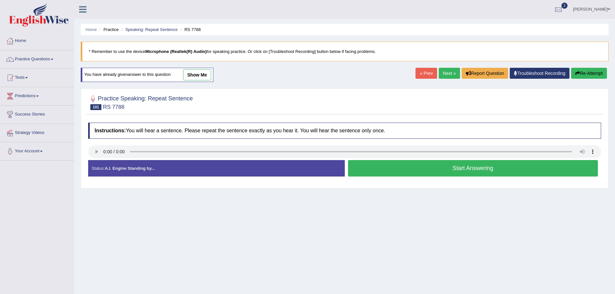
click at [400, 171] on button "Start Answering" at bounding box center [473, 168] width 250 height 16
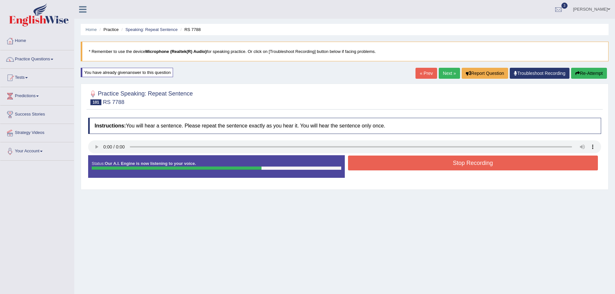
click at [475, 164] on button "Stop Recording" at bounding box center [473, 163] width 250 height 15
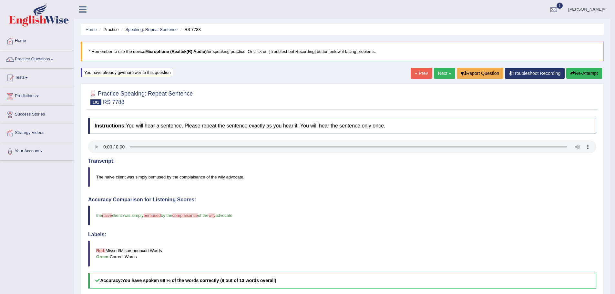
click at [584, 73] on button "Re-Attempt" at bounding box center [584, 73] width 36 height 11
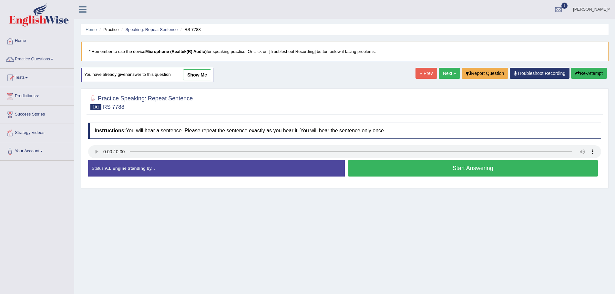
click at [378, 164] on button "Start Answering" at bounding box center [473, 168] width 250 height 16
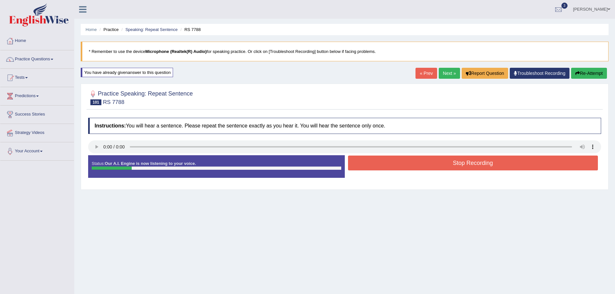
click at [378, 164] on button "Stop Recording" at bounding box center [473, 163] width 250 height 15
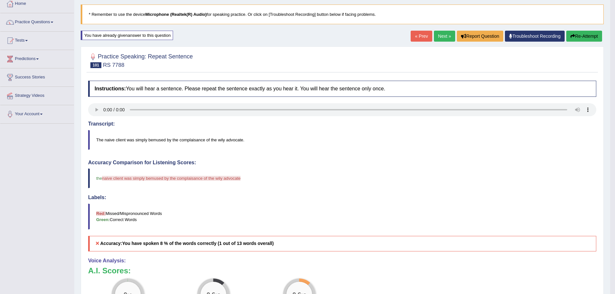
scroll to position [32, 0]
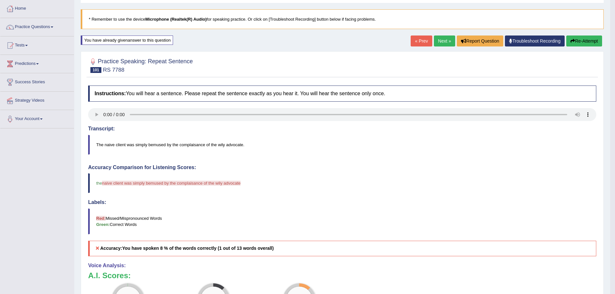
click at [592, 42] on button "Re-Attempt" at bounding box center [584, 41] width 36 height 11
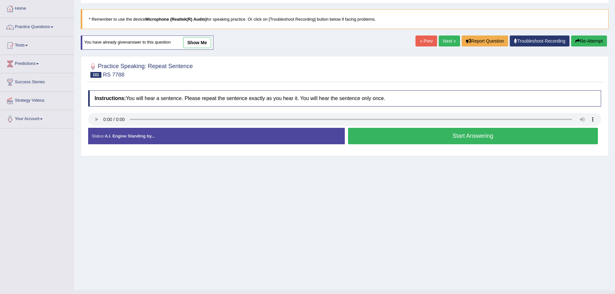
click at [438, 136] on button "Start Answering" at bounding box center [473, 136] width 250 height 16
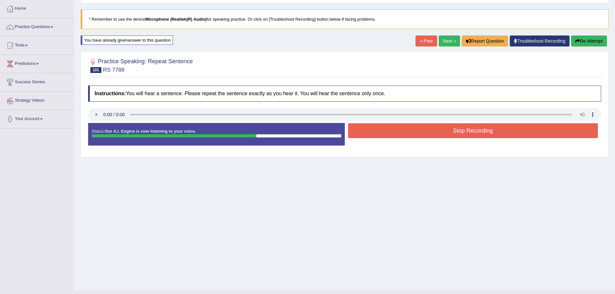
click at [425, 131] on button "Stop Recording" at bounding box center [473, 130] width 250 height 15
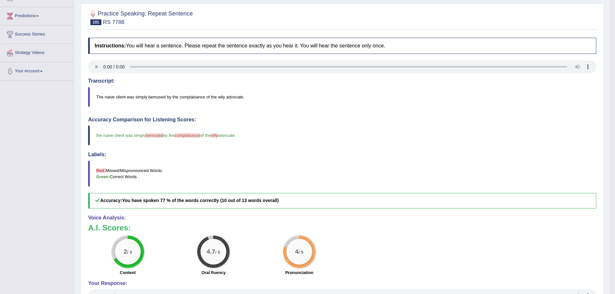
scroll to position [49, 0]
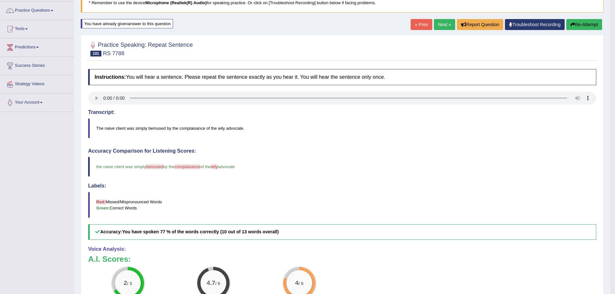
click at [585, 24] on button "Re-Attempt" at bounding box center [584, 24] width 36 height 11
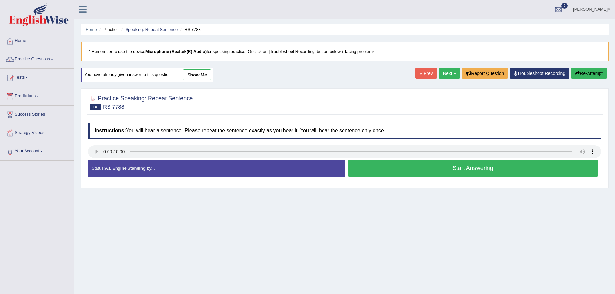
scroll to position [45, 0]
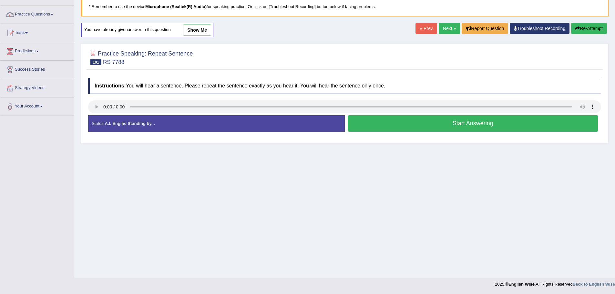
click at [456, 126] on button "Start Answering" at bounding box center [473, 123] width 250 height 16
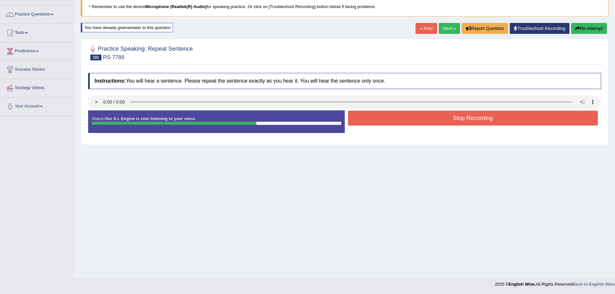
click at [500, 119] on button "Stop Recording" at bounding box center [473, 118] width 250 height 15
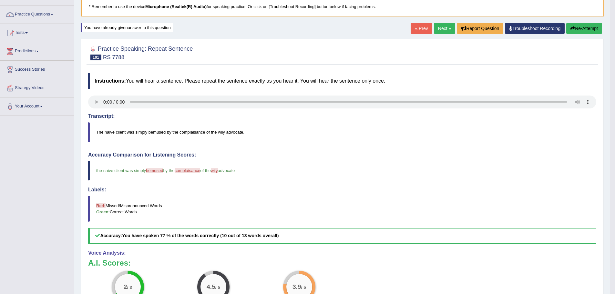
click at [575, 27] on button "Re-Attempt" at bounding box center [584, 28] width 36 height 11
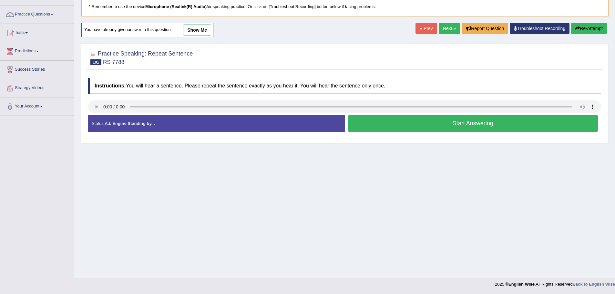
click at [444, 126] on button "Start Answering" at bounding box center [473, 123] width 250 height 16
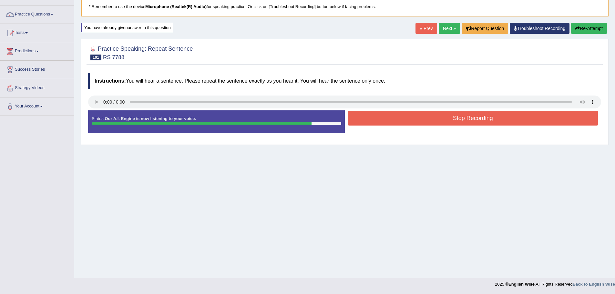
click at [461, 117] on button "Stop Recording" at bounding box center [473, 118] width 250 height 15
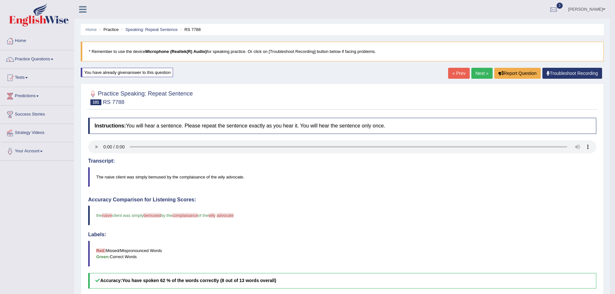
click at [483, 75] on link "Next »" at bounding box center [481, 73] width 21 height 11
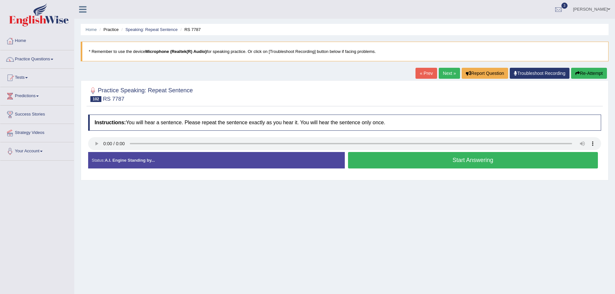
click at [402, 160] on button "Start Answering" at bounding box center [473, 160] width 250 height 16
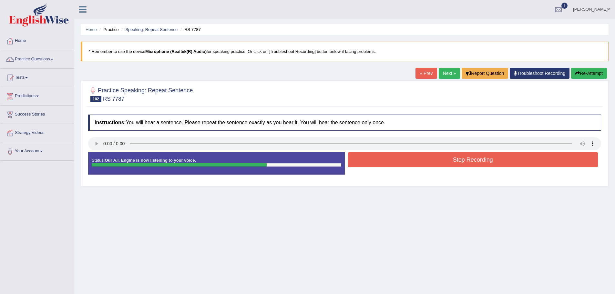
drag, startPoint x: 401, startPoint y: 156, endPoint x: 453, endPoint y: 148, distance: 52.2
click at [401, 155] on button "Stop Recording" at bounding box center [473, 159] width 250 height 15
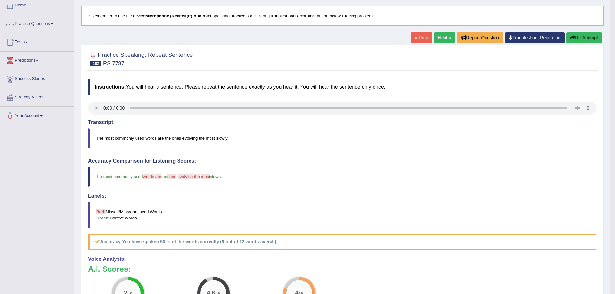
scroll to position [32, 0]
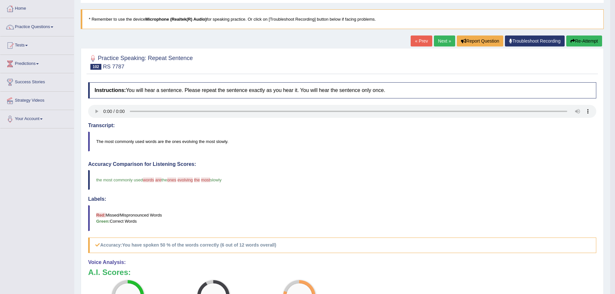
click at [576, 39] on button "Re-Attempt" at bounding box center [584, 41] width 36 height 11
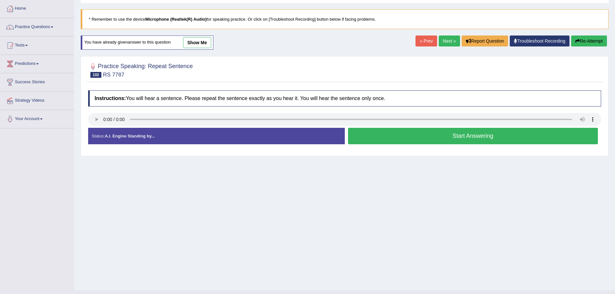
click at [459, 138] on button "Start Answering" at bounding box center [473, 136] width 250 height 16
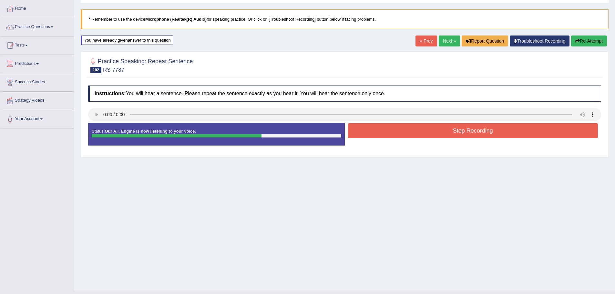
click at [498, 132] on button "Stop Recording" at bounding box center [473, 130] width 250 height 15
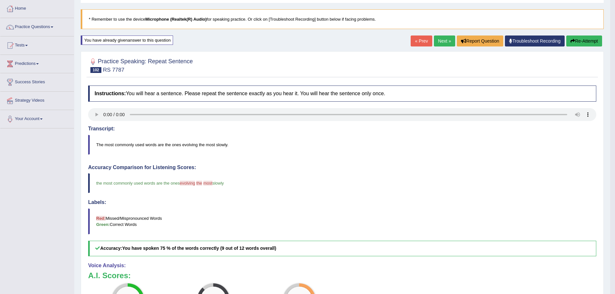
click at [584, 39] on button "Re-Attempt" at bounding box center [584, 41] width 36 height 11
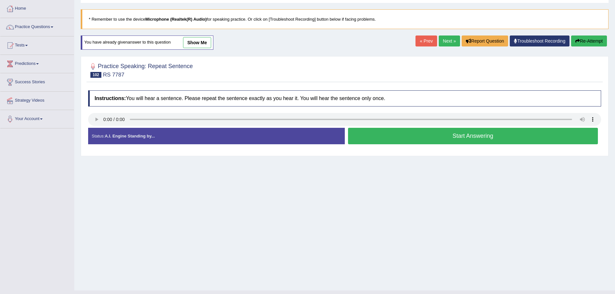
click at [421, 139] on button "Start Answering" at bounding box center [473, 136] width 250 height 16
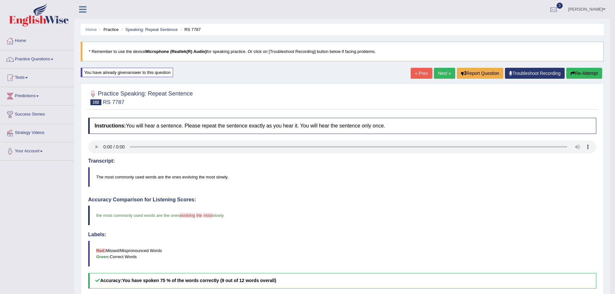
click at [443, 73] on link "Next »" at bounding box center [444, 73] width 21 height 11
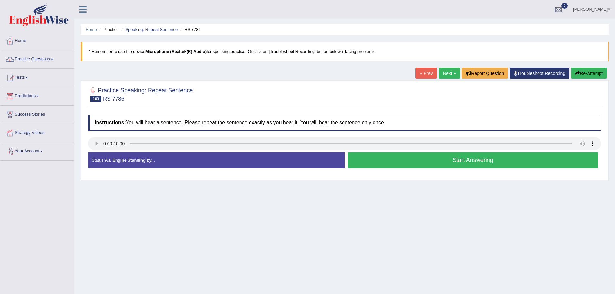
drag, startPoint x: 443, startPoint y: 164, endPoint x: 519, endPoint y: 57, distance: 131.0
click at [443, 164] on button "Start Answering" at bounding box center [473, 160] width 250 height 16
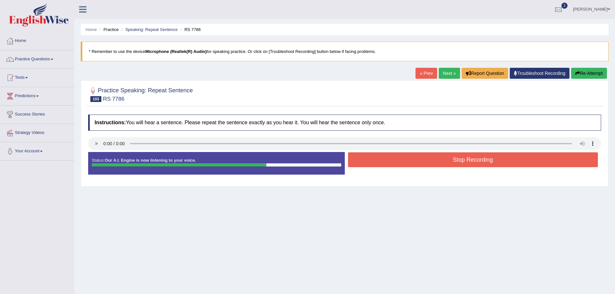
click at [407, 155] on button "Stop Recording" at bounding box center [473, 159] width 250 height 15
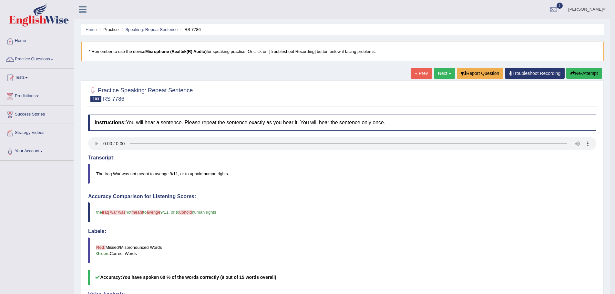
click at [442, 75] on link "Next »" at bounding box center [444, 73] width 21 height 11
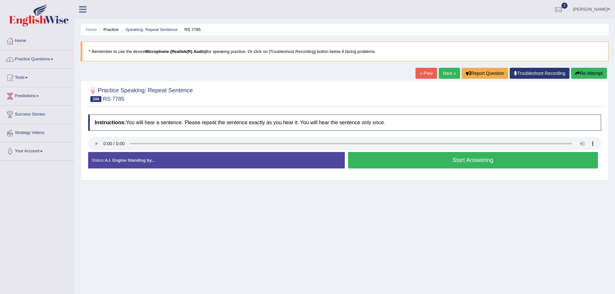
drag, startPoint x: 413, startPoint y: 159, endPoint x: 67, endPoint y: 294, distance: 371.7
click at [409, 164] on button "Start Answering" at bounding box center [473, 160] width 250 height 16
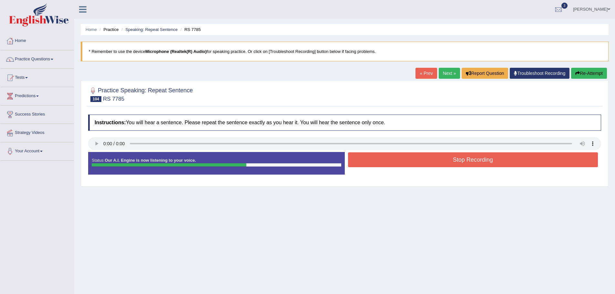
click at [398, 157] on button "Stop Recording" at bounding box center [473, 159] width 250 height 15
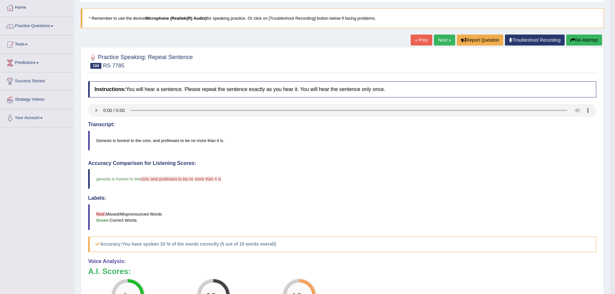
scroll to position [32, 0]
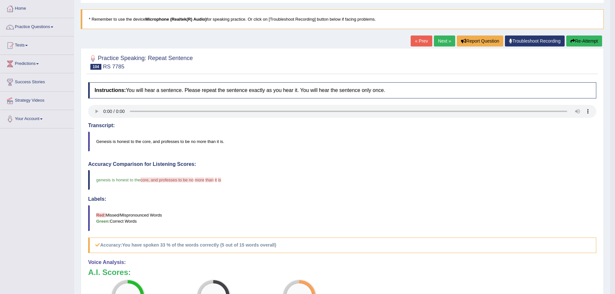
click at [587, 44] on button "Re-Attempt" at bounding box center [584, 41] width 36 height 11
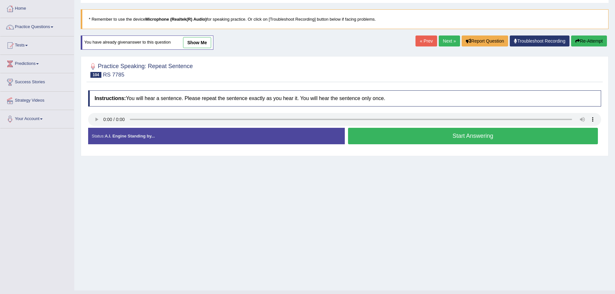
click at [452, 139] on button "Start Answering" at bounding box center [473, 136] width 250 height 16
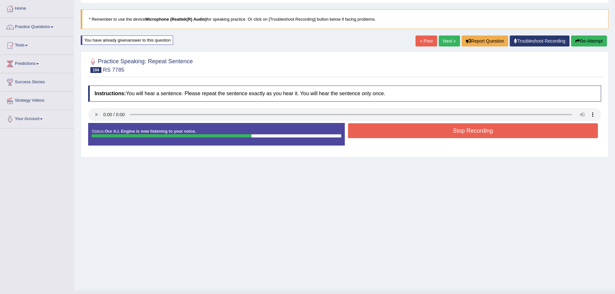
click at [421, 129] on button "Stop Recording" at bounding box center [473, 130] width 250 height 15
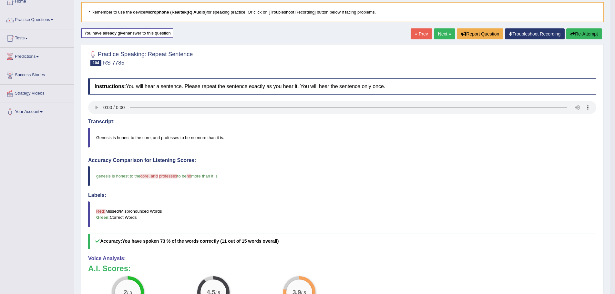
scroll to position [32, 0]
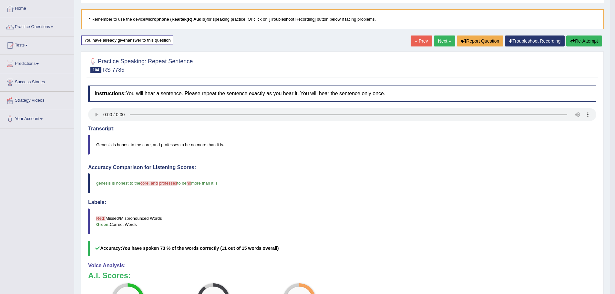
click at [440, 40] on link "Next »" at bounding box center [444, 41] width 21 height 11
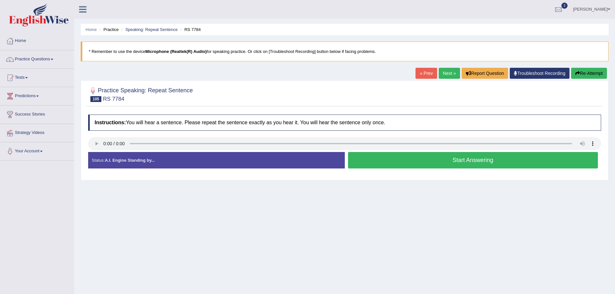
click at [470, 160] on button "Start Answering" at bounding box center [473, 160] width 250 height 16
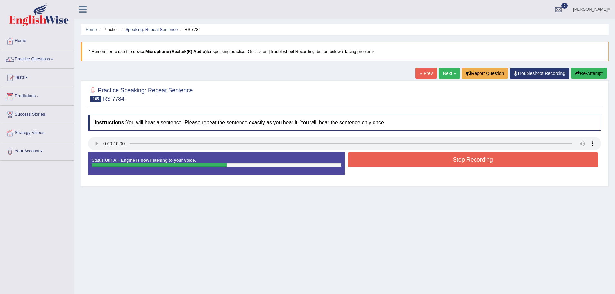
click at [485, 157] on button "Stop Recording" at bounding box center [473, 159] width 250 height 15
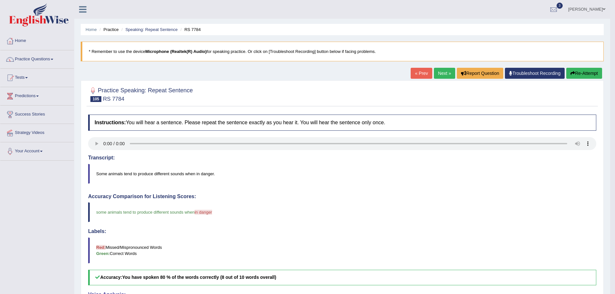
click at [589, 71] on button "Re-Attempt" at bounding box center [584, 73] width 36 height 11
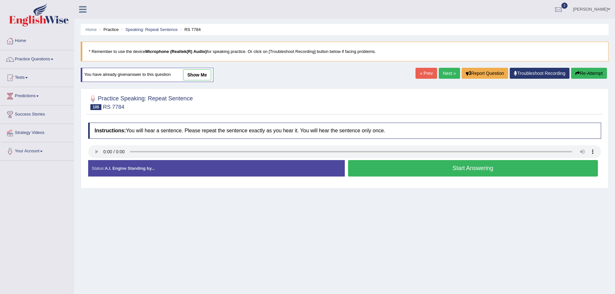
click at [400, 171] on button "Start Answering" at bounding box center [473, 168] width 250 height 16
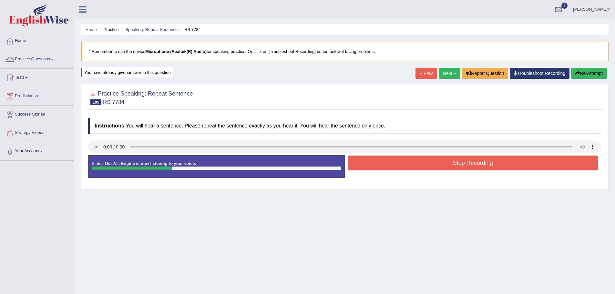
click at [404, 167] on button "Stop Recording" at bounding box center [473, 163] width 250 height 15
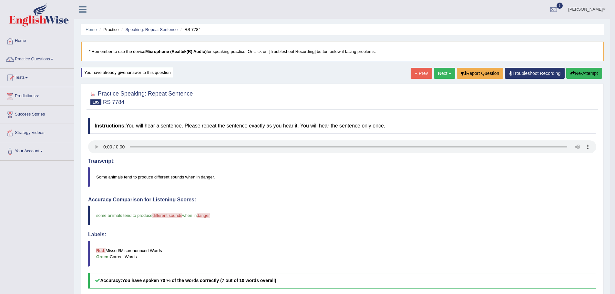
click at [586, 73] on button "Re-Attempt" at bounding box center [584, 73] width 36 height 11
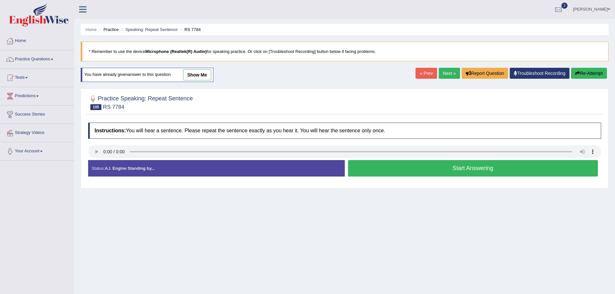
click at [455, 166] on button "Start Answering" at bounding box center [473, 168] width 250 height 16
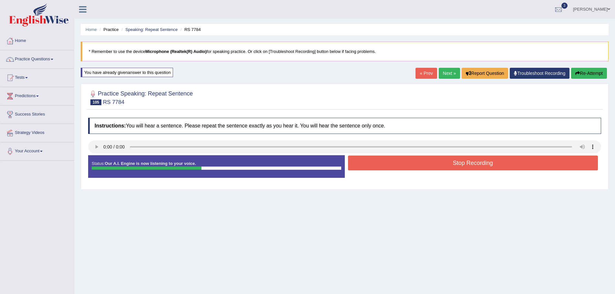
click at [484, 159] on button "Stop Recording" at bounding box center [473, 163] width 250 height 15
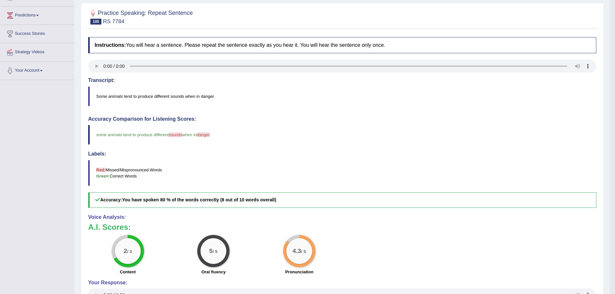
scroll to position [65, 0]
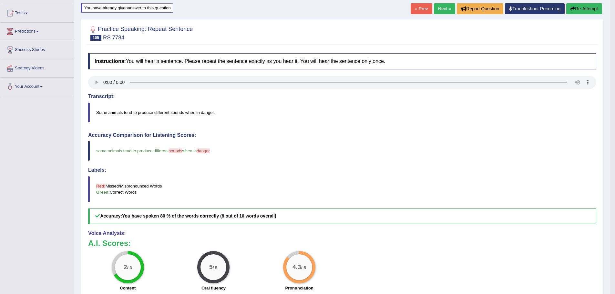
click at [580, 2] on div "Home Practice Speaking: Repeat Sentence RS 7784 * Remember to use the device Mi…" at bounding box center [342, 147] width 536 height 424
click at [580, 6] on button "Re-Attempt" at bounding box center [584, 8] width 36 height 11
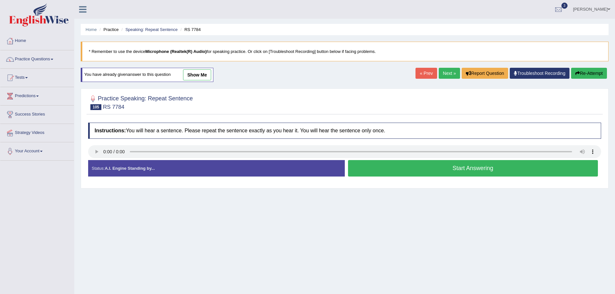
scroll to position [45, 0]
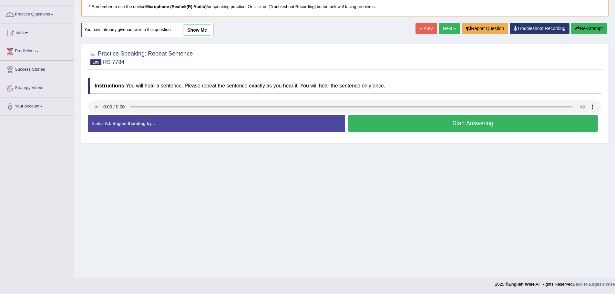
click at [419, 123] on button "Start Answering" at bounding box center [473, 123] width 250 height 16
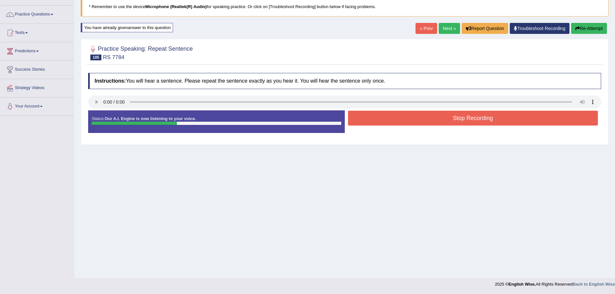
click at [417, 117] on button "Stop Recording" at bounding box center [473, 118] width 250 height 15
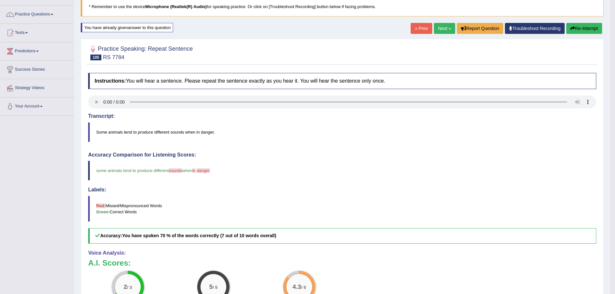
click at [434, 27] on link "Next »" at bounding box center [444, 28] width 21 height 11
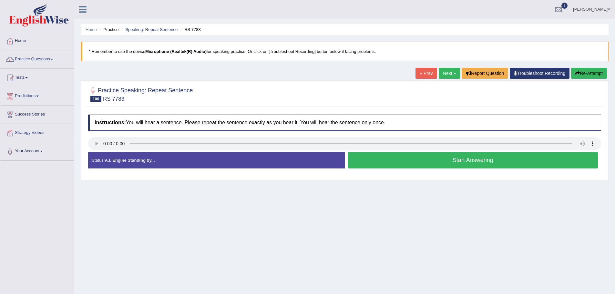
click at [426, 157] on button "Start Answering" at bounding box center [473, 160] width 250 height 16
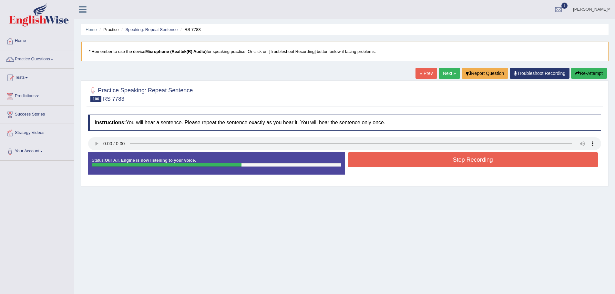
click at [445, 158] on button "Stop Recording" at bounding box center [473, 159] width 250 height 15
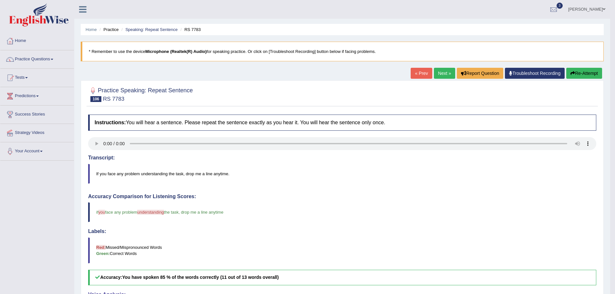
click at [443, 71] on link "Next »" at bounding box center [444, 73] width 21 height 11
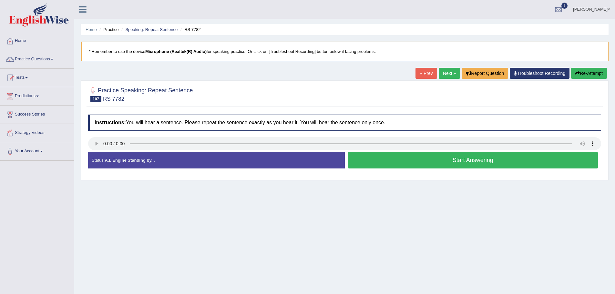
click at [454, 164] on button "Start Answering" at bounding box center [473, 160] width 250 height 16
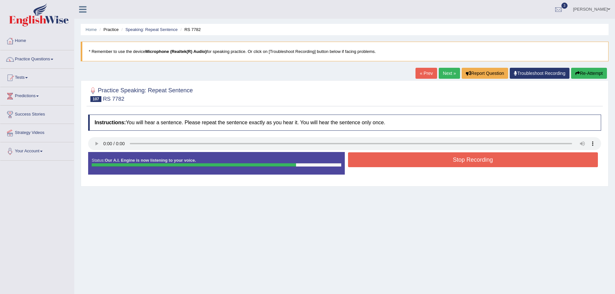
click at [460, 160] on button "Stop Recording" at bounding box center [473, 159] width 250 height 15
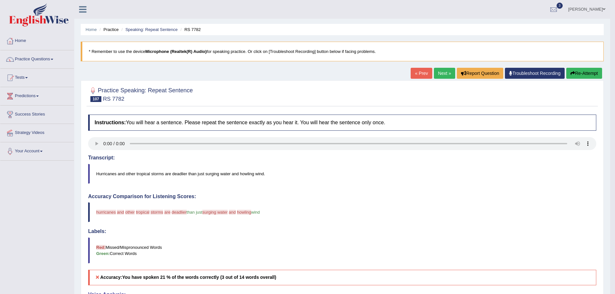
click at [574, 77] on button "Re-Attempt" at bounding box center [584, 73] width 36 height 11
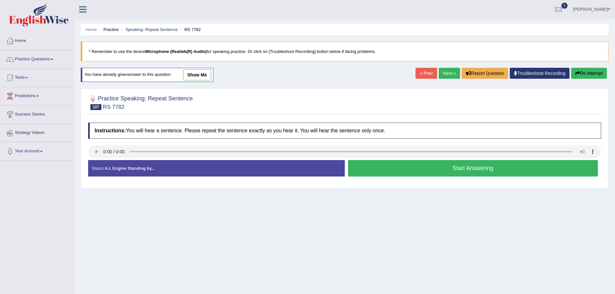
click at [465, 170] on button "Start Answering" at bounding box center [473, 168] width 250 height 16
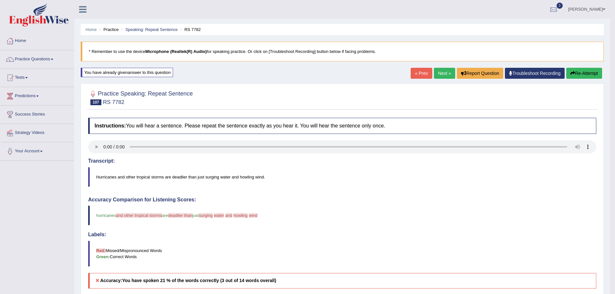
click at [441, 72] on link "Next »" at bounding box center [444, 73] width 21 height 11
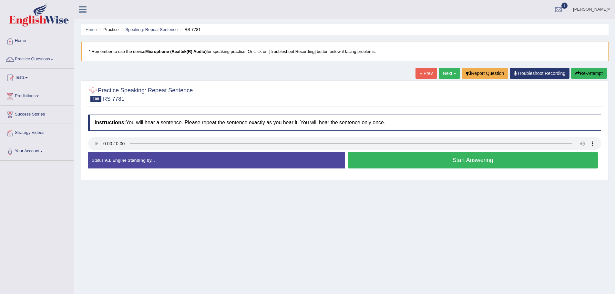
click at [428, 159] on button "Start Answering" at bounding box center [473, 160] width 250 height 16
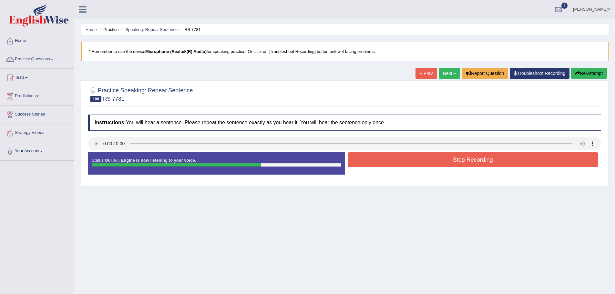
click at [418, 161] on button "Stop Recording" at bounding box center [473, 159] width 250 height 15
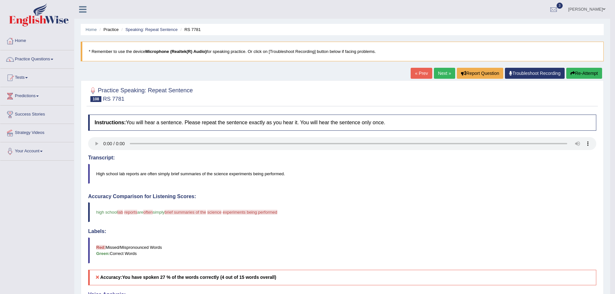
click at [586, 74] on button "Re-Attempt" at bounding box center [584, 73] width 36 height 11
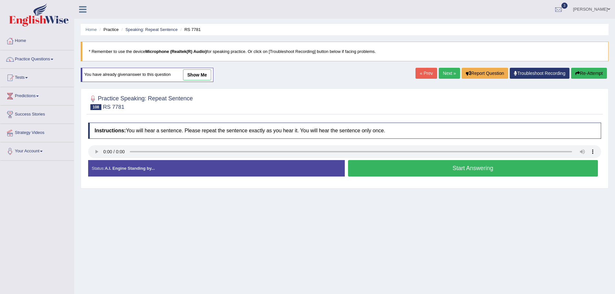
drag, startPoint x: 448, startPoint y: 168, endPoint x: 451, endPoint y: 160, distance: 8.5
click at [448, 167] on button "Start Answering" at bounding box center [473, 168] width 250 height 16
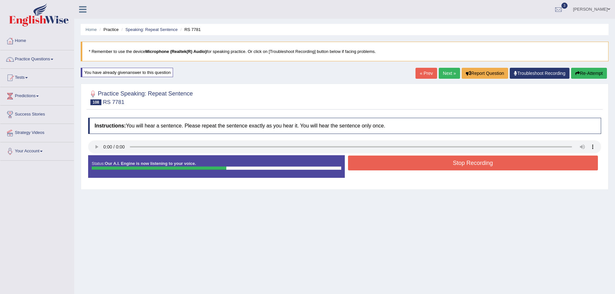
click at [453, 162] on button "Stop Recording" at bounding box center [473, 163] width 250 height 15
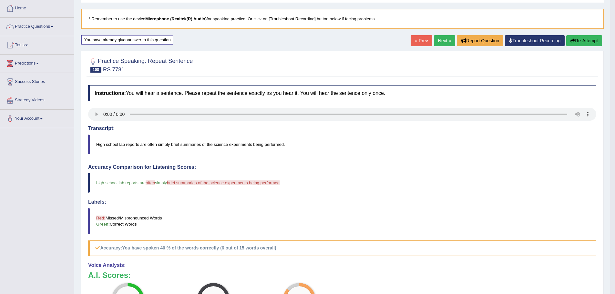
scroll to position [32, 0]
click at [574, 41] on button "Re-Attempt" at bounding box center [584, 41] width 36 height 11
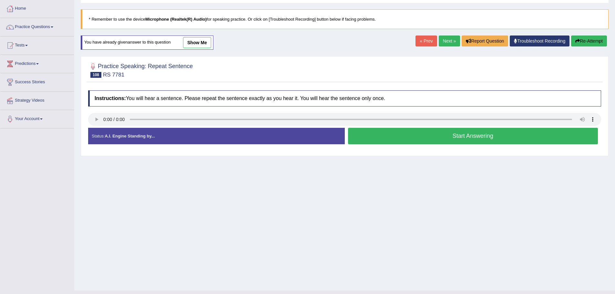
click at [478, 136] on button "Start Answering" at bounding box center [473, 136] width 250 height 16
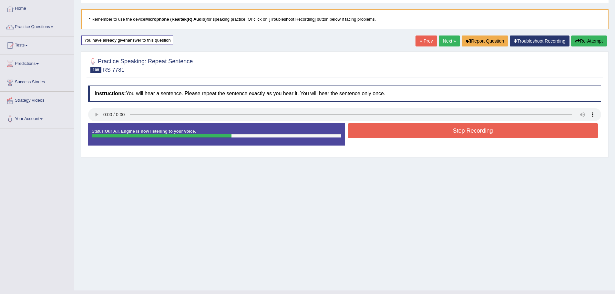
click at [441, 126] on button "Stop Recording" at bounding box center [473, 130] width 250 height 15
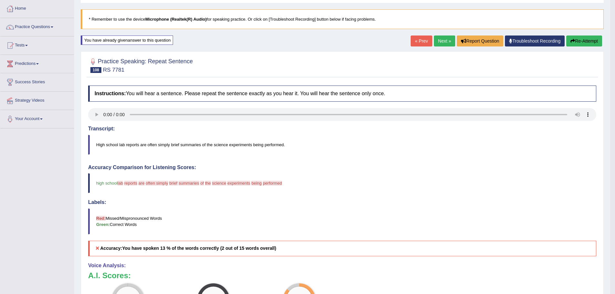
click at [578, 42] on button "Re-Attempt" at bounding box center [584, 41] width 36 height 11
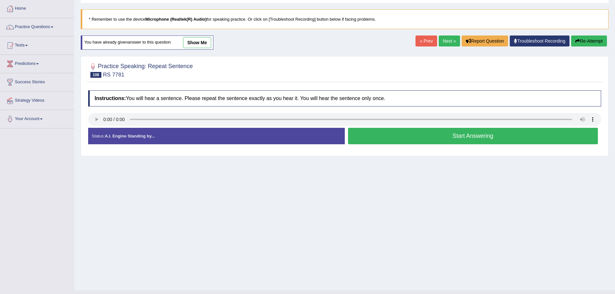
click at [433, 138] on button "Start Answering" at bounding box center [473, 136] width 250 height 16
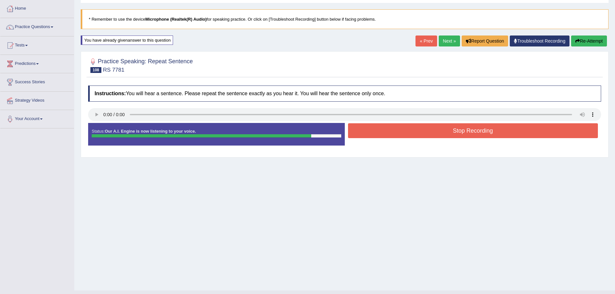
click at [455, 132] on button "Stop Recording" at bounding box center [473, 130] width 250 height 15
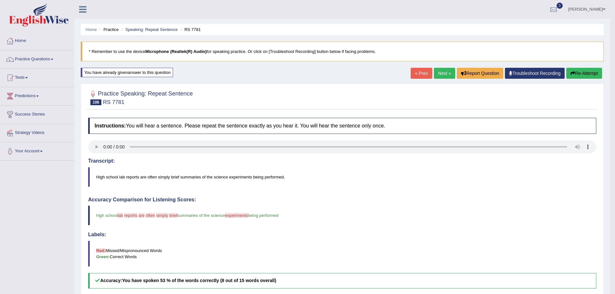
click at [594, 73] on button "Re-Attempt" at bounding box center [584, 73] width 36 height 11
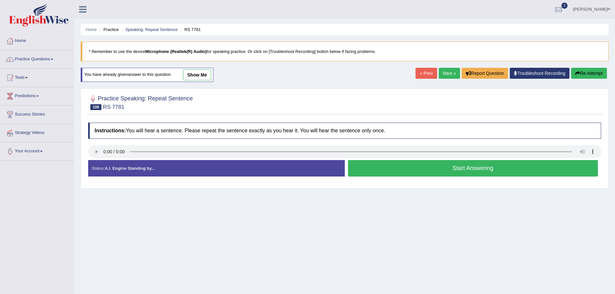
click at [420, 168] on button "Start Answering" at bounding box center [473, 168] width 250 height 16
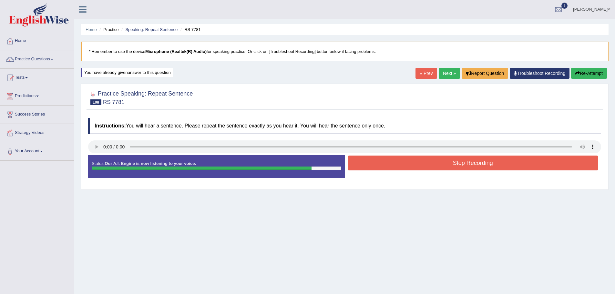
click at [421, 163] on button "Stop Recording" at bounding box center [473, 163] width 250 height 15
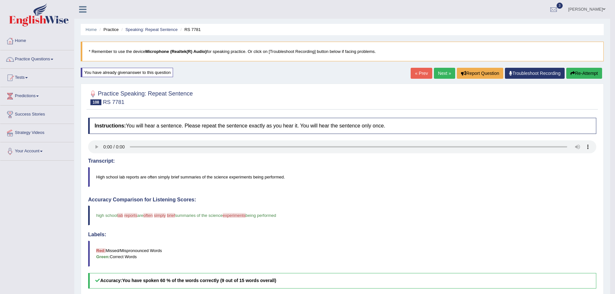
click at [574, 74] on button "Re-Attempt" at bounding box center [584, 73] width 36 height 11
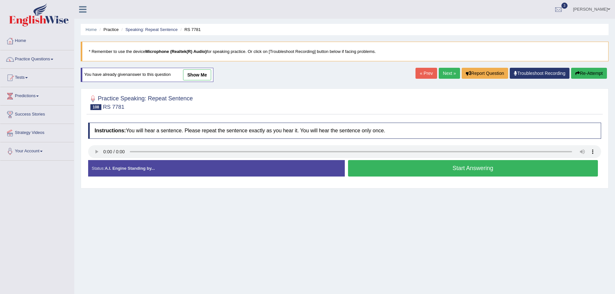
drag, startPoint x: 410, startPoint y: 172, endPoint x: 412, endPoint y: 169, distance: 3.8
click at [410, 172] on button "Start Answering" at bounding box center [473, 168] width 250 height 16
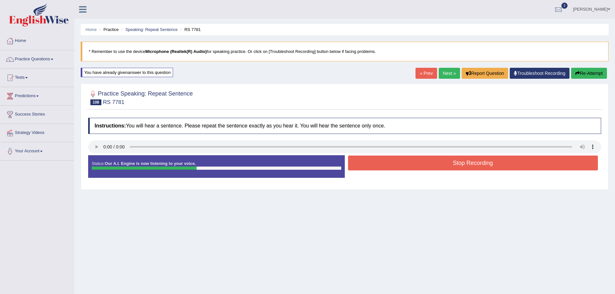
click at [412, 169] on button "Stop Recording" at bounding box center [473, 163] width 250 height 15
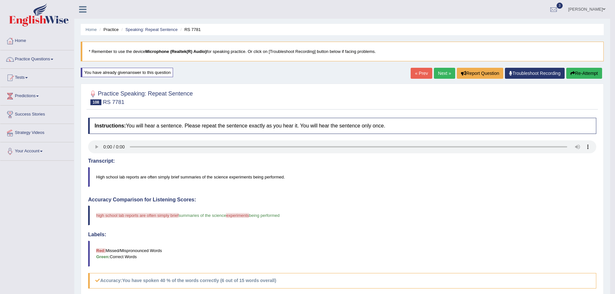
click at [583, 73] on button "Re-Attempt" at bounding box center [584, 73] width 36 height 11
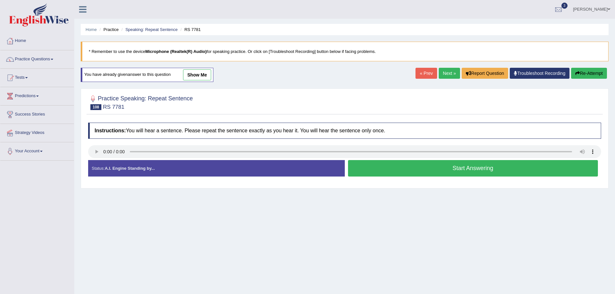
click at [437, 168] on button "Start Answering" at bounding box center [473, 168] width 250 height 16
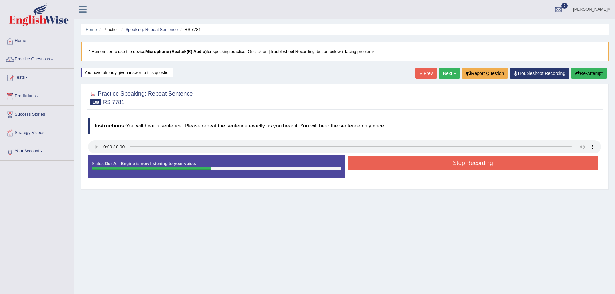
click at [442, 165] on button "Stop Recording" at bounding box center [473, 163] width 250 height 15
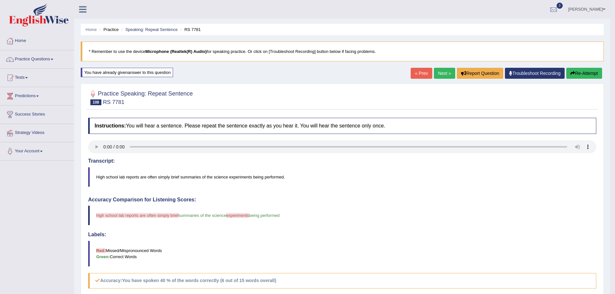
click at [586, 73] on button "Re-Attempt" at bounding box center [584, 73] width 36 height 11
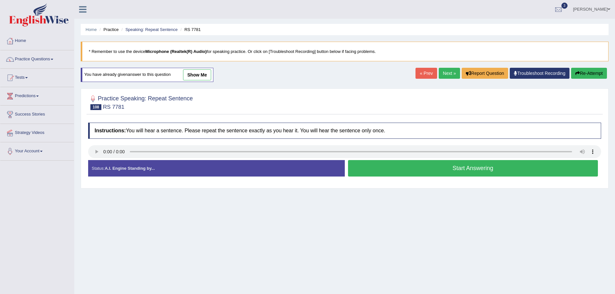
click at [427, 168] on button "Start Answering" at bounding box center [473, 168] width 250 height 16
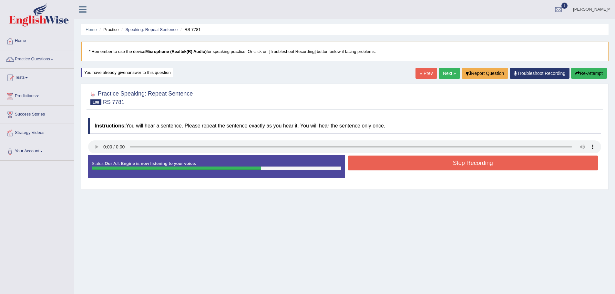
click at [427, 167] on button "Stop Recording" at bounding box center [473, 163] width 250 height 15
